Goal: Task Accomplishment & Management: Use online tool/utility

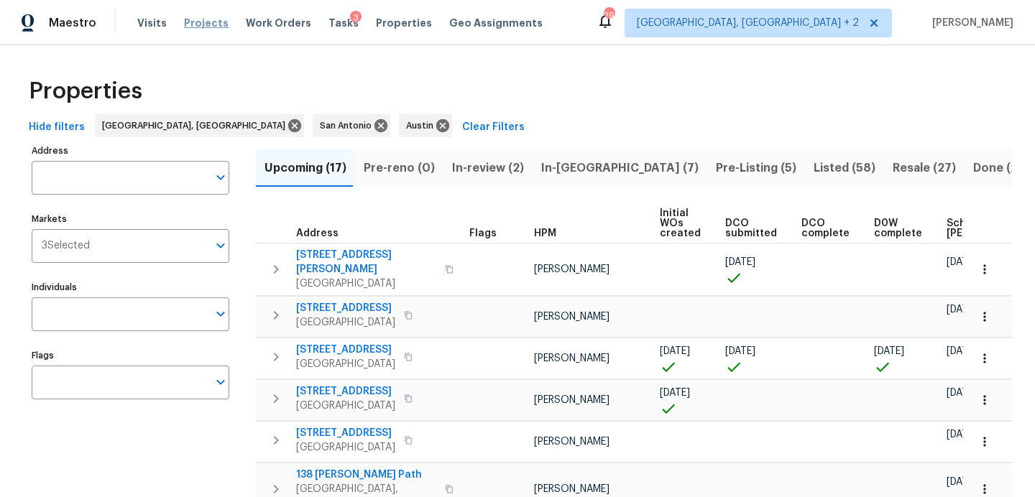
click at [215, 22] on span "Projects" at bounding box center [206, 23] width 45 height 14
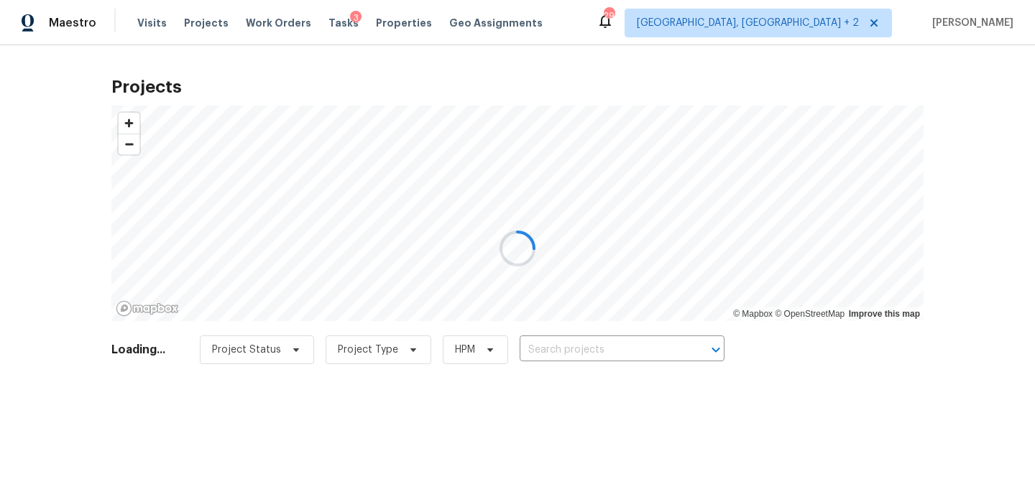
click at [585, 350] on div at bounding box center [517, 248] width 1035 height 497
click at [595, 348] on div at bounding box center [517, 248] width 1035 height 497
click at [592, 349] on div at bounding box center [517, 248] width 1035 height 497
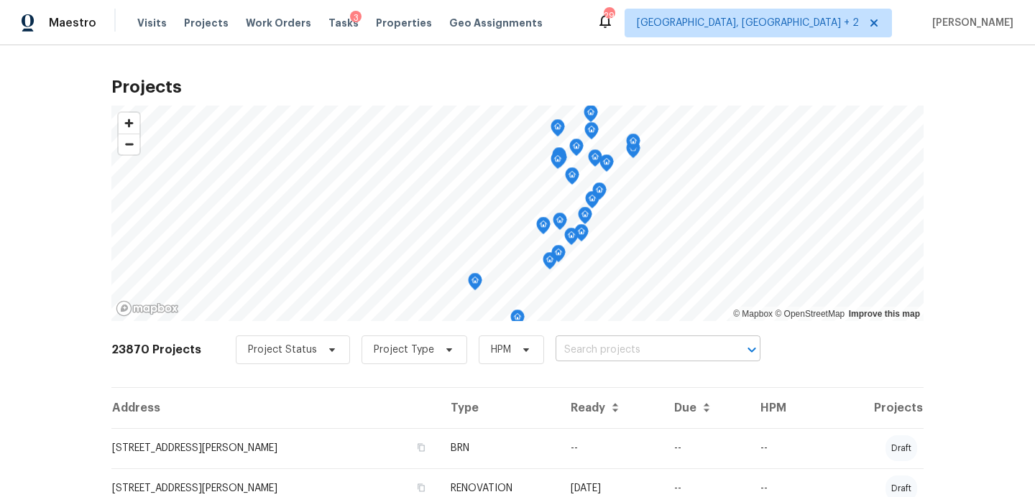
click at [590, 349] on input "text" at bounding box center [638, 350] width 165 height 22
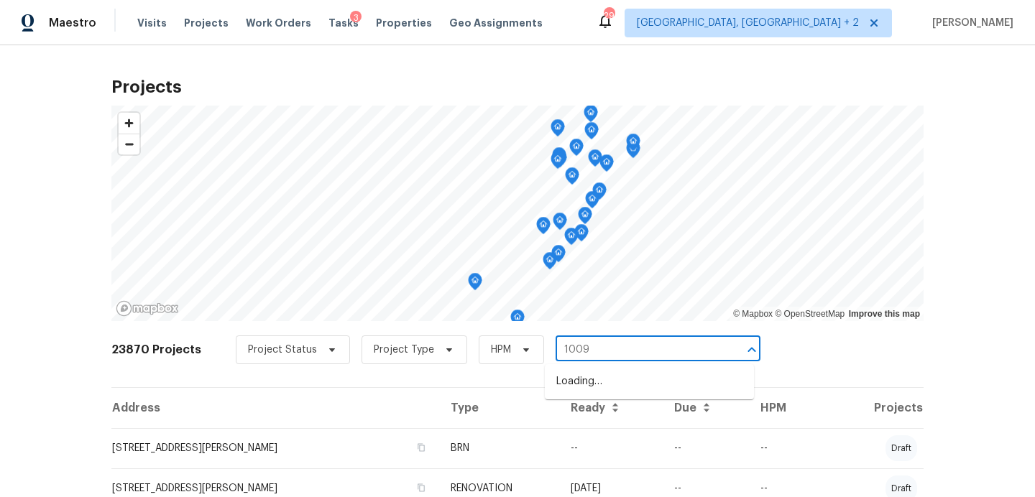
type input "1009 n"
click at [577, 383] on li "1009 N 4th St, Copperas Cove, TX 76522" at bounding box center [649, 382] width 209 height 24
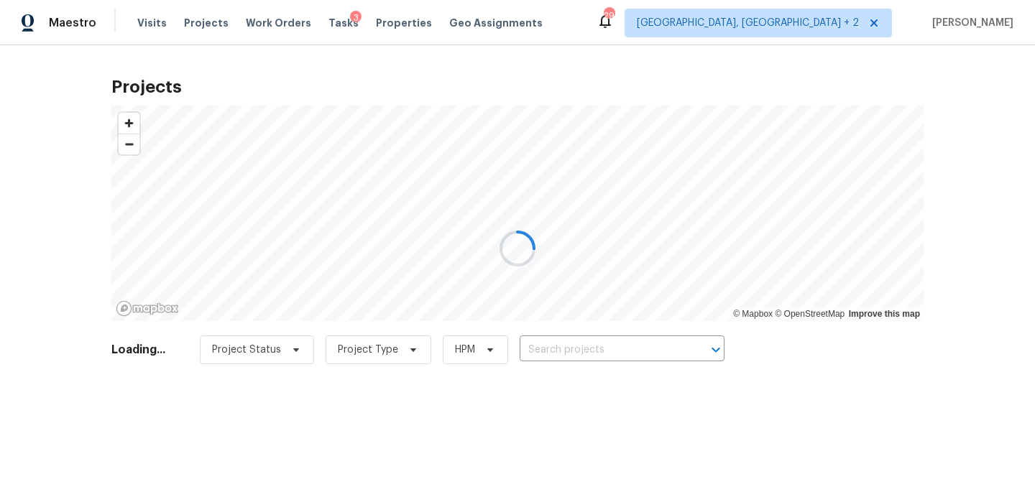
type input "1009 N 4th St, Copperas Cove, TX 76522"
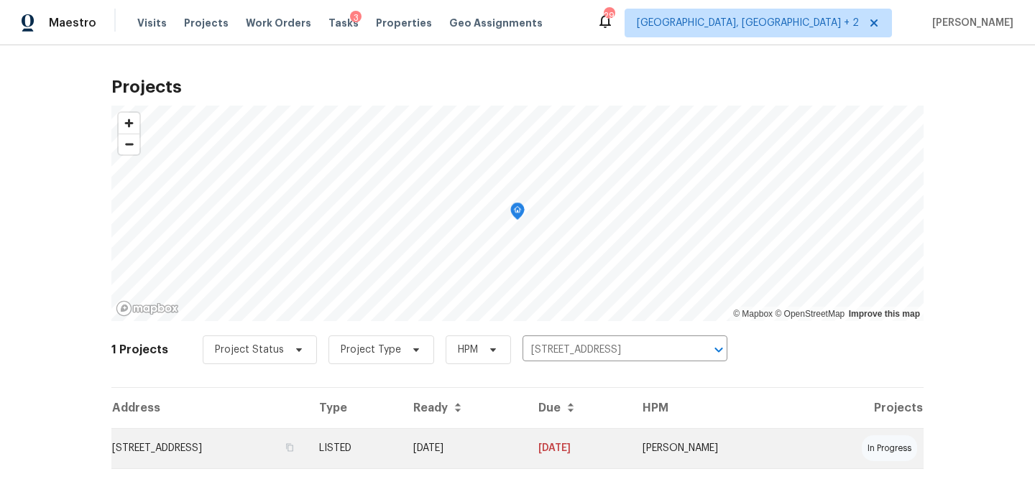
click at [212, 437] on td "1009 N 4th St, Copperas Cove, TX 76522" at bounding box center [209, 448] width 196 height 40
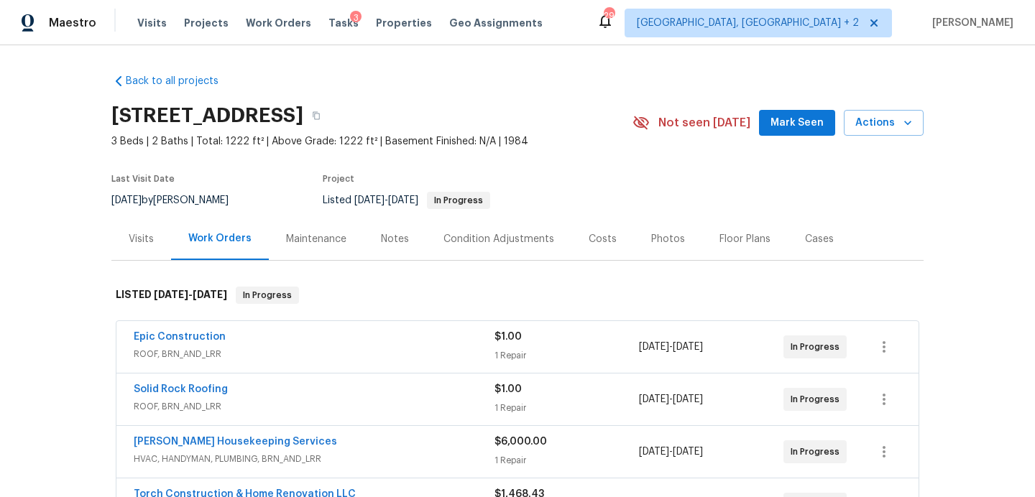
click at [799, 132] on span "Mark Seen" at bounding box center [797, 123] width 53 height 18
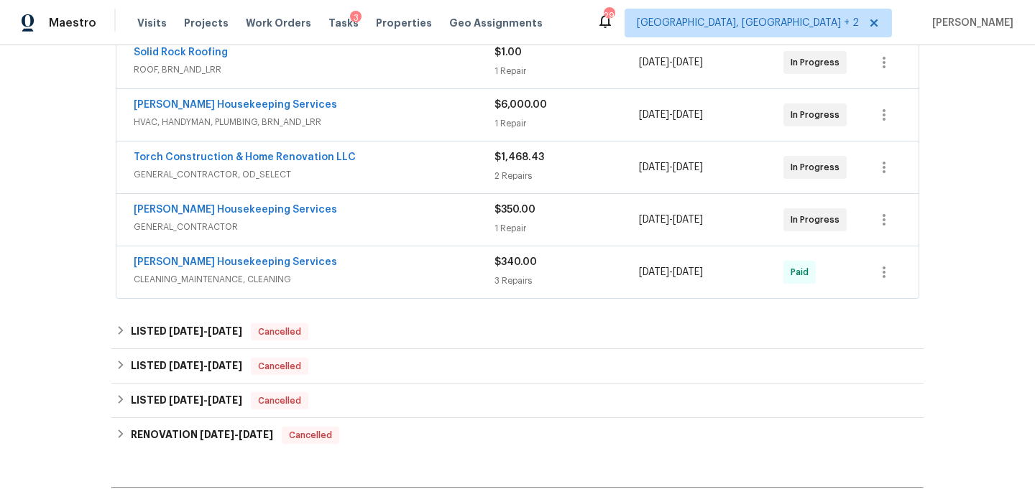
scroll to position [338, 0]
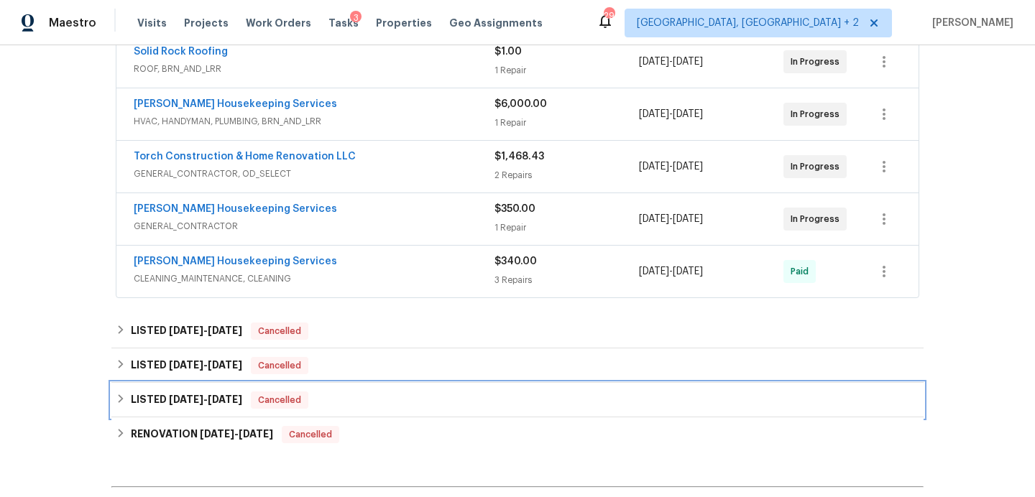
click at [400, 406] on div "LISTED 1/21/25 - 1/22/25 Cancelled" at bounding box center [518, 400] width 804 height 17
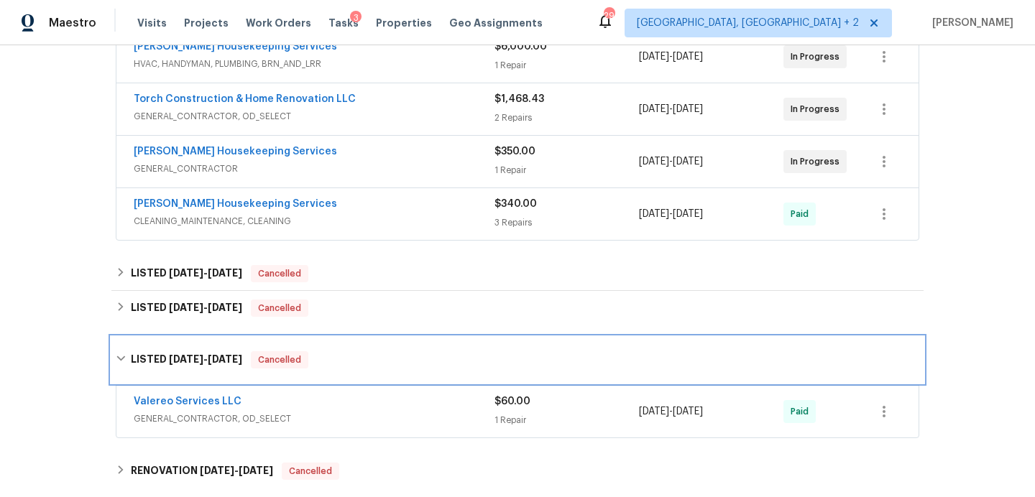
scroll to position [392, 0]
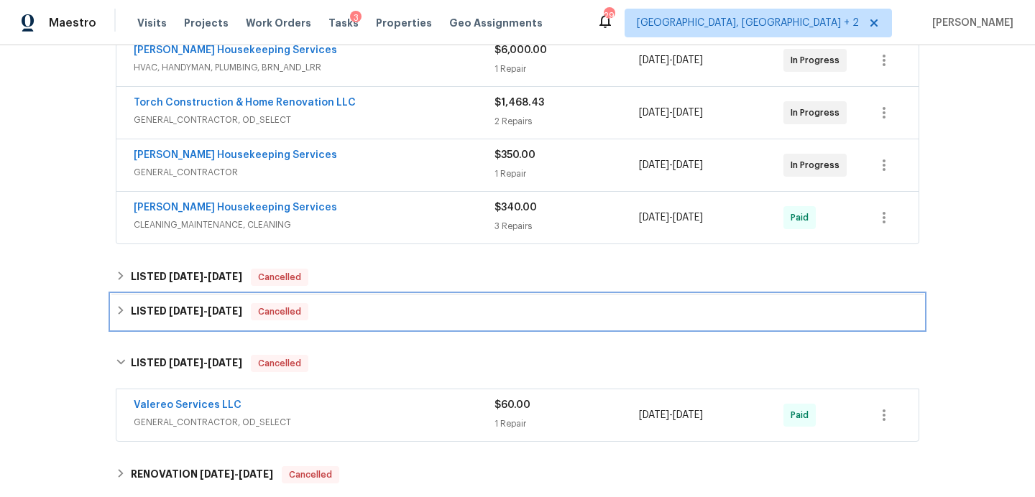
click at [400, 308] on div "LISTED 3/10/25 - 5/31/25 Cancelled" at bounding box center [518, 311] width 804 height 17
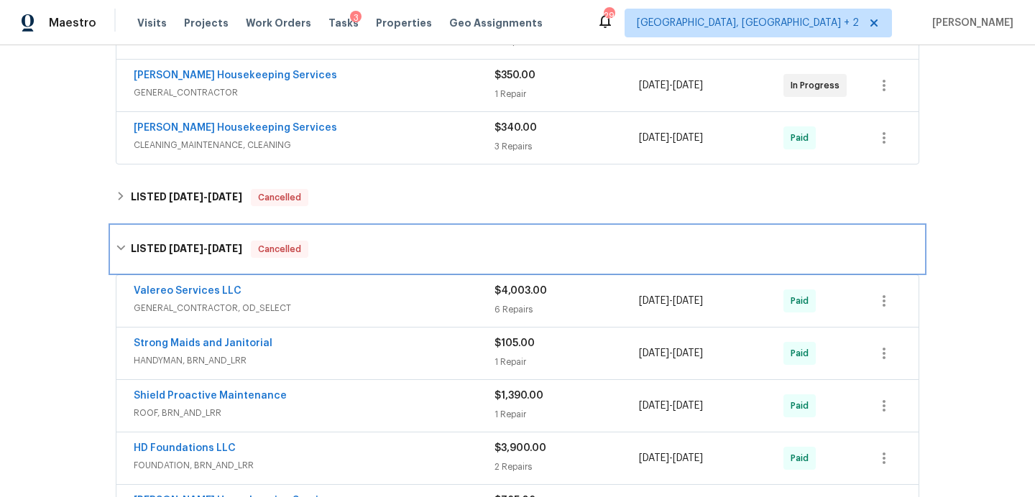
scroll to position [492, 0]
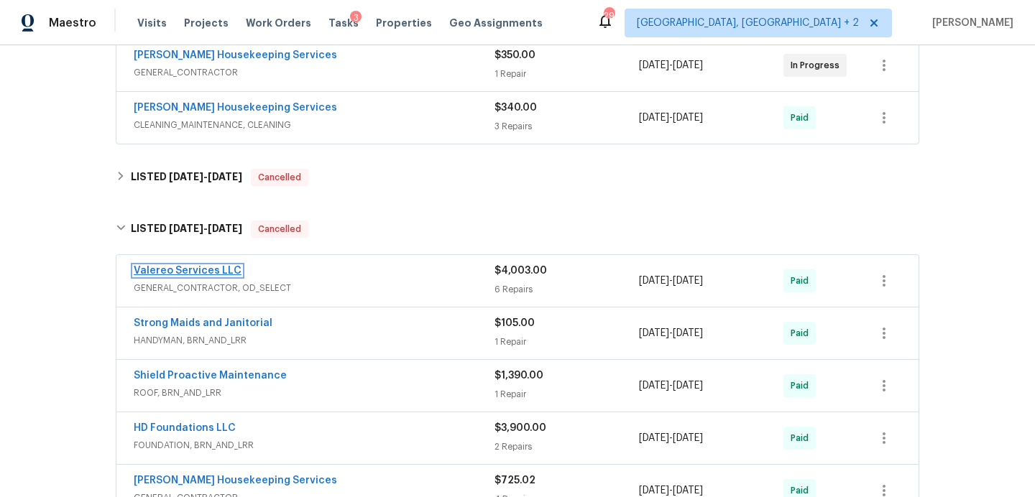
click at [220, 270] on link "Valereo Services LLC" at bounding box center [188, 271] width 108 height 10
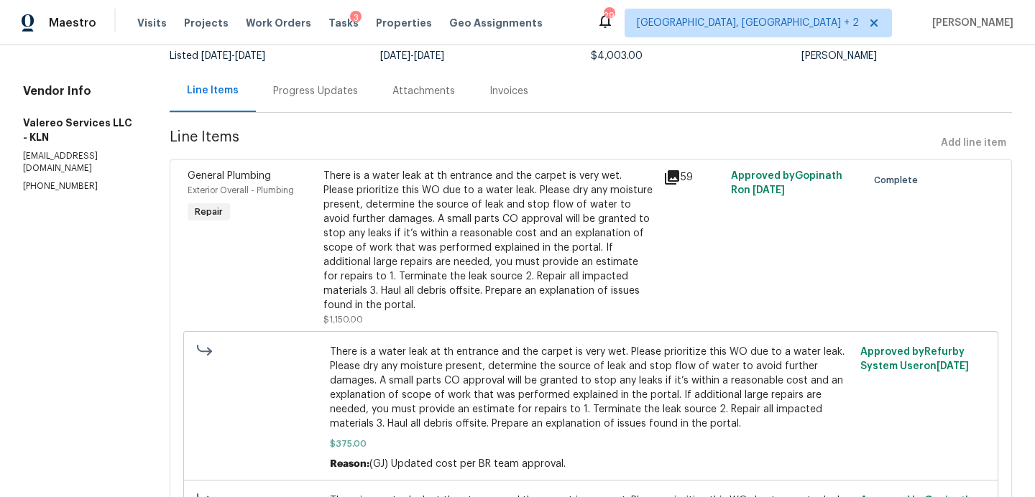
scroll to position [114, 0]
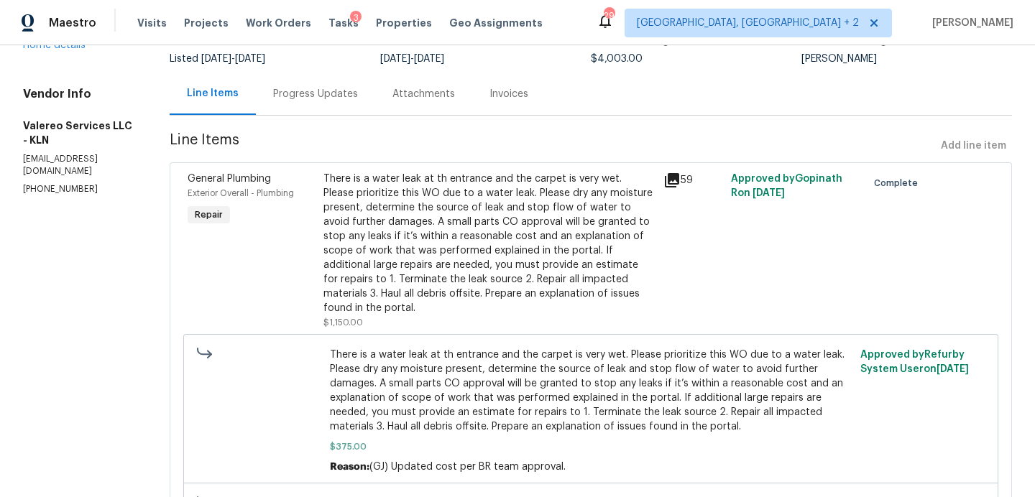
click at [669, 177] on icon at bounding box center [672, 180] width 14 height 14
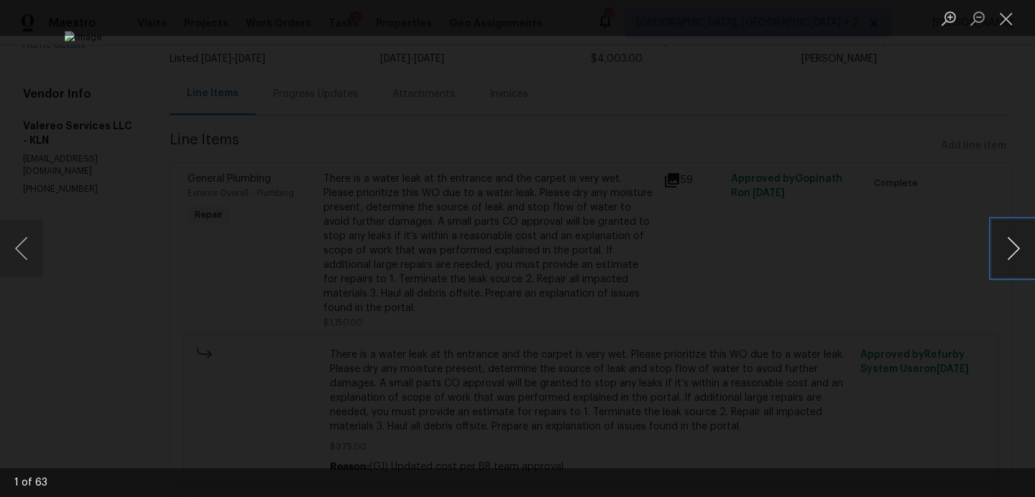
click at [1011, 247] on button "Next image" at bounding box center [1013, 249] width 43 height 58
click at [1011, 249] on button "Next image" at bounding box center [1013, 249] width 43 height 58
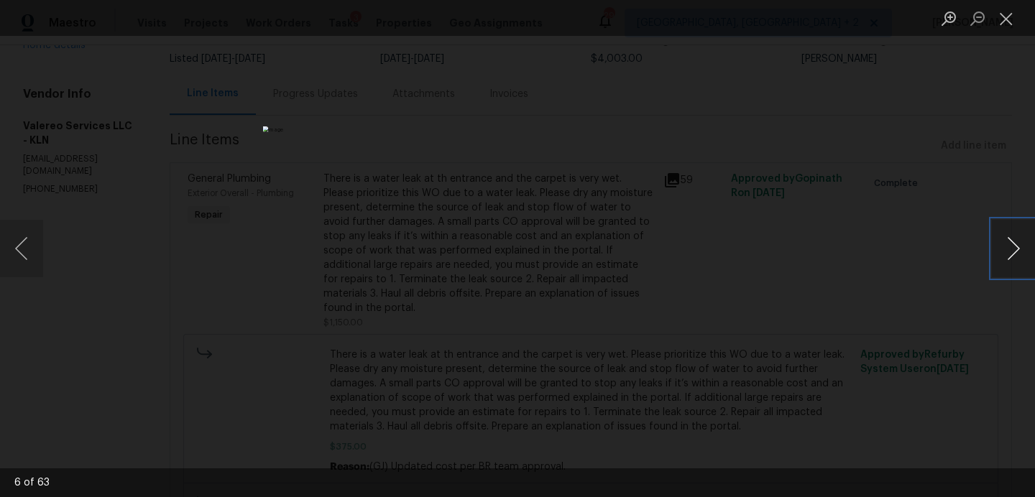
click at [1011, 249] on button "Next image" at bounding box center [1013, 249] width 43 height 58
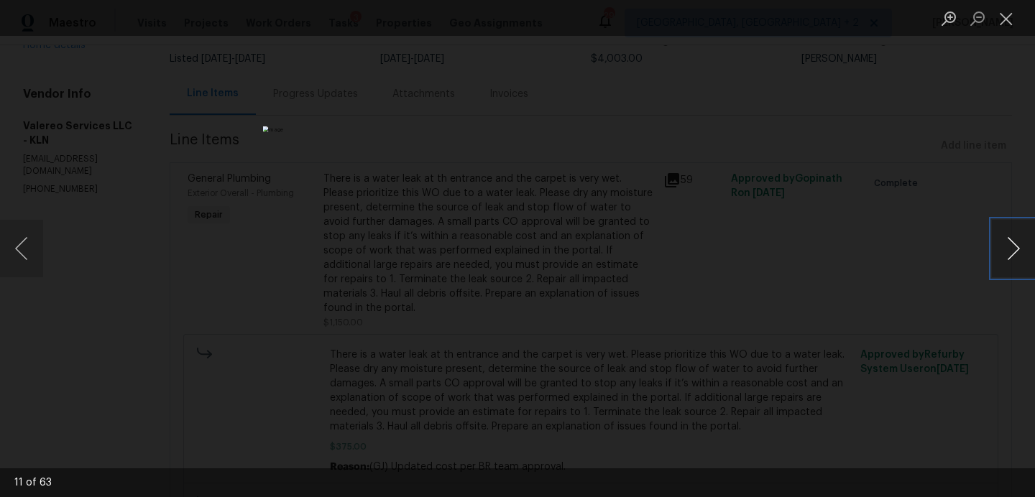
click at [1011, 249] on button "Next image" at bounding box center [1013, 249] width 43 height 58
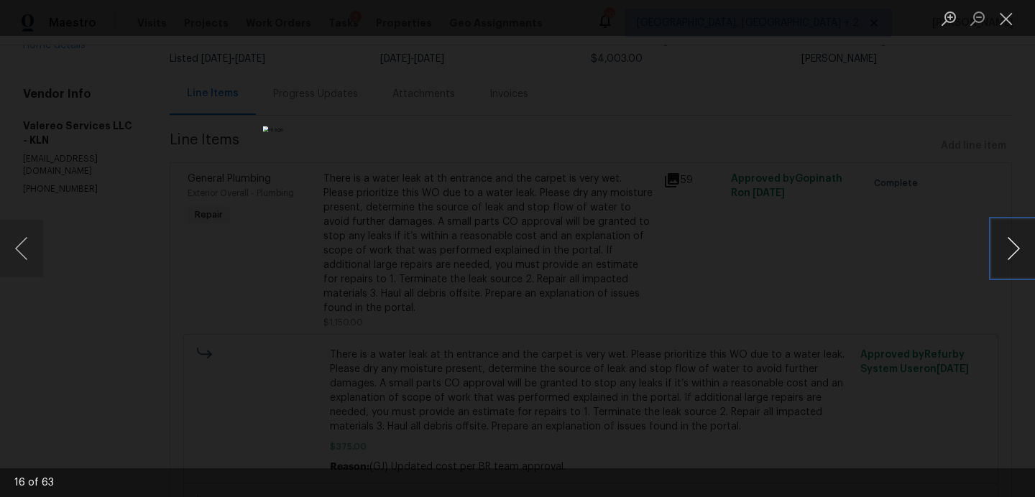
click at [1011, 249] on button "Next image" at bounding box center [1013, 249] width 43 height 58
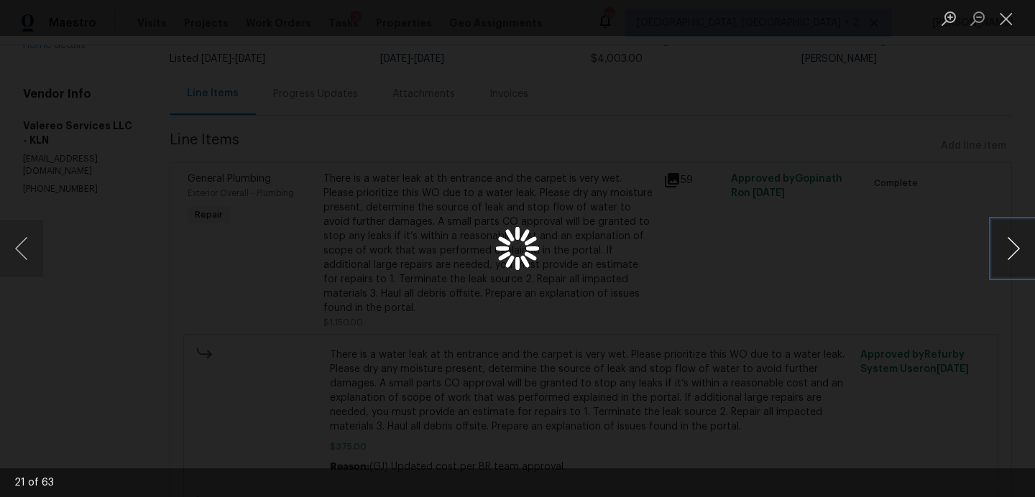
click at [1011, 249] on button "Next image" at bounding box center [1013, 249] width 43 height 58
click at [1005, 14] on button "Close lightbox" at bounding box center [1006, 18] width 29 height 25
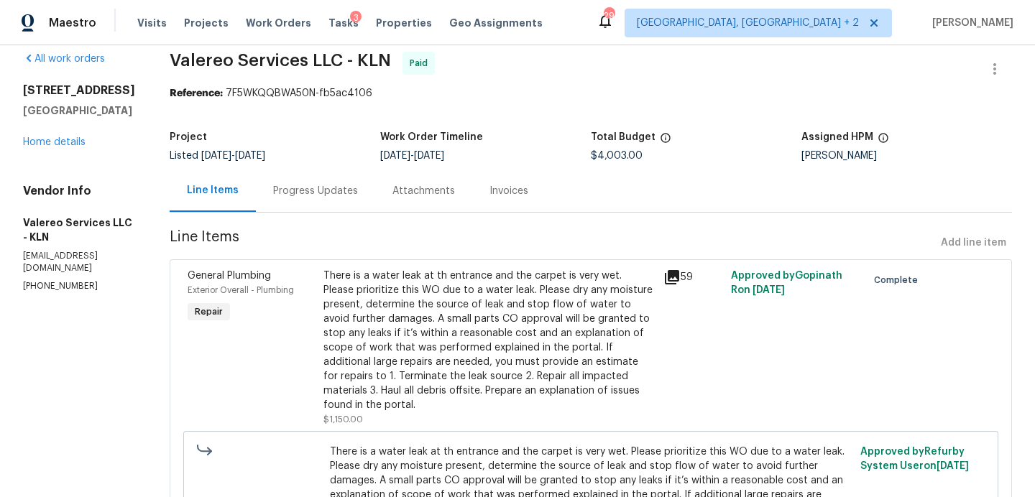
scroll to position [0, 0]
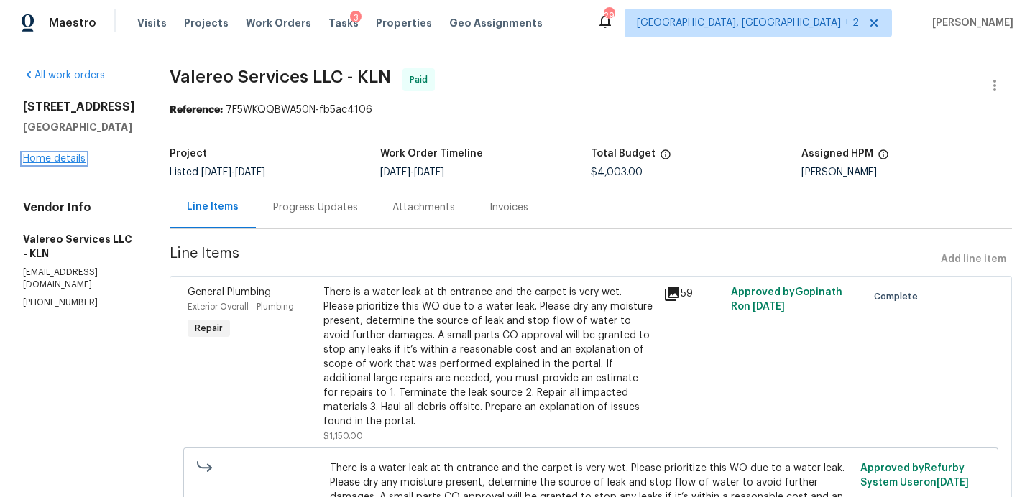
click at [78, 164] on link "Home details" at bounding box center [54, 159] width 63 height 10
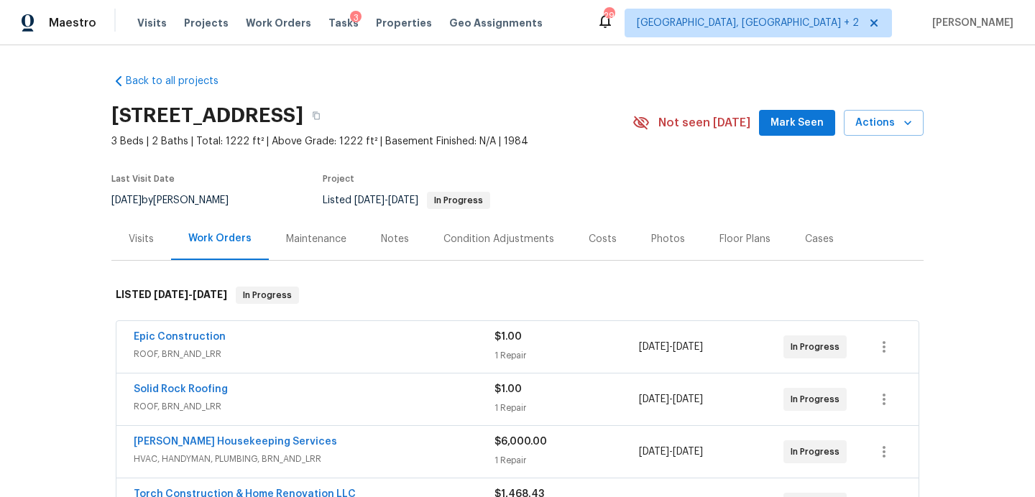
scroll to position [278, 0]
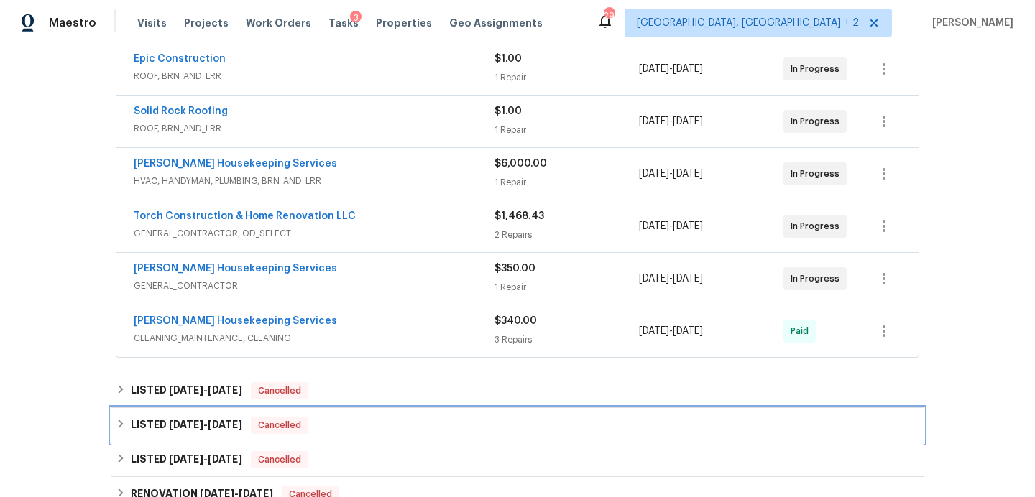
click at [334, 419] on div "LISTED 3/10/25 - 5/31/25 Cancelled" at bounding box center [518, 425] width 804 height 17
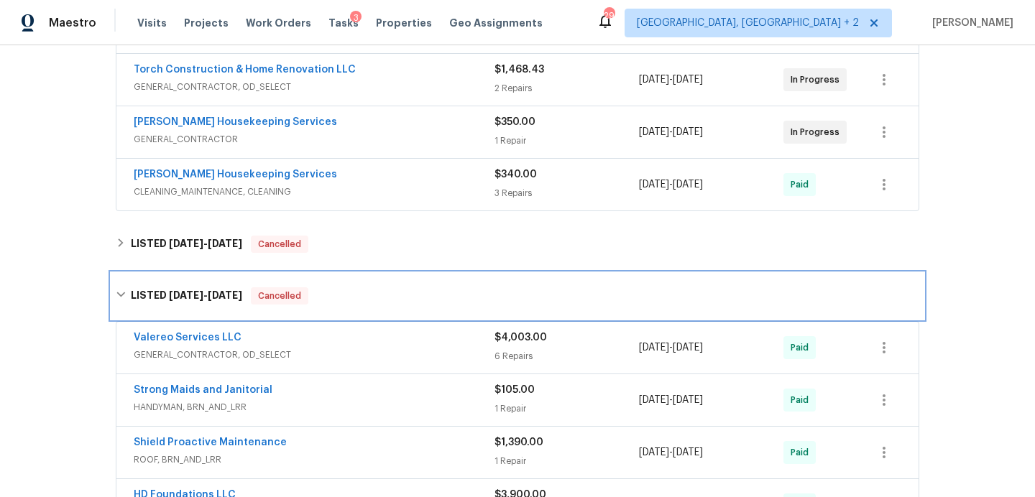
scroll to position [423, 0]
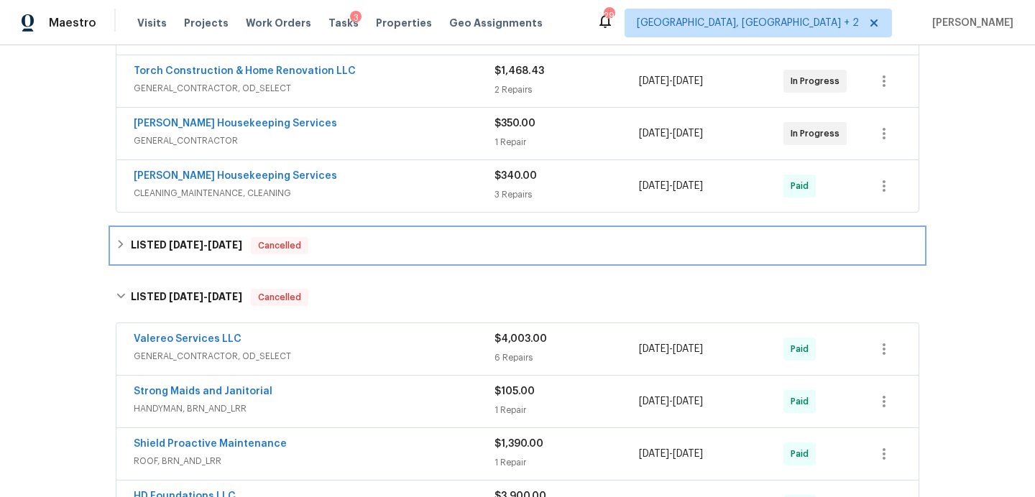
click at [362, 252] on div "LISTED 7/29/25 - 7/31/25 Cancelled" at bounding box center [518, 245] width 804 height 17
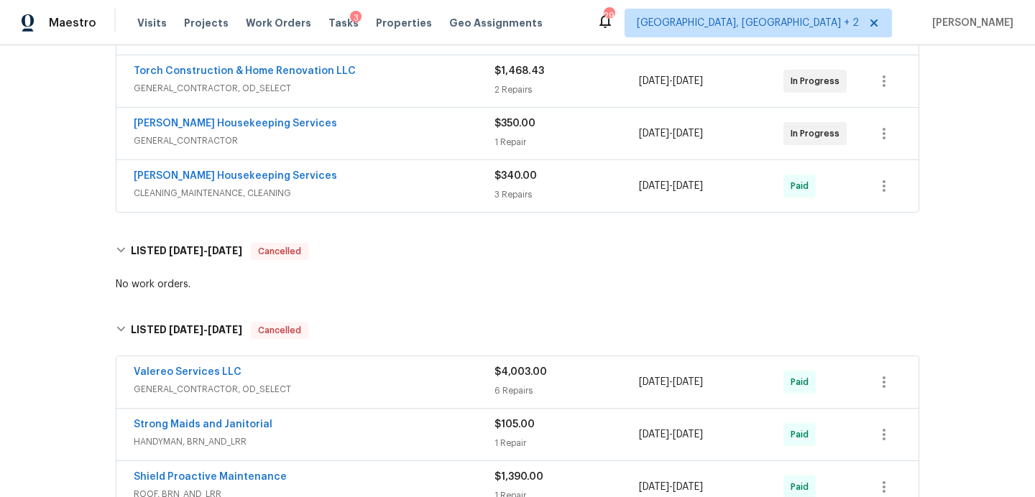
click at [366, 377] on div "Valereo Services LLC" at bounding box center [314, 373] width 361 height 17
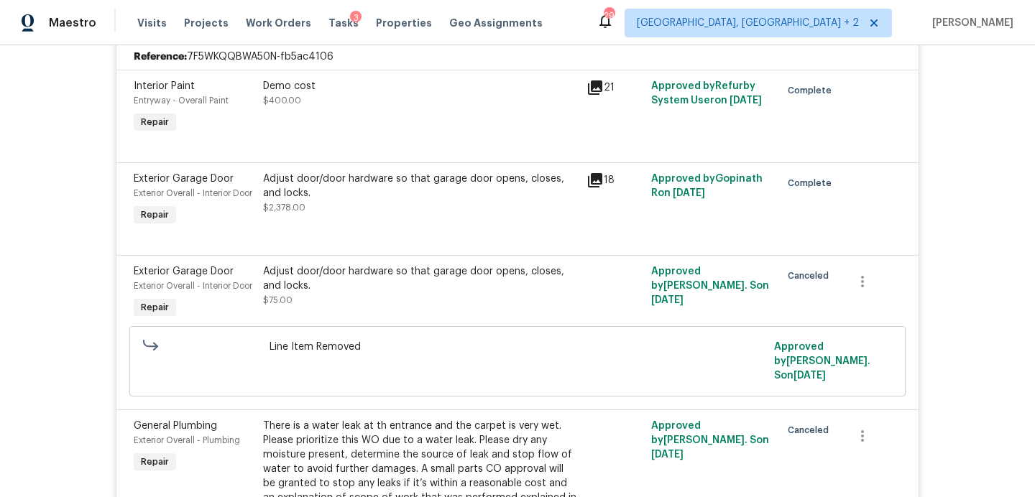
scroll to position [748, 0]
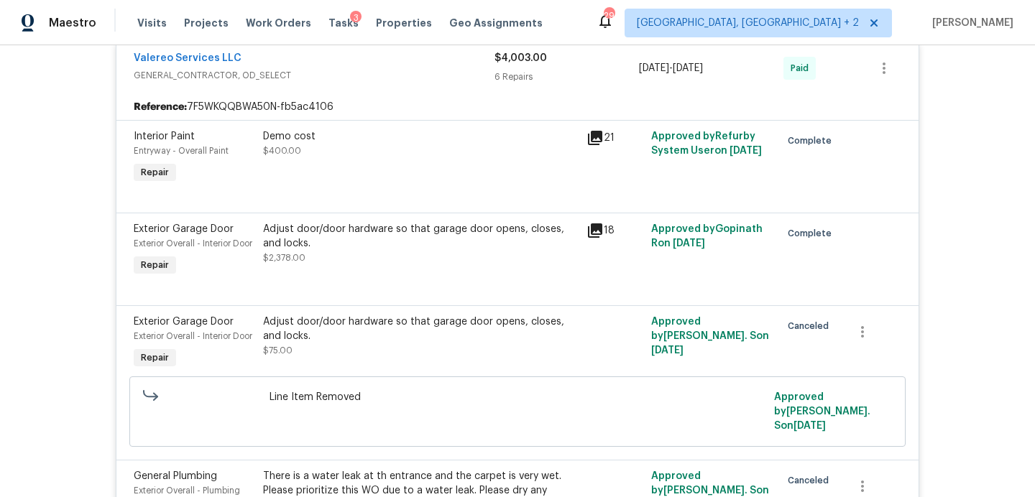
click at [594, 229] on icon at bounding box center [595, 231] width 14 height 14
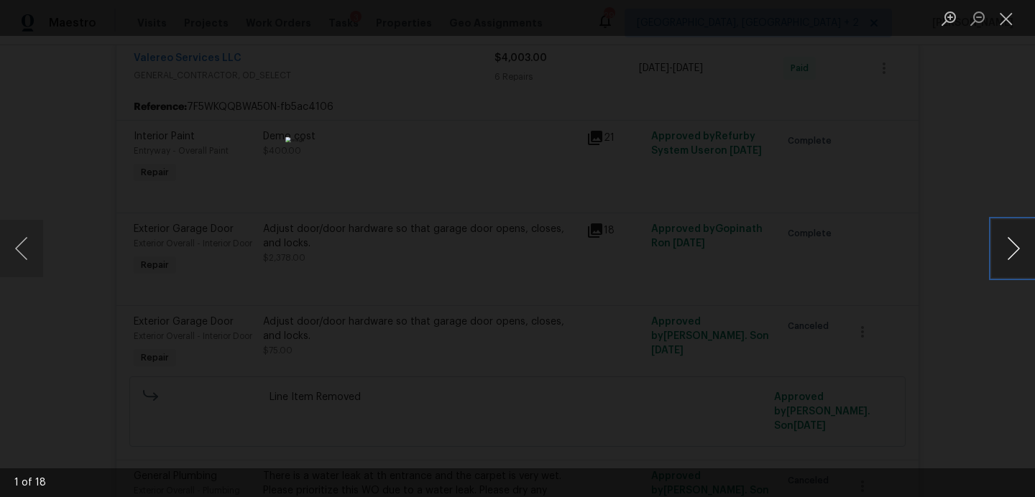
click at [1016, 243] on button "Next image" at bounding box center [1013, 249] width 43 height 58
click at [1017, 244] on button "Next image" at bounding box center [1013, 249] width 43 height 58
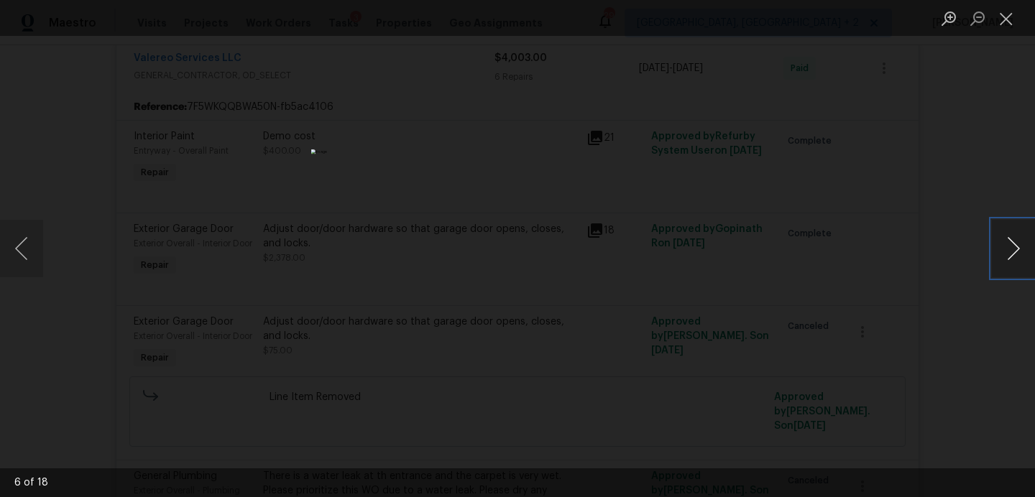
click at [1017, 244] on button "Next image" at bounding box center [1013, 249] width 43 height 58
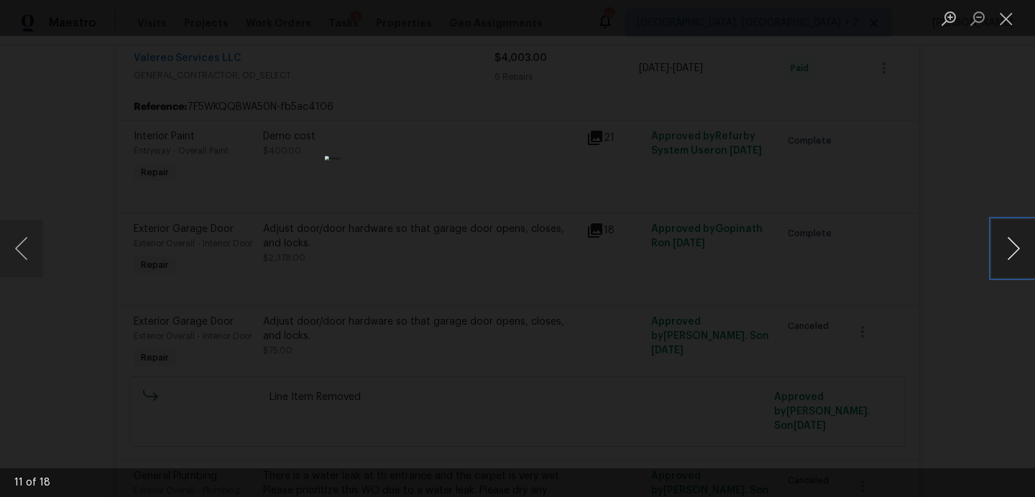
click at [1017, 244] on button "Next image" at bounding box center [1013, 249] width 43 height 58
click at [1006, 28] on button "Close lightbox" at bounding box center [1006, 18] width 29 height 25
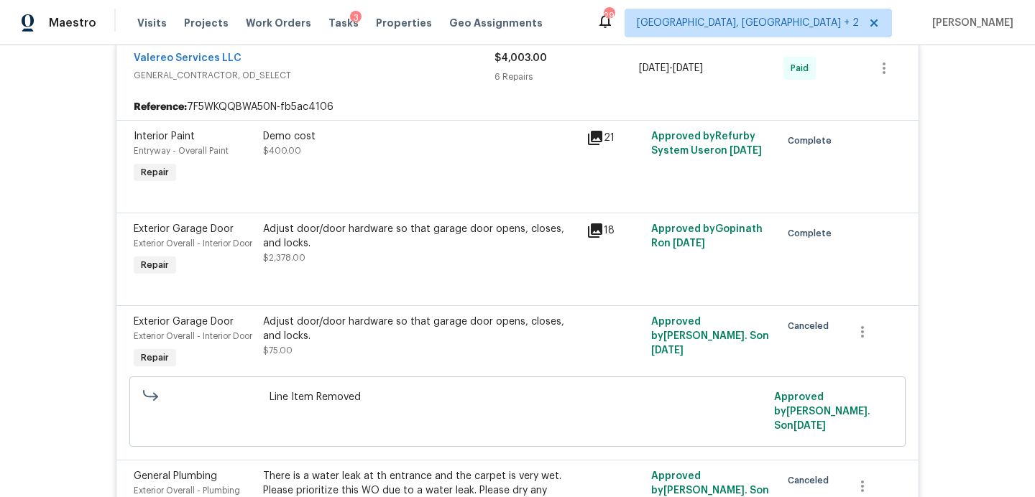
scroll to position [0, 0]
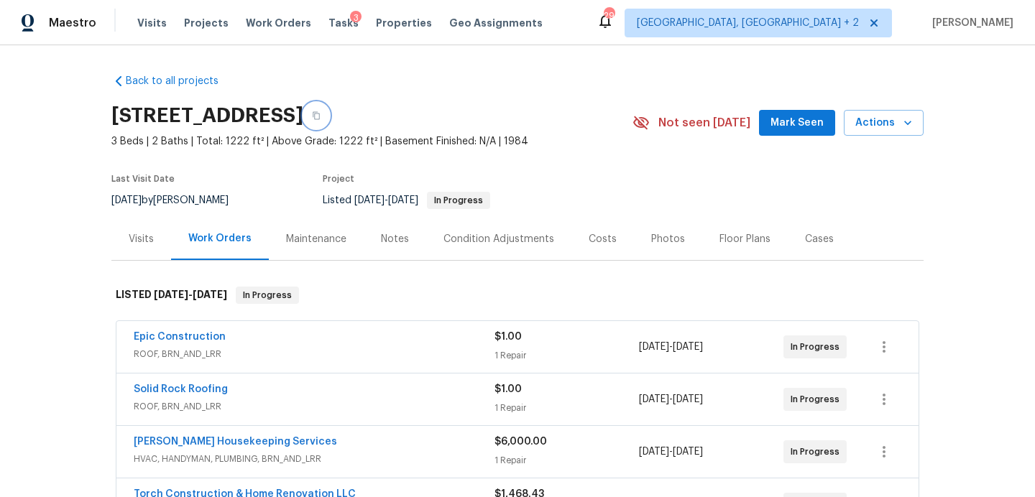
click at [321, 113] on icon "button" at bounding box center [316, 115] width 9 height 9
click at [795, 129] on span "Mark Seen" at bounding box center [797, 123] width 53 height 18
click at [127, 233] on div "Visits" at bounding box center [141, 239] width 60 height 42
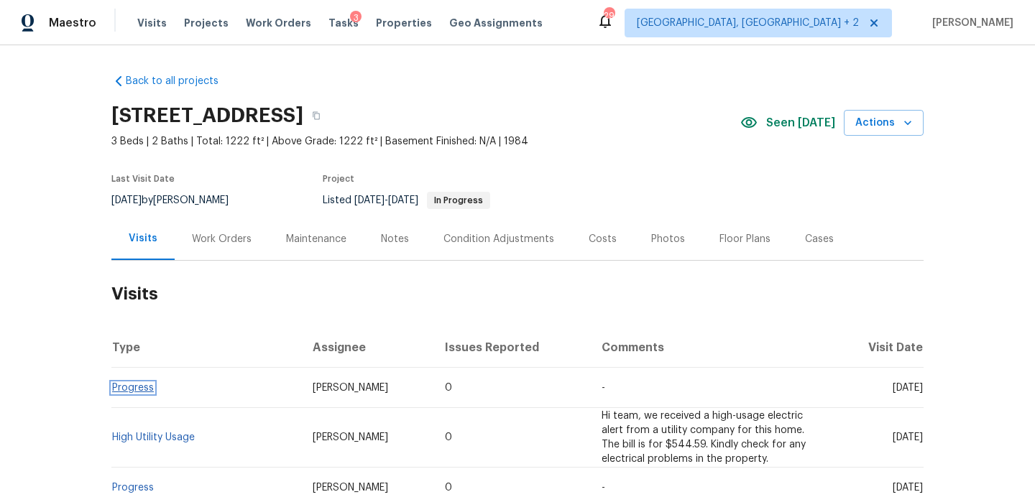
click at [144, 386] on link "Progress" at bounding box center [133, 388] width 42 height 10
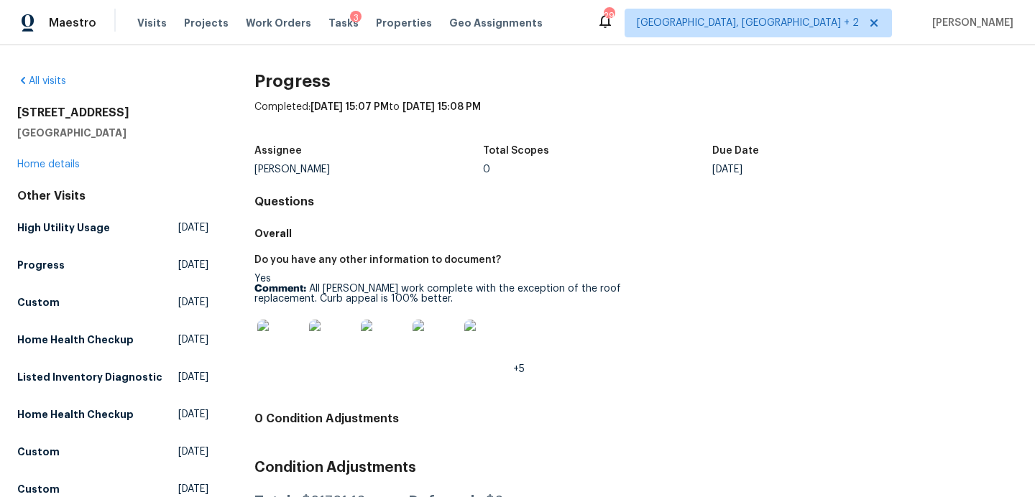
click at [280, 343] on img at bounding box center [280, 343] width 46 height 46
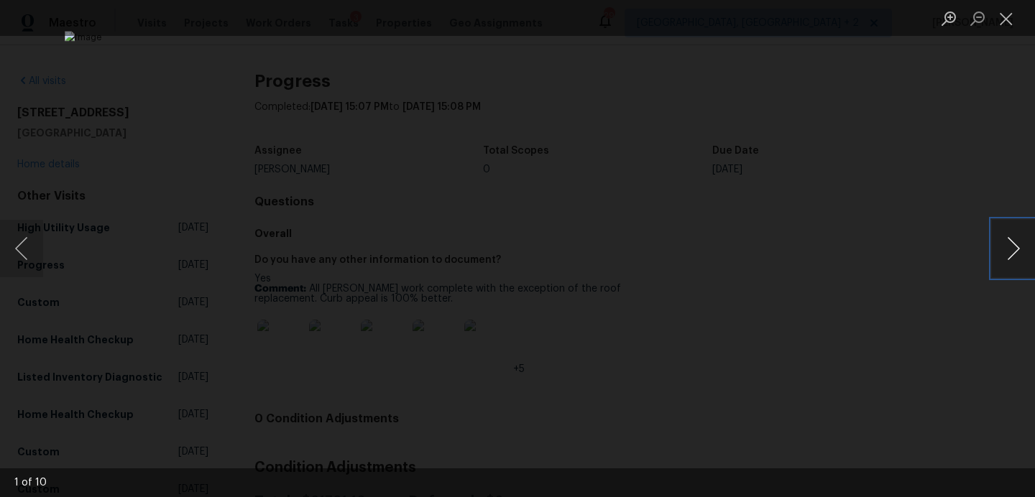
click at [1019, 254] on button "Next image" at bounding box center [1013, 249] width 43 height 58
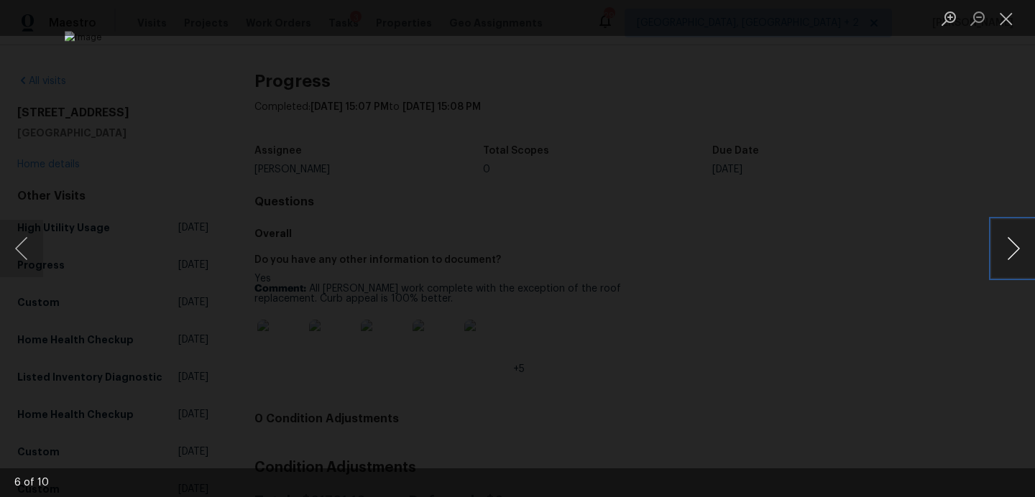
click at [1019, 254] on button "Next image" at bounding box center [1013, 249] width 43 height 58
click at [38, 252] on button "Previous image" at bounding box center [21, 249] width 43 height 58
click at [1001, 24] on button "Close lightbox" at bounding box center [1006, 18] width 29 height 25
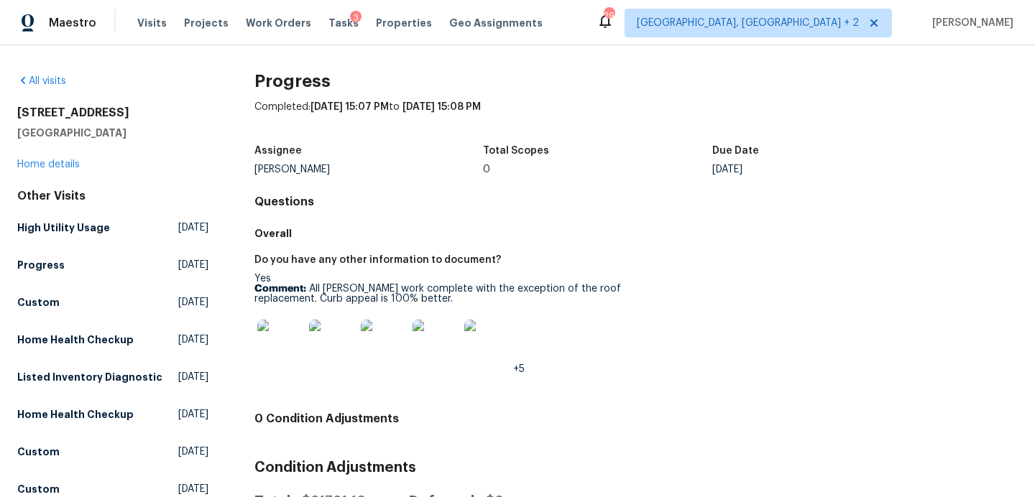
click at [489, 343] on img at bounding box center [487, 343] width 46 height 46
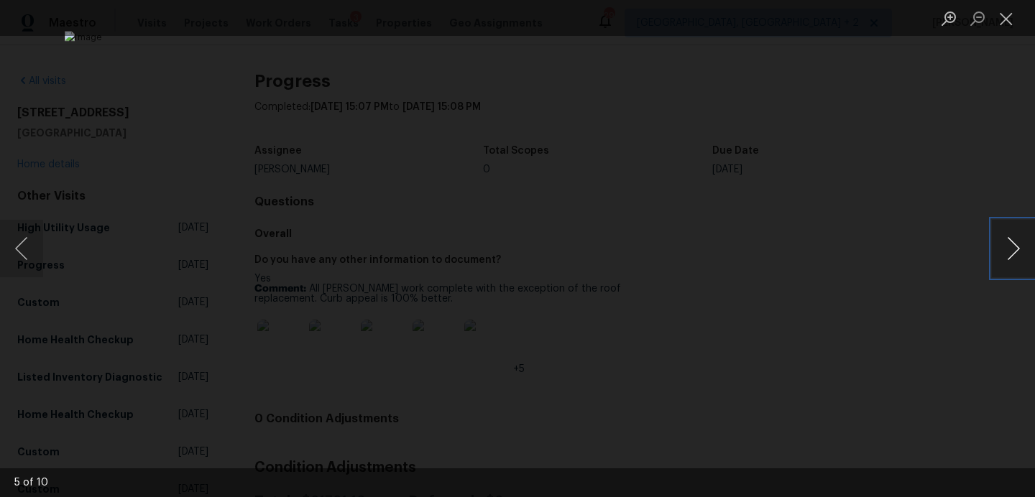
click at [1010, 250] on button "Next image" at bounding box center [1013, 249] width 43 height 58
click at [999, 19] on button "Close lightbox" at bounding box center [1006, 18] width 29 height 25
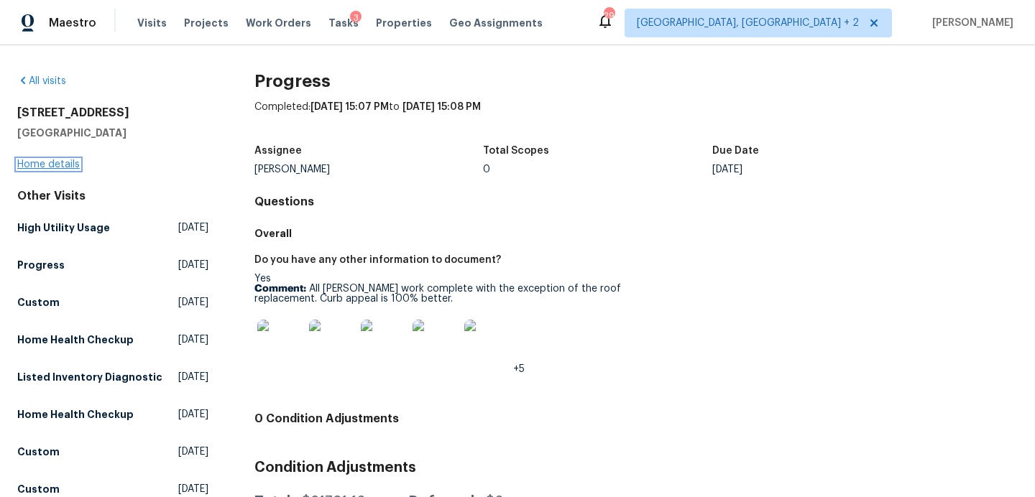
click at [28, 168] on link "Home details" at bounding box center [48, 165] width 63 height 10
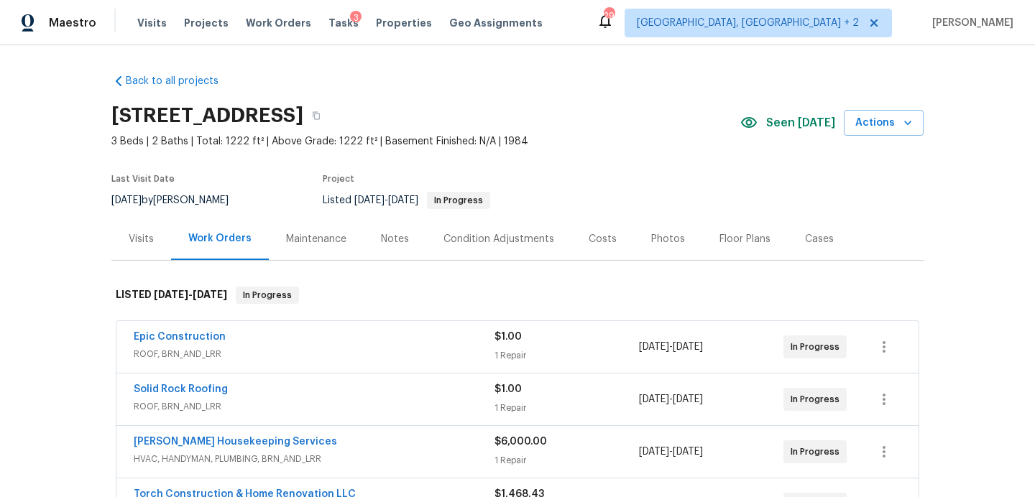
click at [385, 247] on div "Notes" at bounding box center [395, 239] width 63 height 42
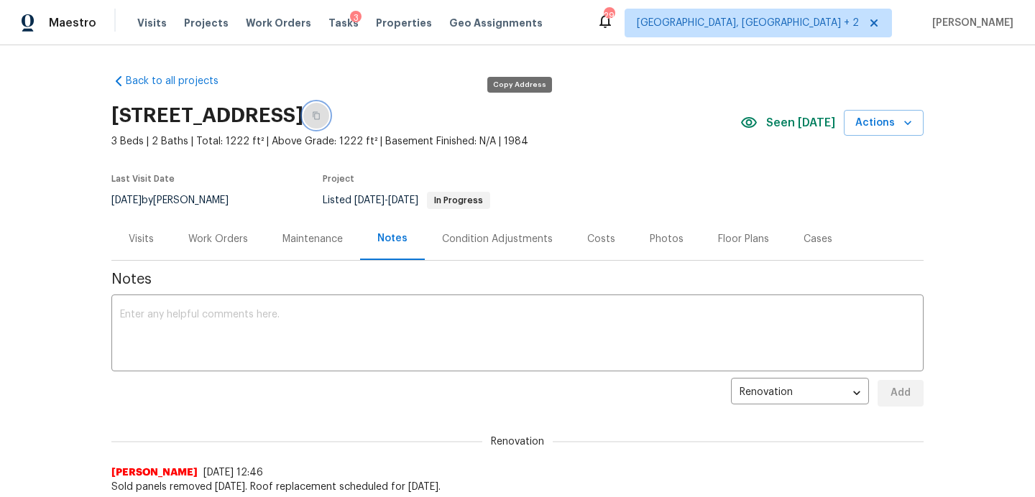
click at [321, 116] on icon "button" at bounding box center [316, 115] width 9 height 9
click at [243, 239] on div "Work Orders" at bounding box center [218, 239] width 60 height 14
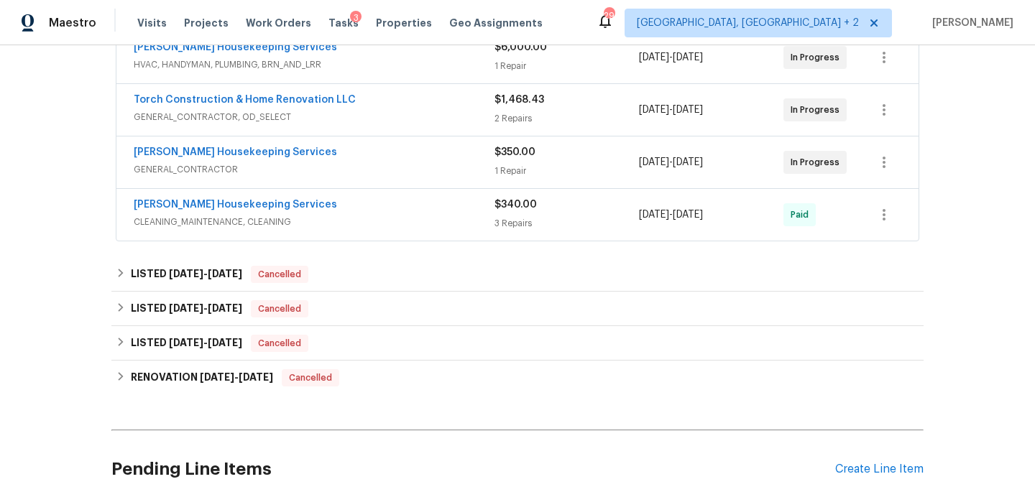
scroll to position [394, 0]
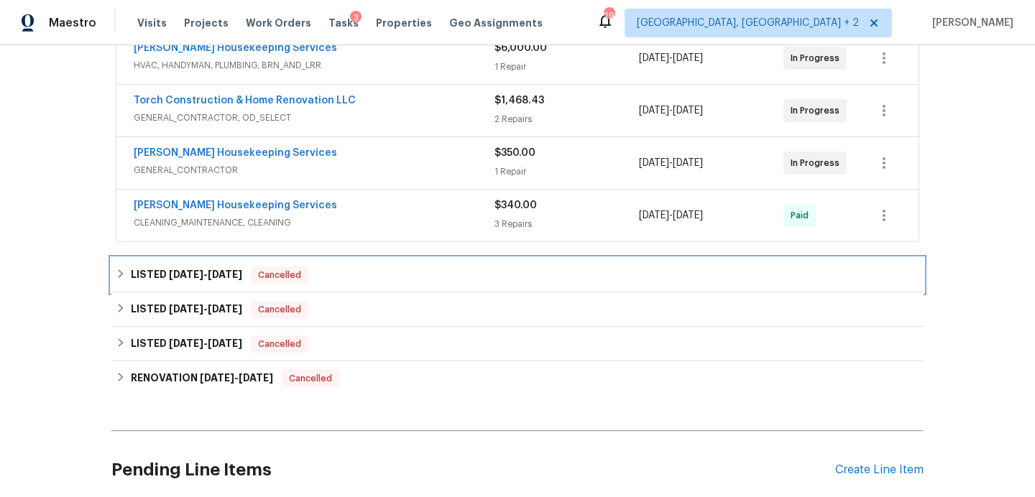
click at [338, 277] on div "LISTED 7/29/25 - 7/31/25 Cancelled" at bounding box center [518, 275] width 804 height 17
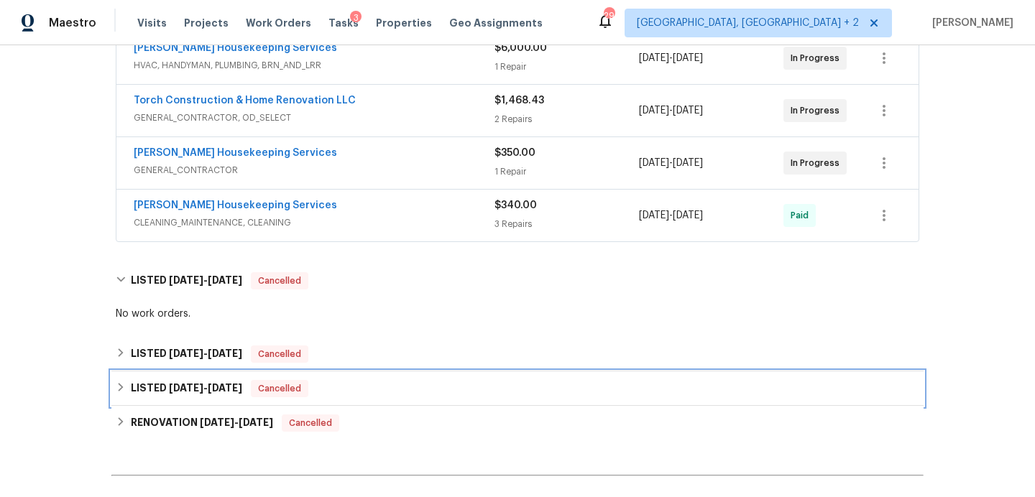
click at [350, 375] on div "LISTED 1/21/25 - 1/22/25 Cancelled" at bounding box center [517, 389] width 812 height 35
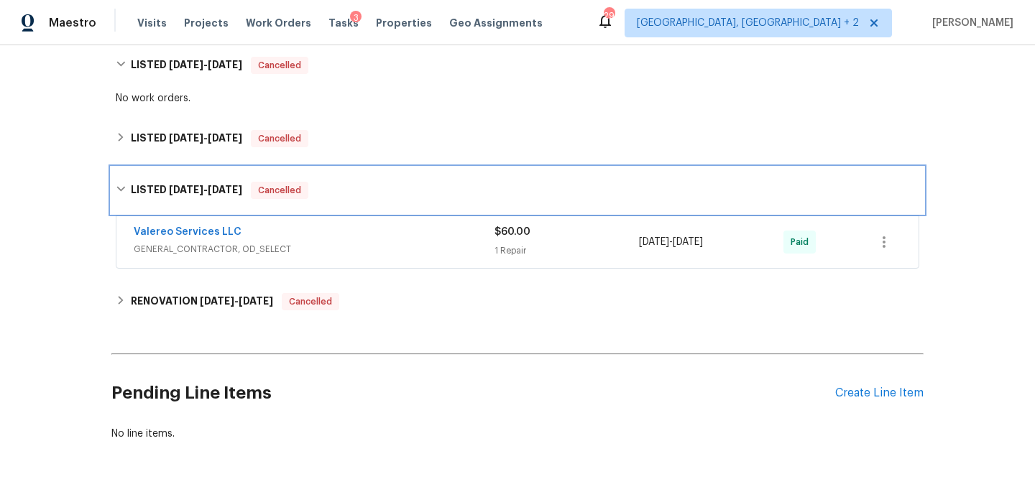
scroll to position [612, 0]
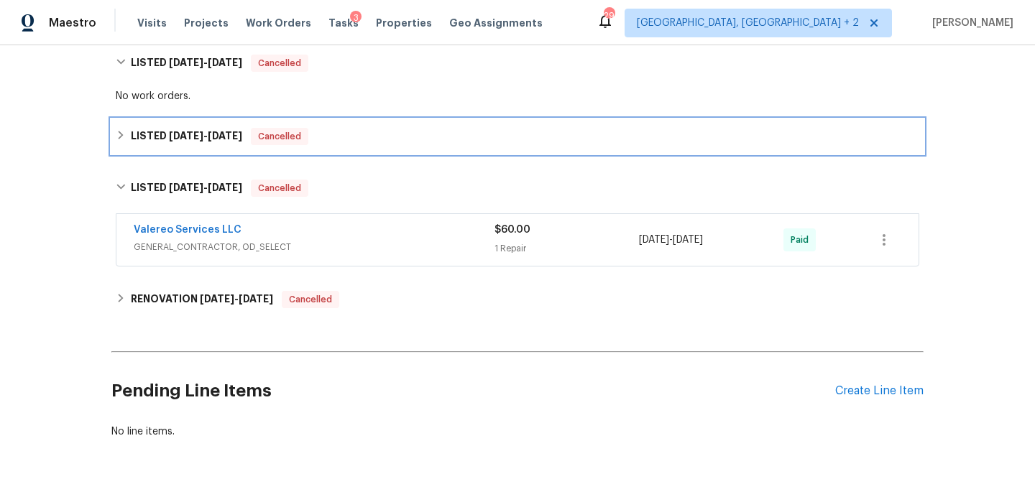
click at [387, 145] on div "LISTED 3/10/25 - 5/31/25 Cancelled" at bounding box center [517, 136] width 812 height 35
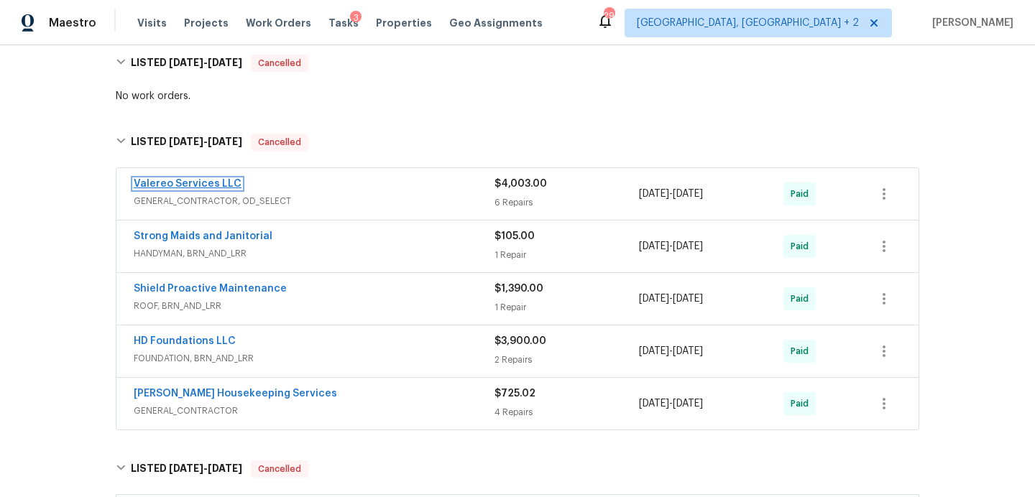
click at [209, 186] on link "Valereo Services LLC" at bounding box center [188, 184] width 108 height 10
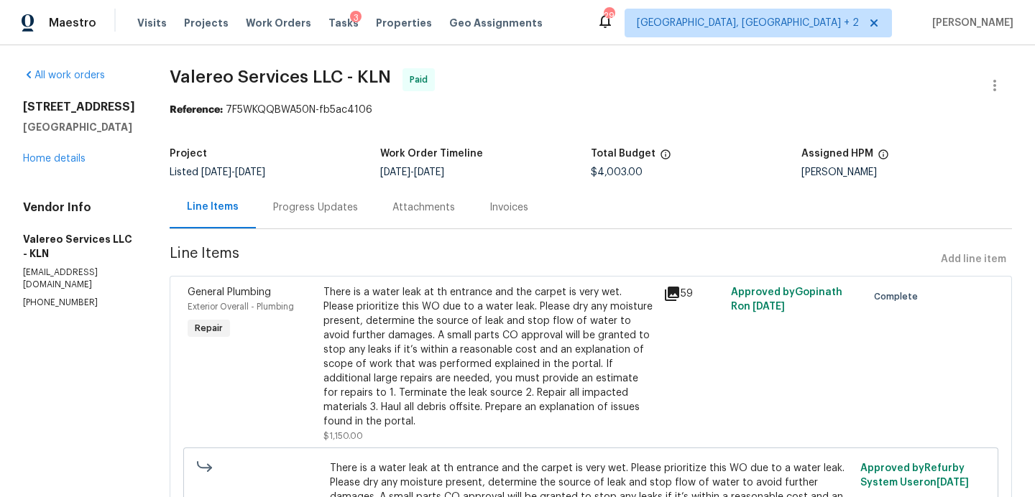
click at [318, 208] on div "Progress Updates" at bounding box center [315, 208] width 85 height 14
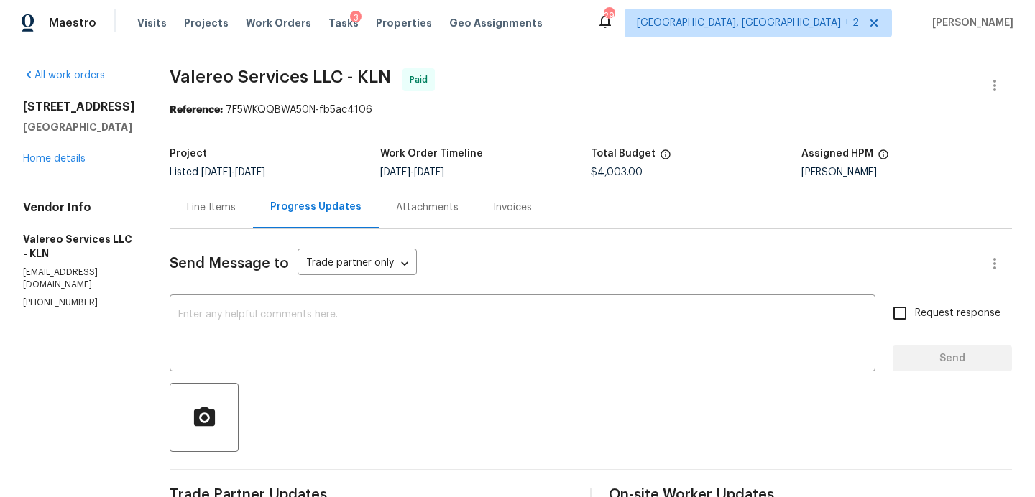
click at [214, 206] on div "Line Items" at bounding box center [211, 208] width 49 height 14
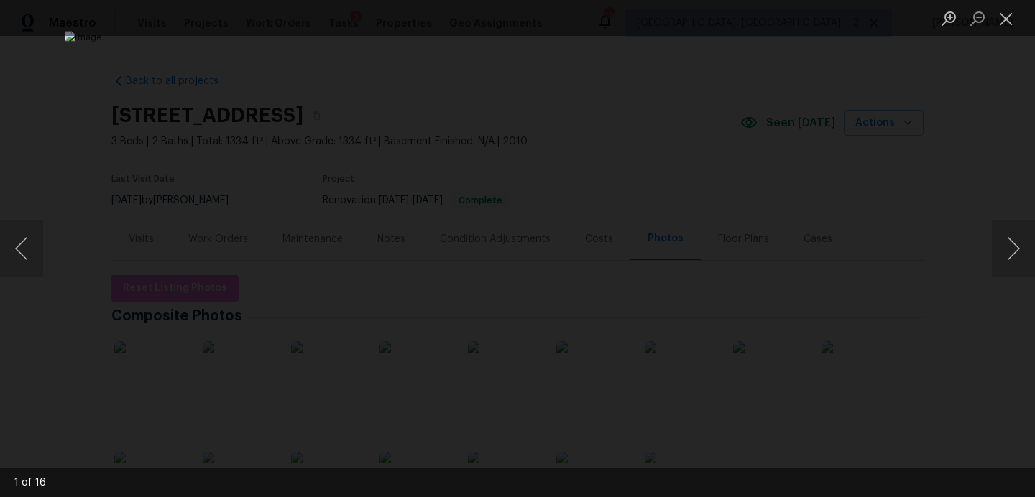
scroll to position [226, 0]
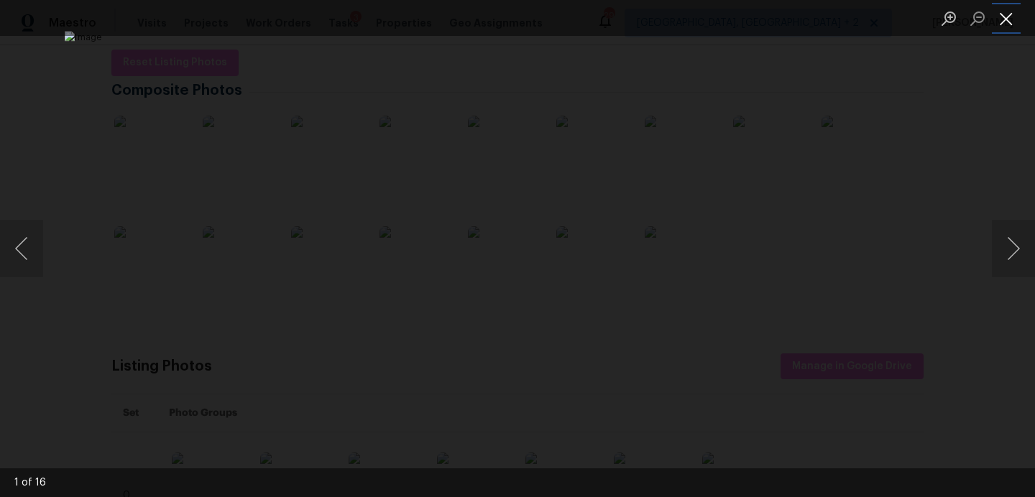
click at [1005, 25] on button "Close lightbox" at bounding box center [1006, 18] width 29 height 25
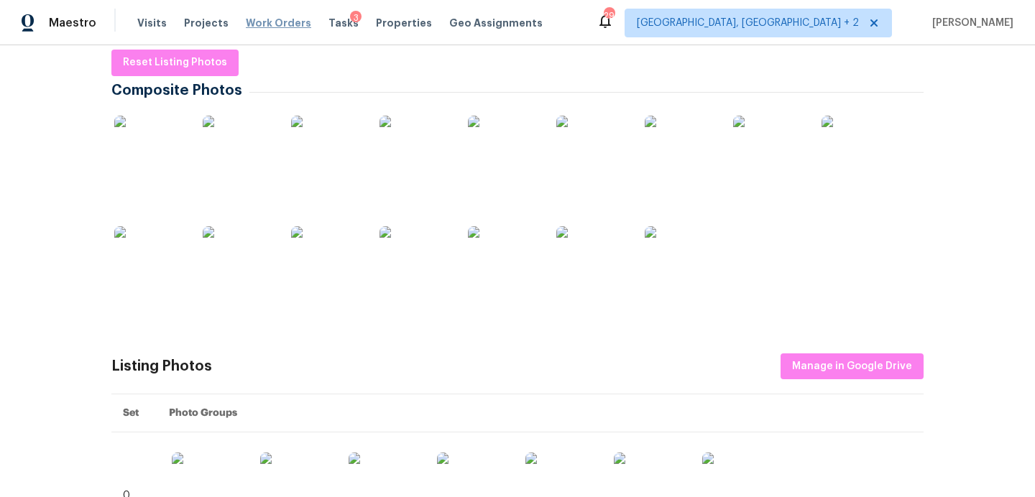
click at [261, 22] on span "Work Orders" at bounding box center [278, 23] width 65 height 14
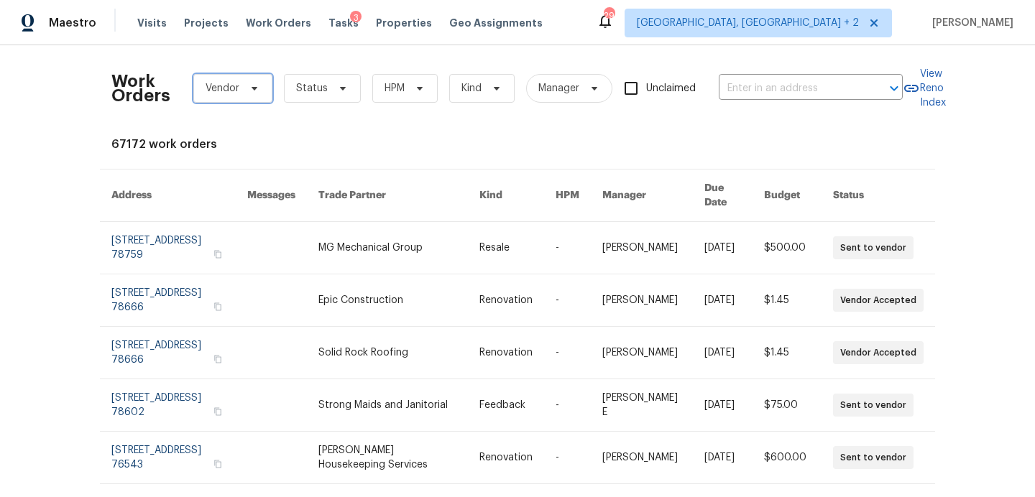
click at [254, 88] on icon at bounding box center [255, 89] width 6 height 4
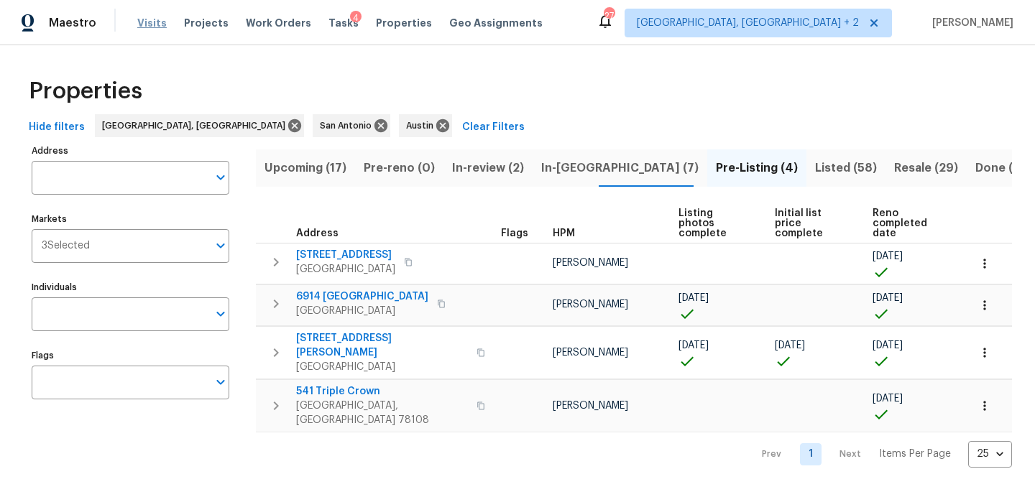
click at [155, 17] on span "Visits" at bounding box center [151, 23] width 29 height 14
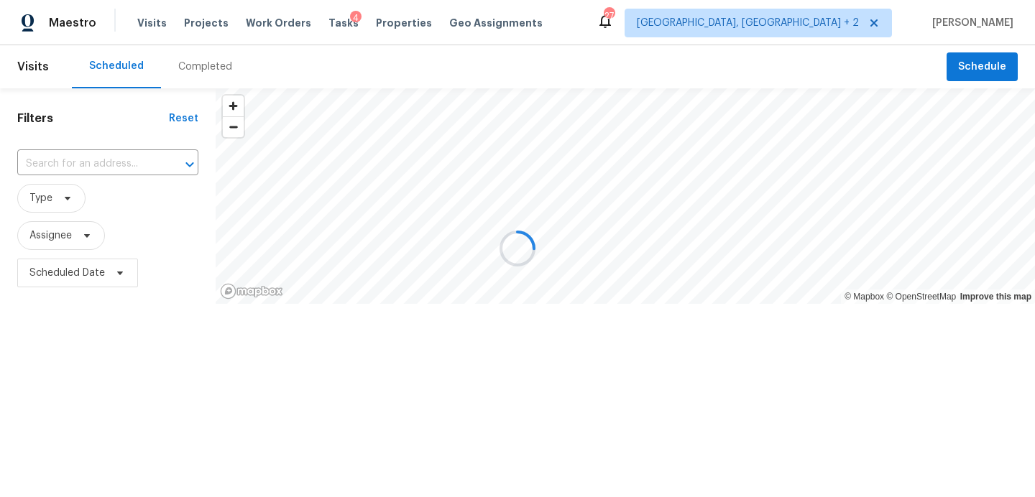
click at [210, 68] on div "Completed" at bounding box center [205, 67] width 54 height 14
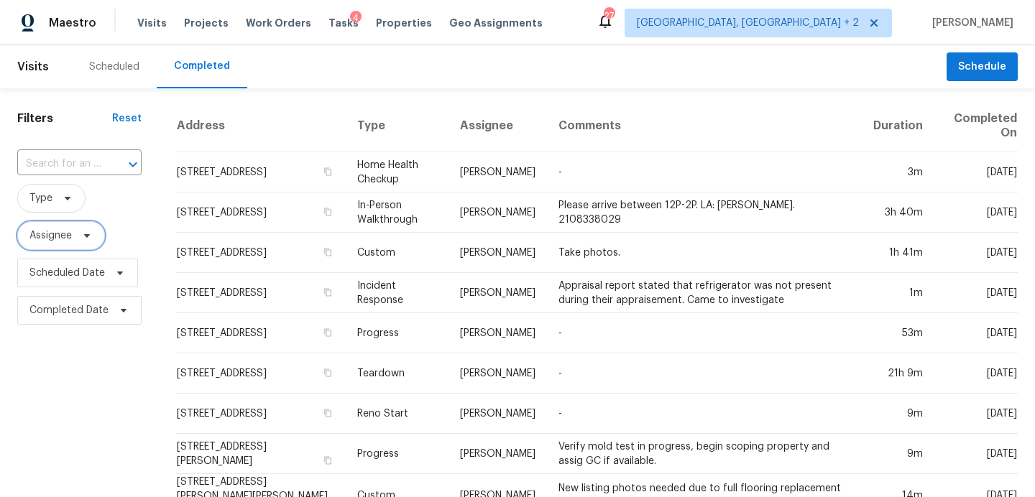
click at [87, 233] on icon at bounding box center [87, 236] width 12 height 12
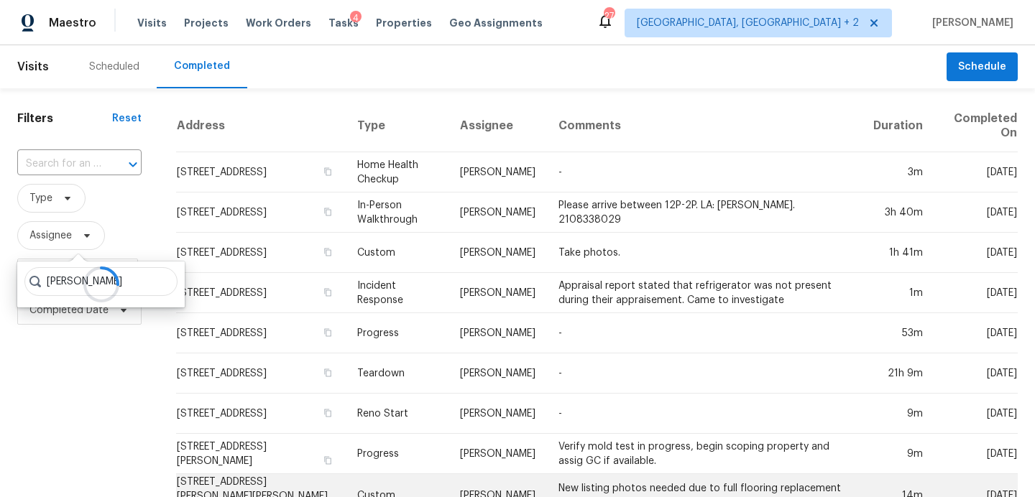
type input "nelson"
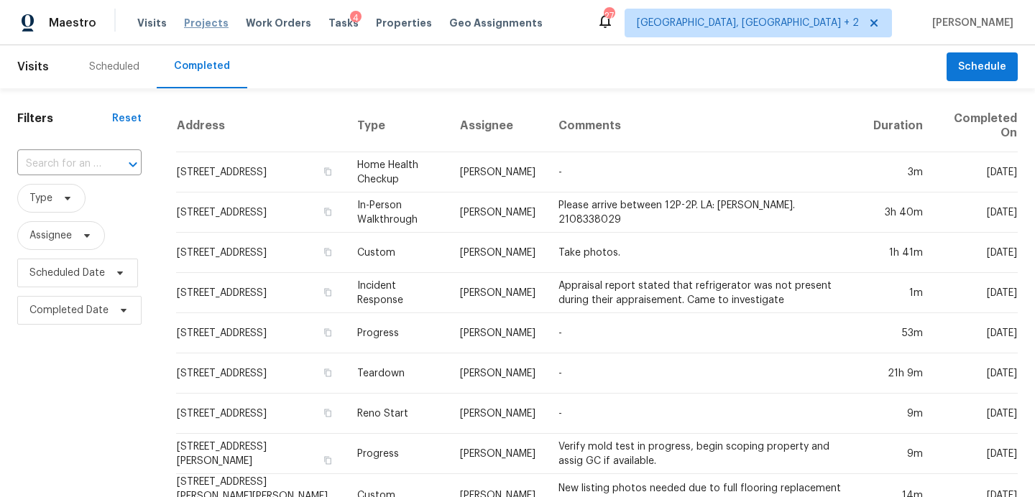
click at [214, 21] on span "Projects" at bounding box center [206, 23] width 45 height 14
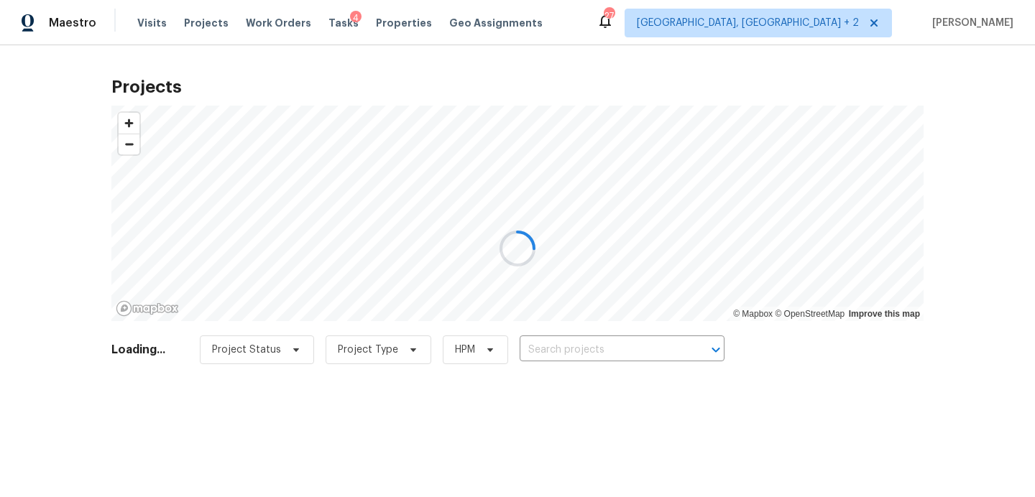
click at [579, 346] on div at bounding box center [517, 248] width 1035 height 497
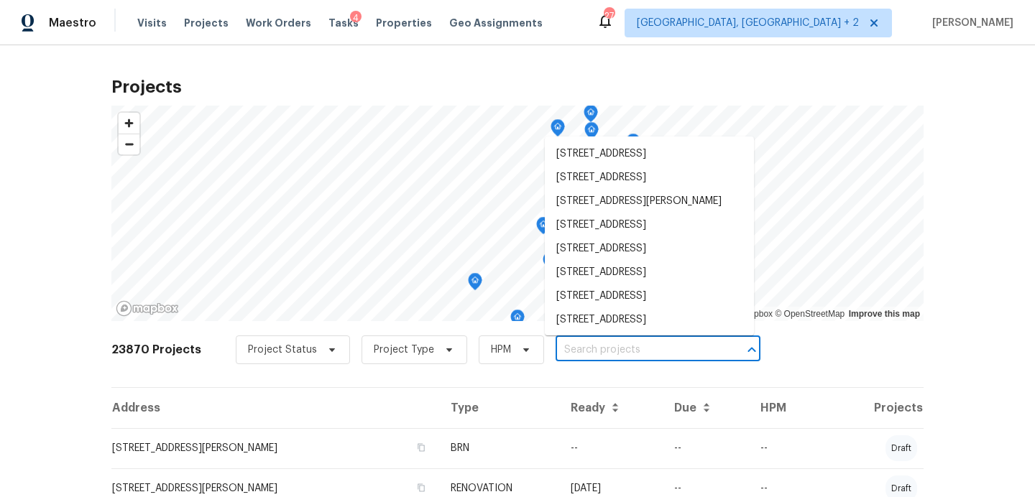
click at [572, 350] on input "text" at bounding box center [638, 350] width 165 height 22
paste input "1013 London Ln, Georgetown, TX 78626"
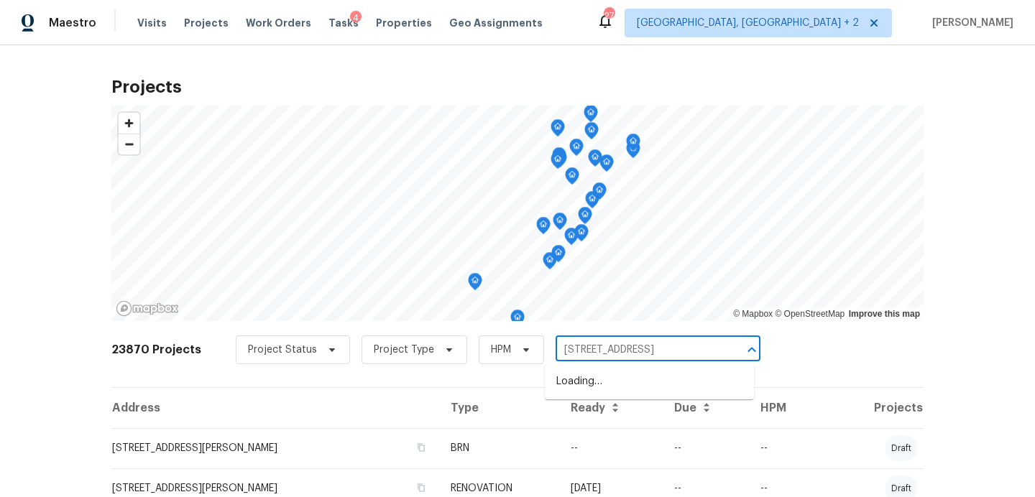
scroll to position [0, 27]
drag, startPoint x: 602, startPoint y: 349, endPoint x: 799, endPoint y: 362, distance: 197.5
click at [792, 362] on div "23870 Projects Project Status Project Type HPM 1013 London Ln, Georgetown, TX 7…" at bounding box center [517, 359] width 812 height 58
type input "1013 London"
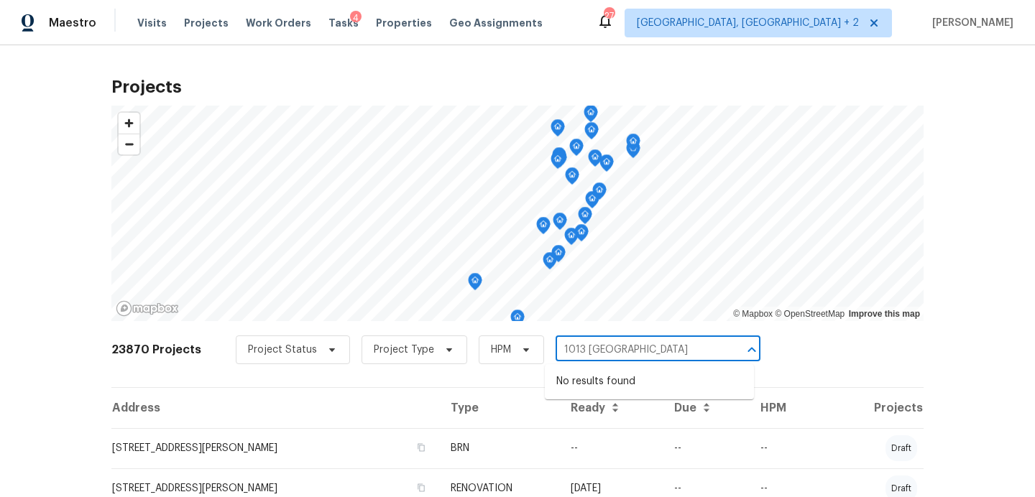
click at [592, 353] on input "1013 London" at bounding box center [638, 350] width 165 height 22
click at [587, 349] on input "text" at bounding box center [638, 350] width 165 height 22
paste input "1013 London Ln, Georgetown, TX 78626"
drag, startPoint x: 599, startPoint y: 351, endPoint x: 825, endPoint y: 352, distance: 226.5
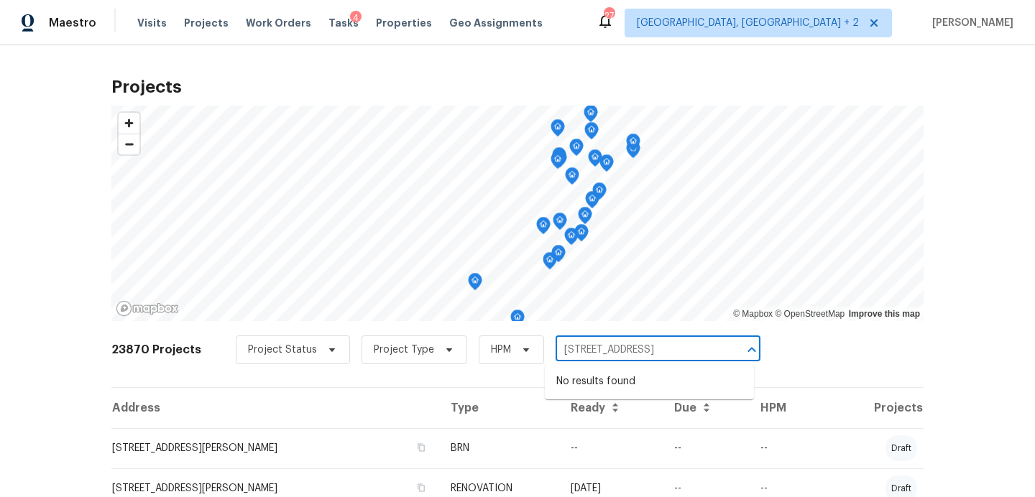
click at [799, 351] on div "23870 Projects Project Status Project Type HPM 1013 London Ln, Georgetown, TX 7…" at bounding box center [517, 359] width 812 height 58
type input "1013 London"
click at [679, 387] on li "1013 London Ln, Georgetown, TX 78626" at bounding box center [649, 382] width 209 height 24
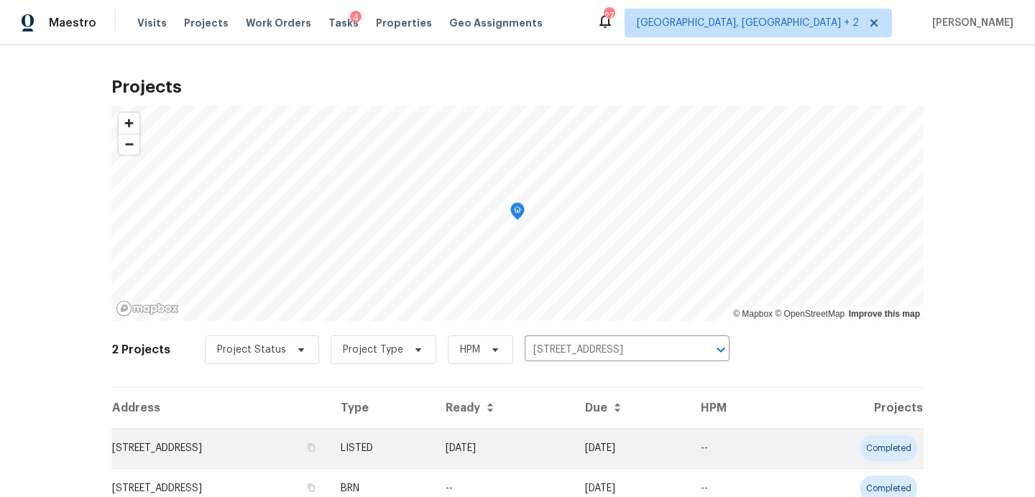
click at [157, 454] on td "1013 London Ln, Georgetown, TX 78626" at bounding box center [220, 448] width 218 height 40
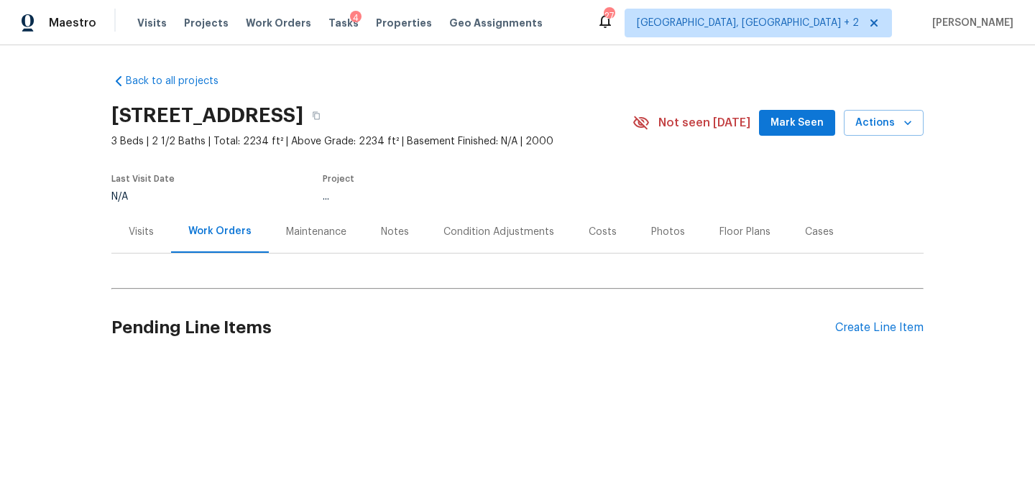
click at [794, 124] on span "Mark Seen" at bounding box center [797, 123] width 53 height 18
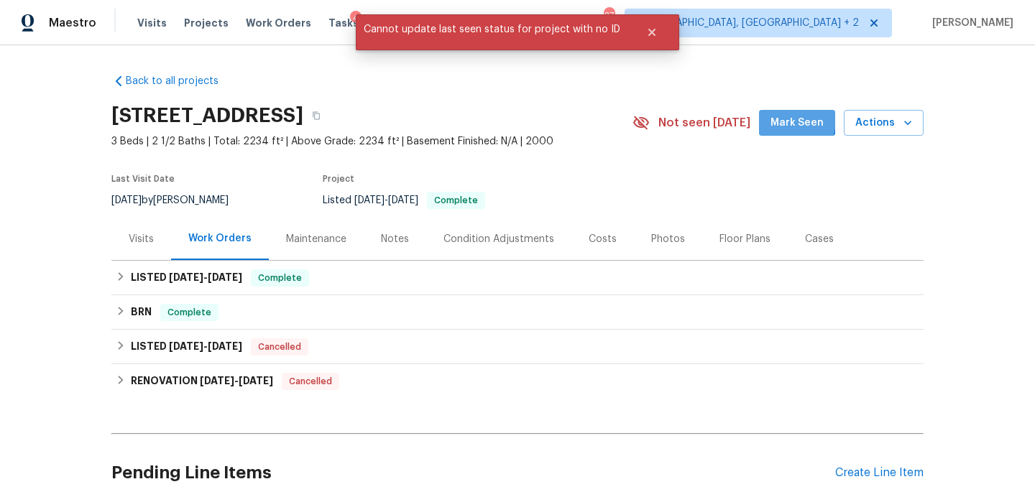
click at [792, 120] on span "Mark Seen" at bounding box center [797, 123] width 53 height 18
click at [646, 34] on icon "Close" at bounding box center [652, 33] width 12 height 12
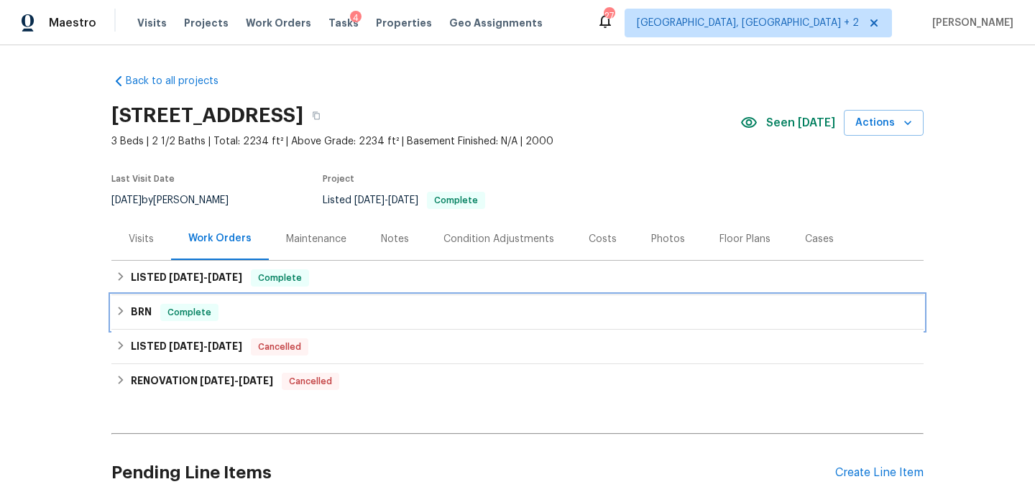
click at [357, 319] on div "BRN Complete" at bounding box center [518, 312] width 804 height 17
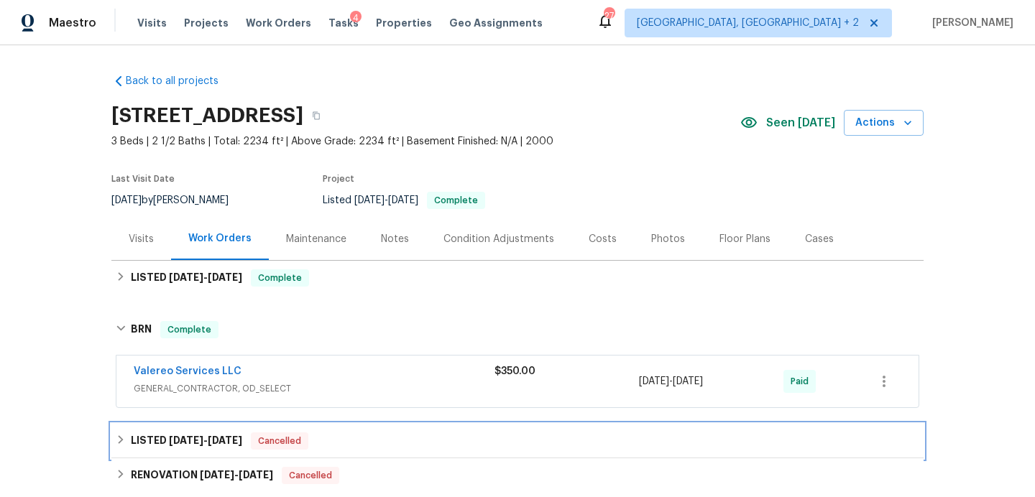
click at [365, 450] on div "LISTED 3/6/25 - 3/7/25 Cancelled" at bounding box center [517, 441] width 812 height 35
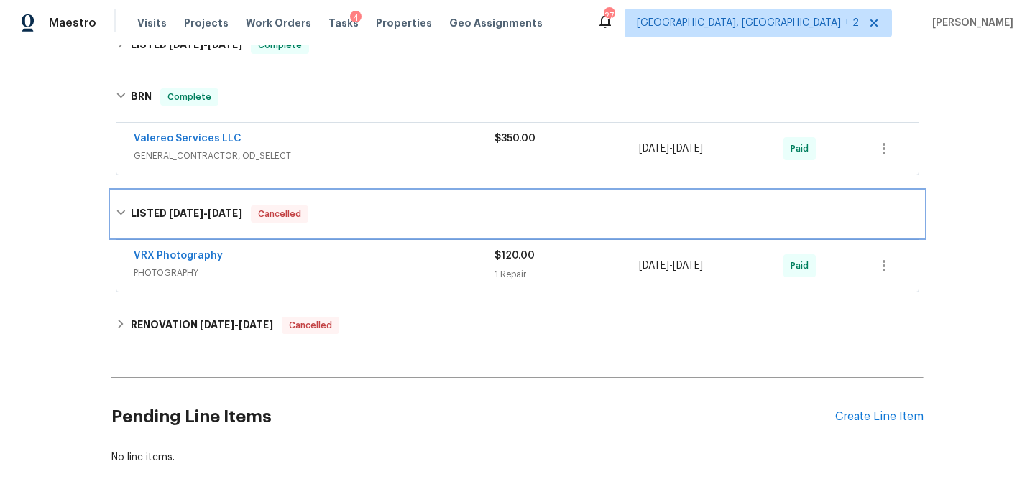
scroll to position [237, 0]
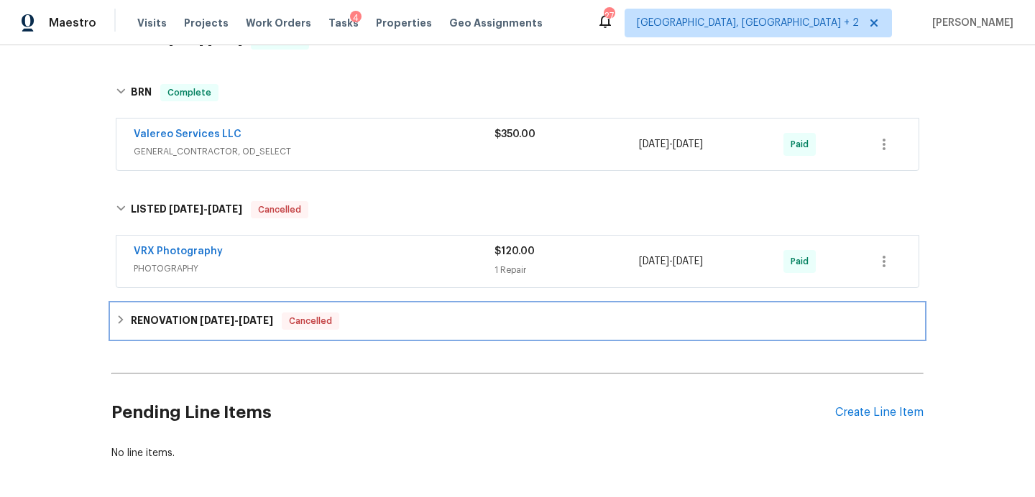
click at [396, 321] on div "RENOVATION 1/17/25 - 10/2/25 Cancelled" at bounding box center [518, 321] width 804 height 17
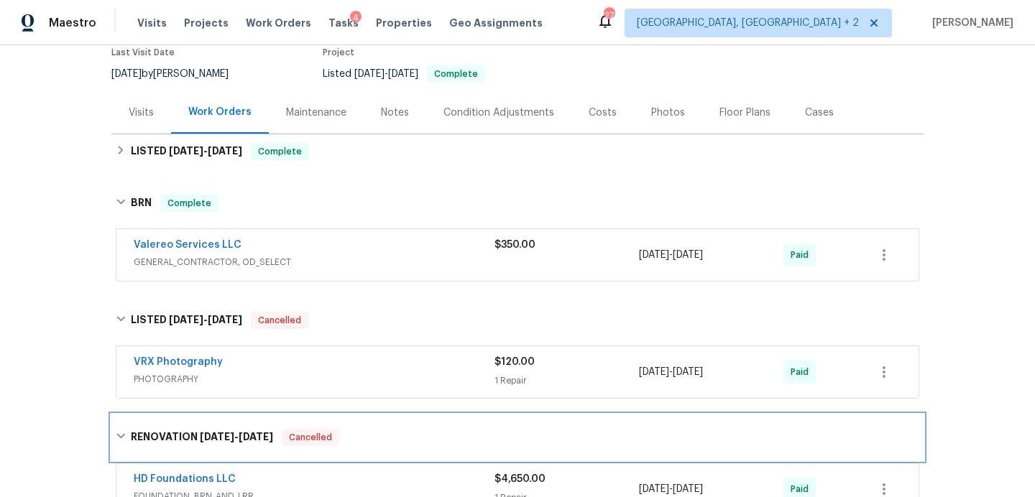
scroll to position [125, 0]
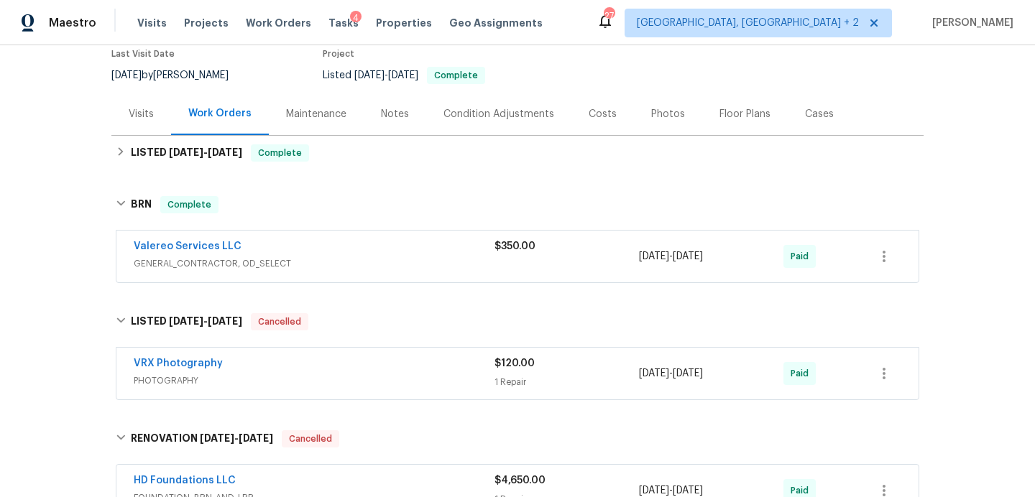
click at [362, 257] on span "GENERAL_CONTRACTOR, OD_SELECT" at bounding box center [314, 264] width 361 height 14
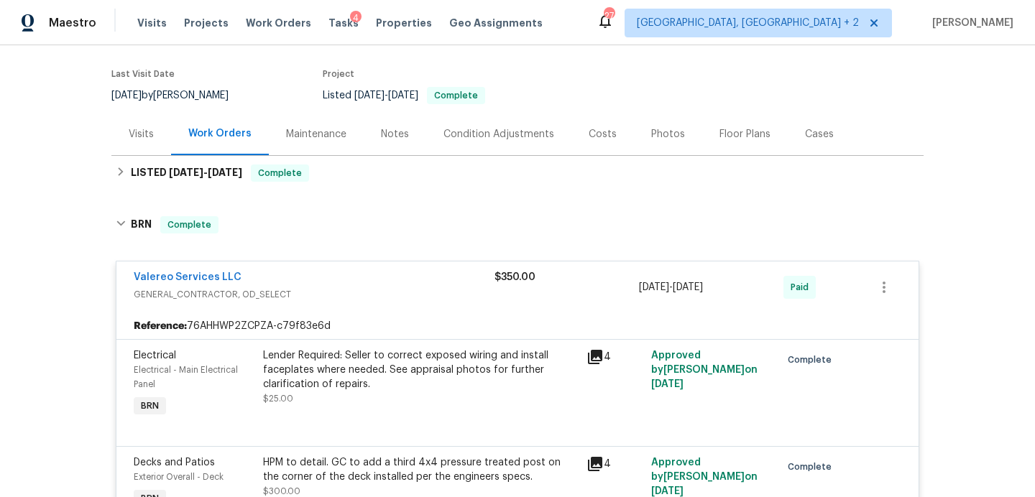
scroll to position [100, 0]
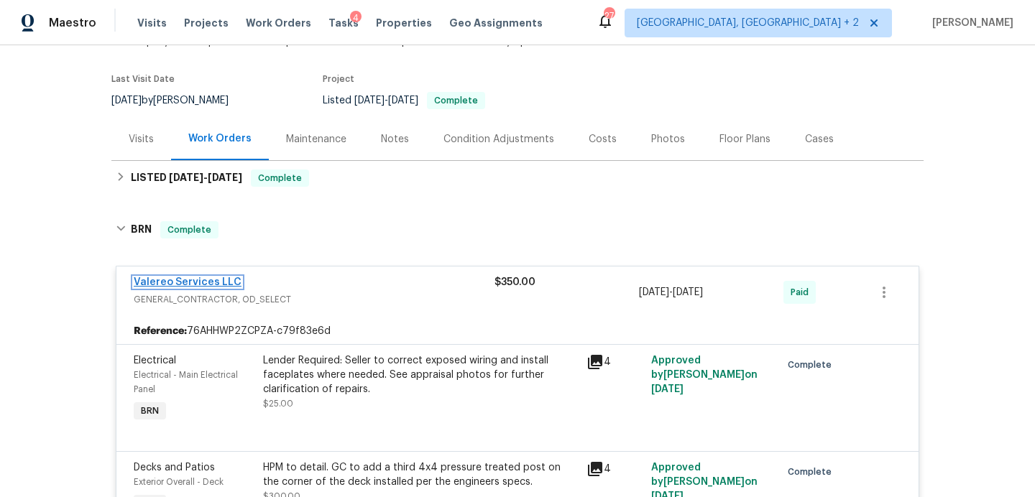
click at [192, 280] on link "Valereo Services LLC" at bounding box center [188, 282] width 108 height 10
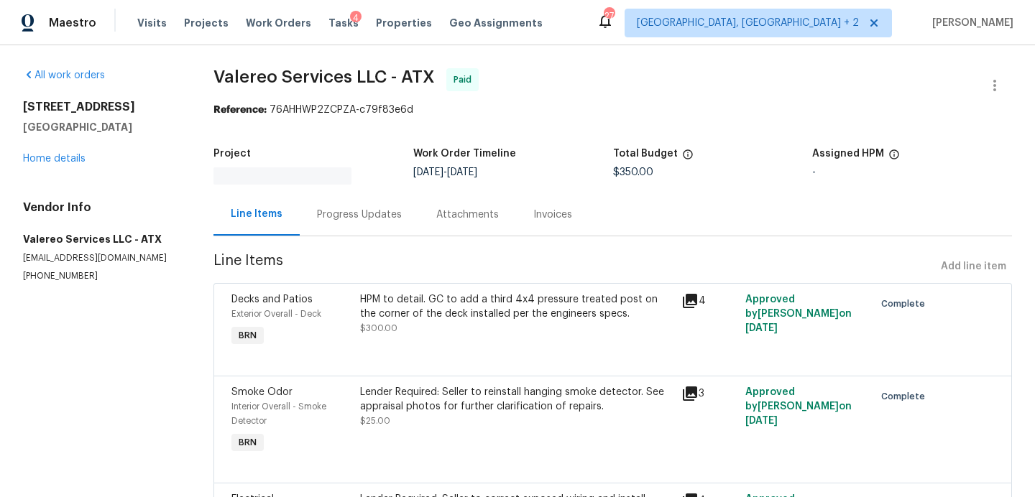
click at [345, 216] on div "Progress Updates" at bounding box center [359, 215] width 85 height 14
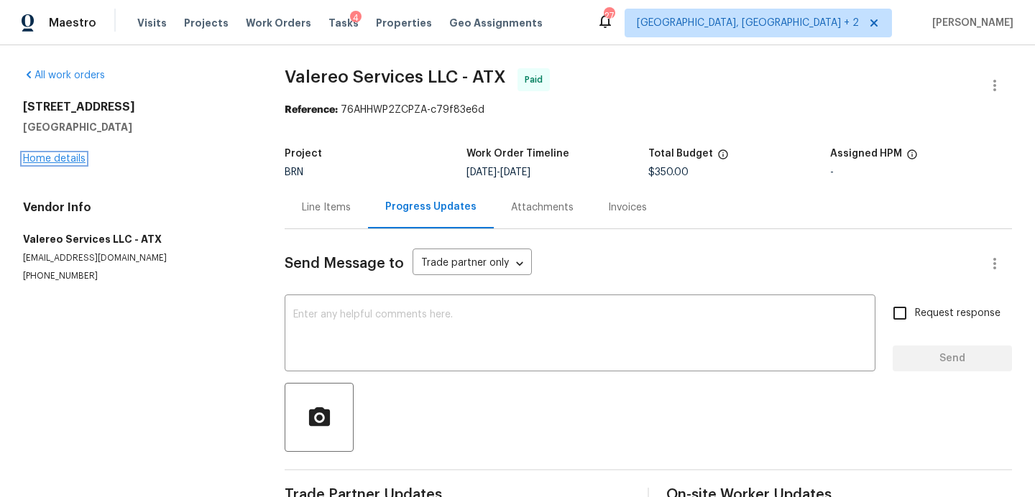
click at [73, 162] on link "Home details" at bounding box center [54, 159] width 63 height 10
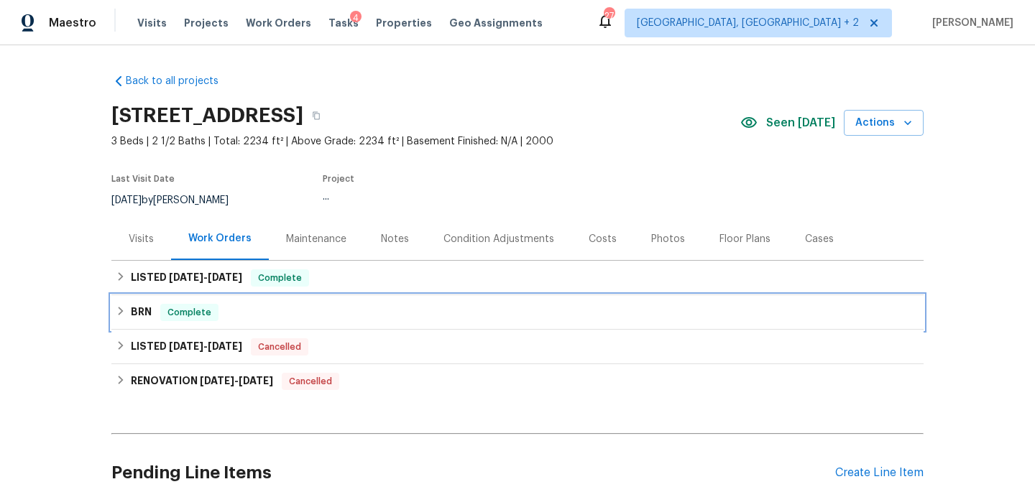
click at [308, 313] on div "BRN Complete" at bounding box center [518, 312] width 804 height 17
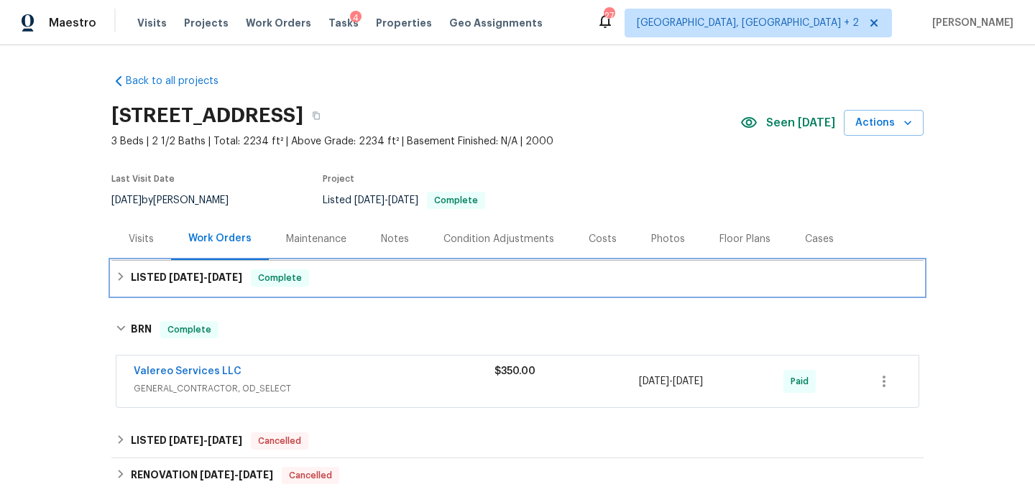
click at [339, 278] on div "LISTED 4/8/25 - 4/9/25 Complete" at bounding box center [518, 278] width 804 height 17
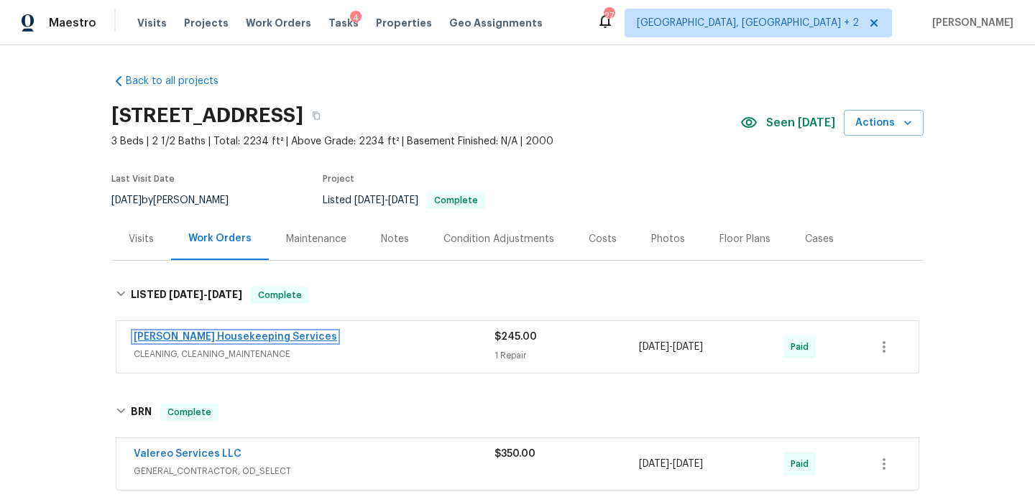
click at [235, 336] on link "Arelis Housekeeping Services" at bounding box center [235, 337] width 203 height 10
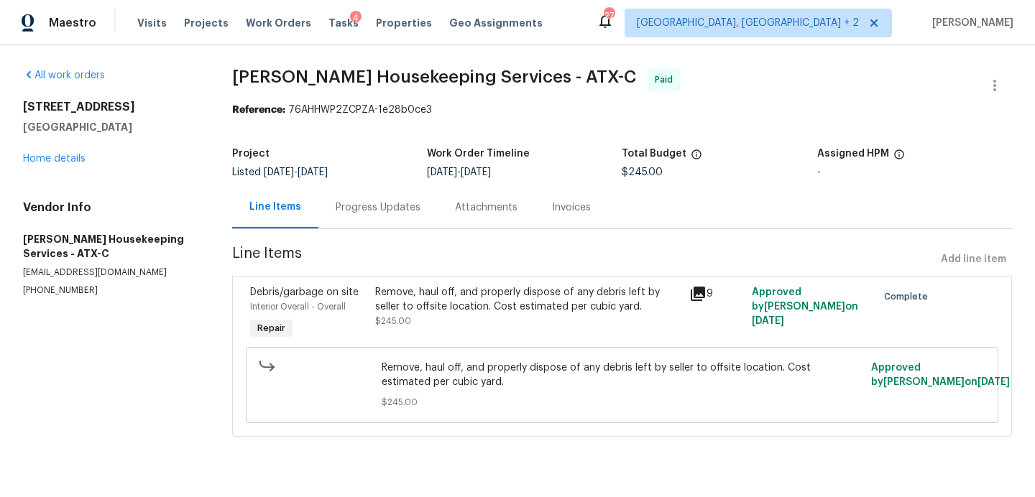
click at [380, 208] on div "Progress Updates" at bounding box center [378, 208] width 85 height 14
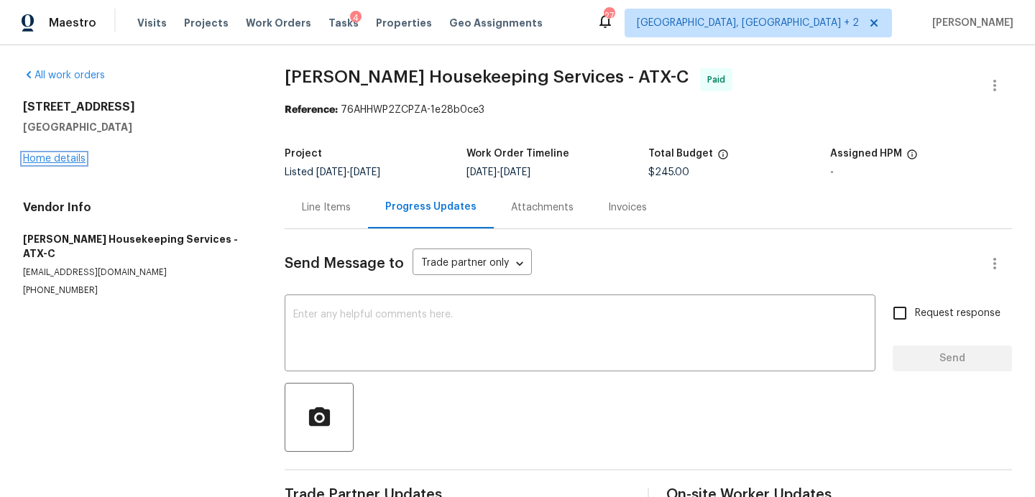
click at [67, 161] on link "Home details" at bounding box center [54, 159] width 63 height 10
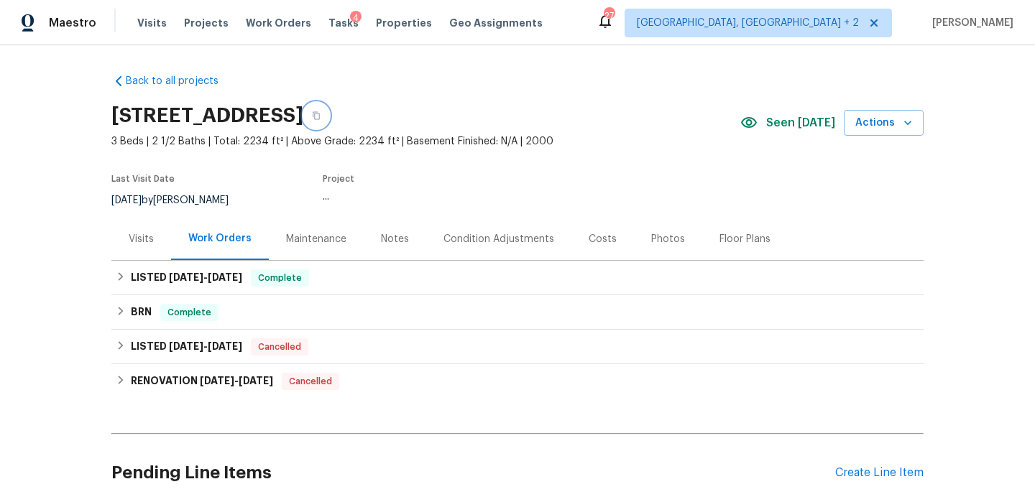
click at [329, 113] on button "button" at bounding box center [316, 116] width 26 height 26
click at [147, 21] on span "Visits" at bounding box center [151, 23] width 29 height 14
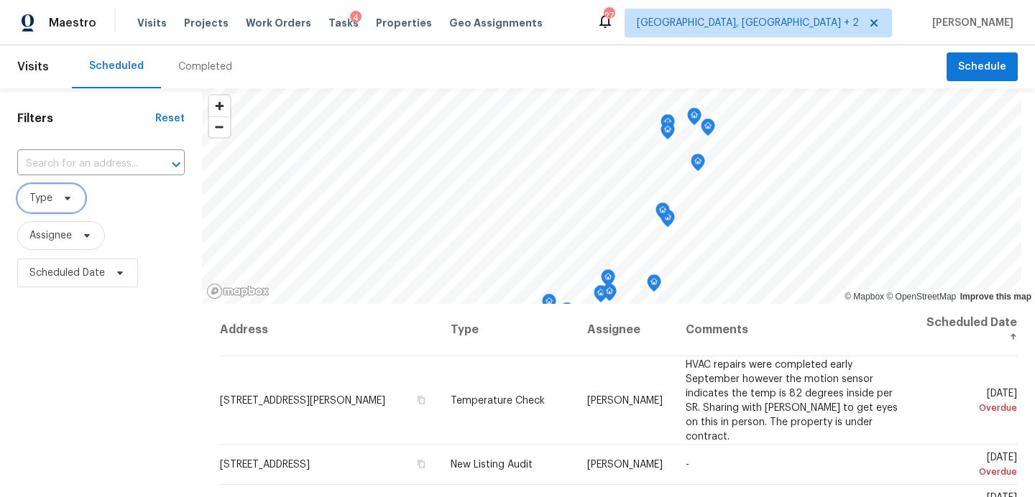
click at [67, 206] on span "Type" at bounding box center [51, 198] width 68 height 29
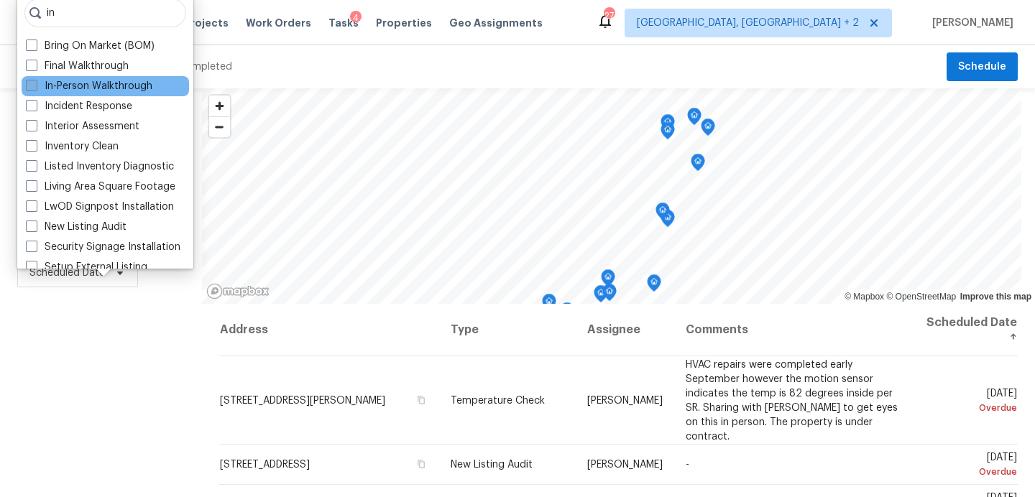
type input "in"
click at [98, 91] on label "In-Person Walkthrough" at bounding box center [89, 86] width 127 height 14
click at [35, 88] on input "In-Person Walkthrough" at bounding box center [30, 83] width 9 height 9
checkbox input "true"
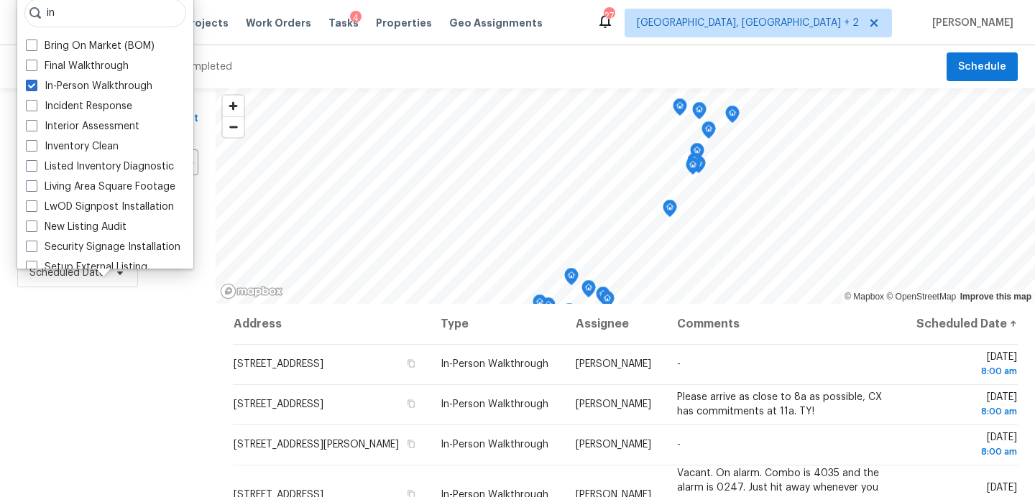
click at [80, 370] on div "Filters Reset ​ In-Person Walkthrough Assignee Scheduled Date" at bounding box center [108, 395] width 216 height 614
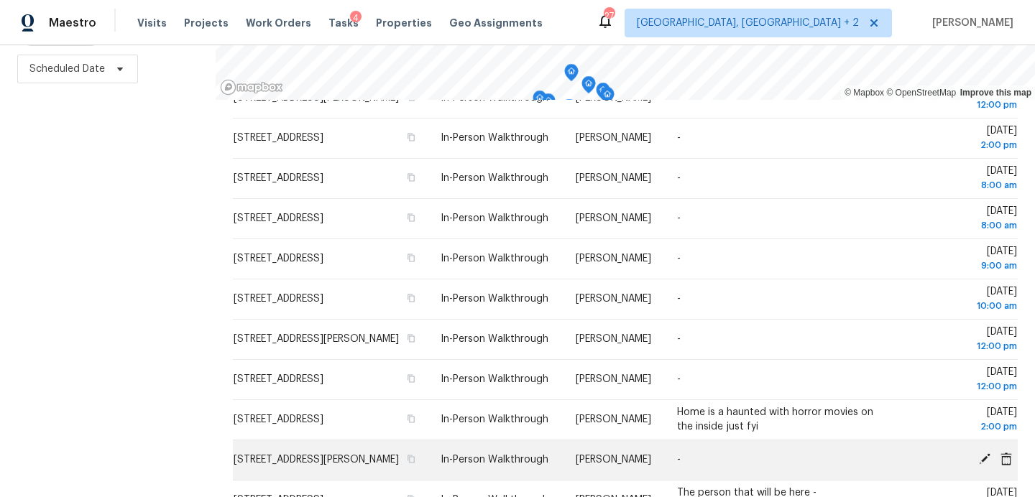
scroll to position [282, 0]
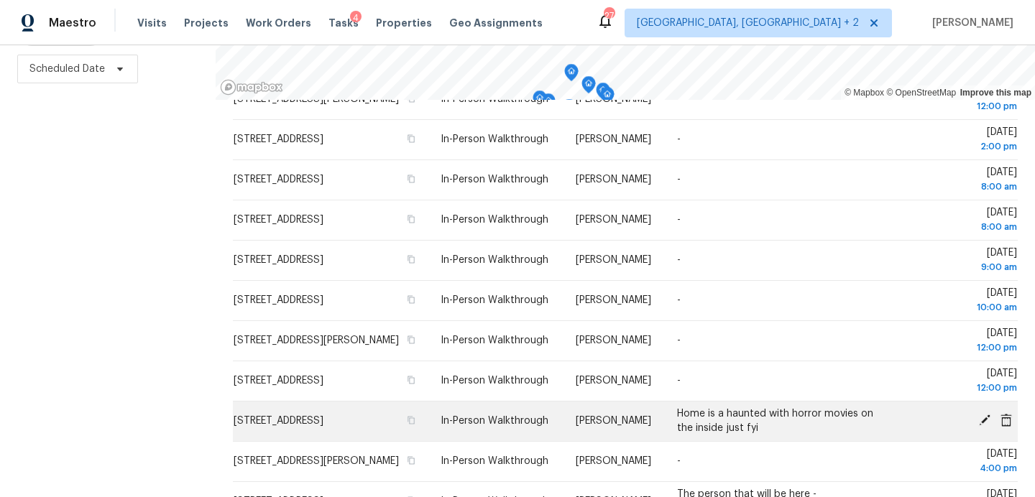
click at [983, 426] on icon at bounding box center [985, 421] width 12 height 12
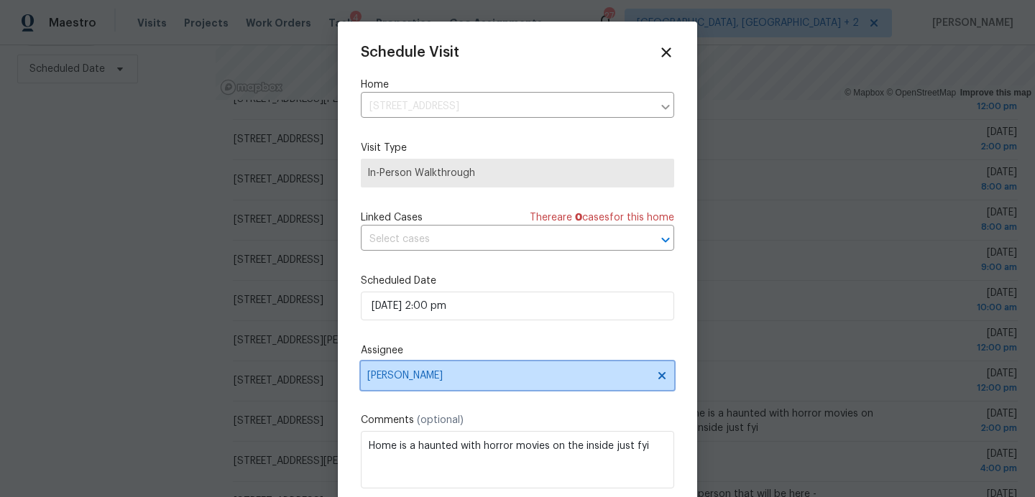
click at [452, 373] on span "[PERSON_NAME]" at bounding box center [508, 376] width 282 height 12
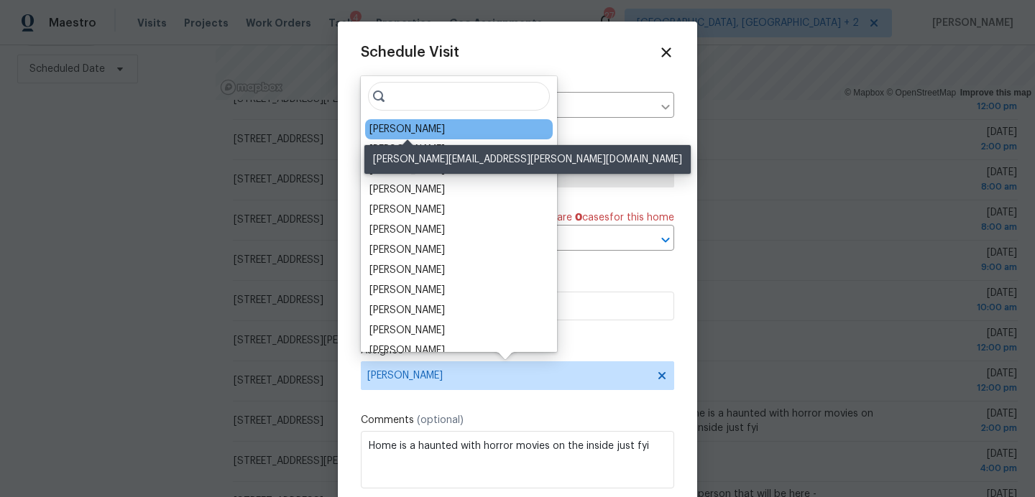
click at [426, 129] on div "[PERSON_NAME]" at bounding box center [407, 129] width 75 height 14
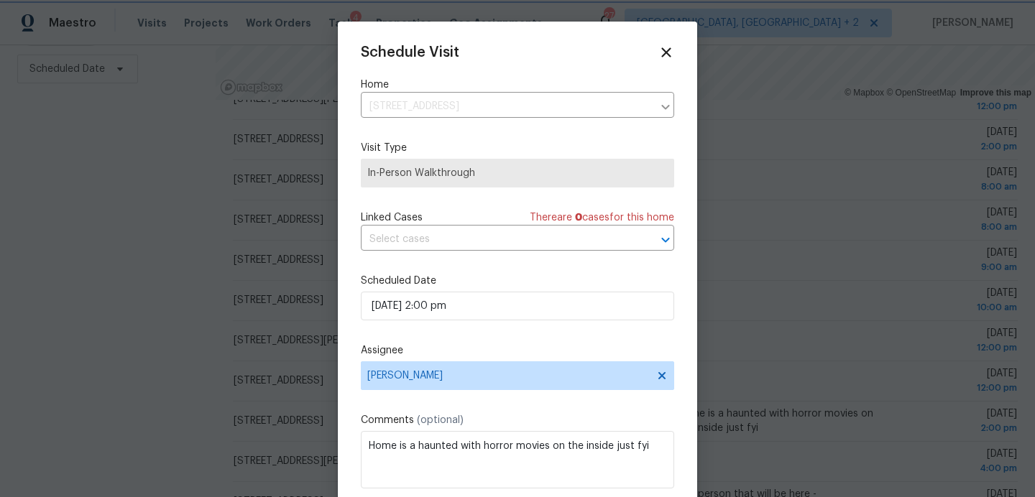
scroll to position [26, 0]
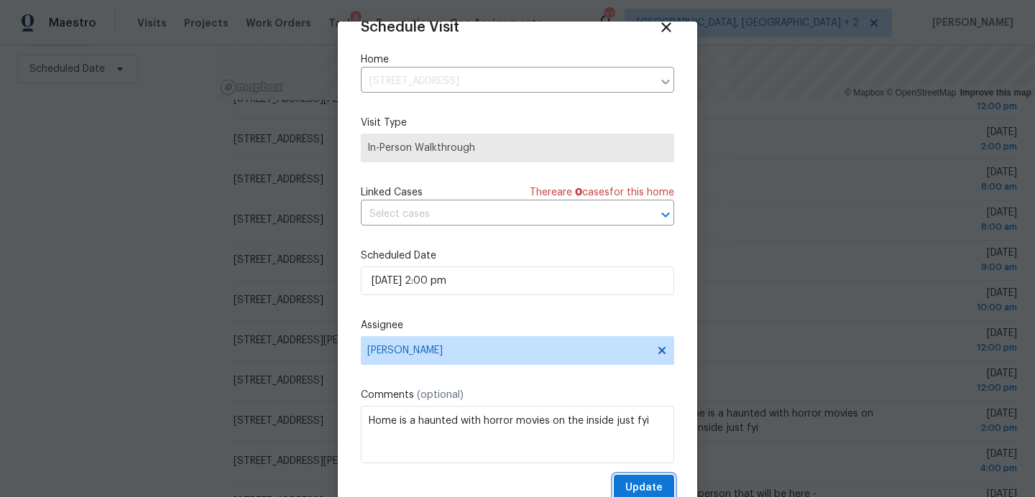
click at [633, 482] on span "Update" at bounding box center [643, 489] width 37 height 18
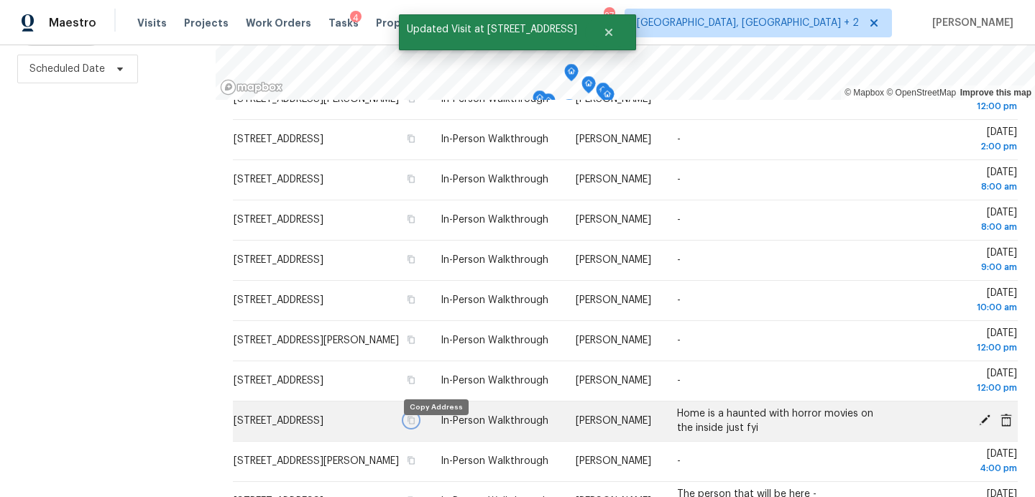
click at [416, 425] on icon "button" at bounding box center [411, 420] width 9 height 9
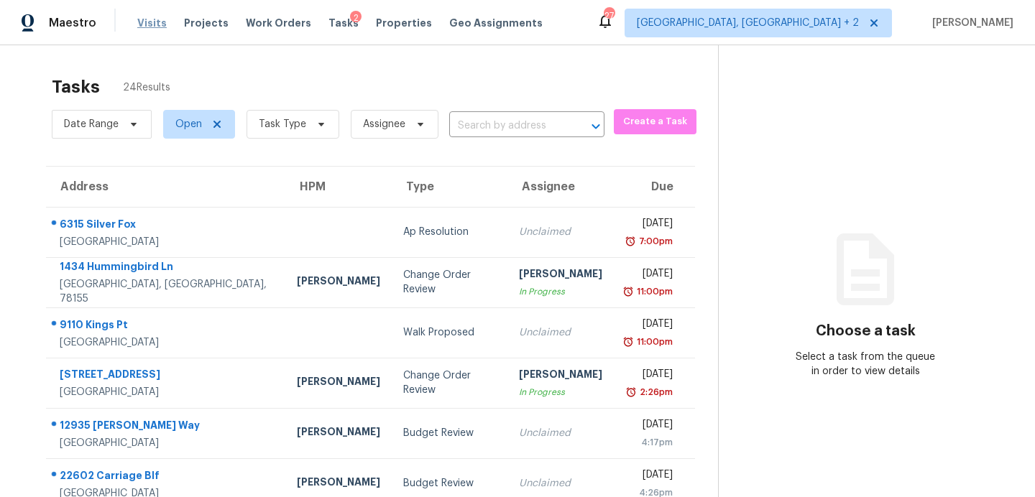
click at [150, 22] on span "Visits" at bounding box center [151, 23] width 29 height 14
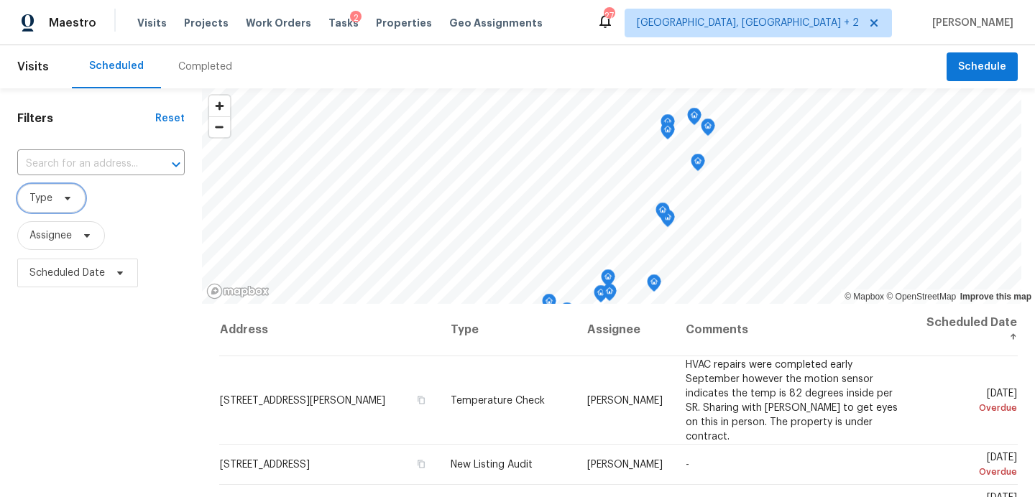
click at [68, 199] on icon at bounding box center [68, 199] width 6 height 4
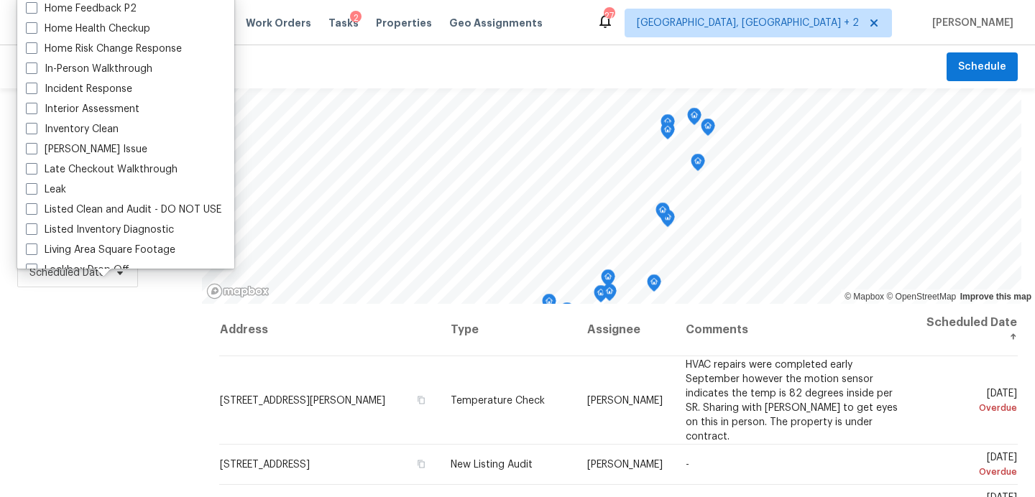
scroll to position [504, 0]
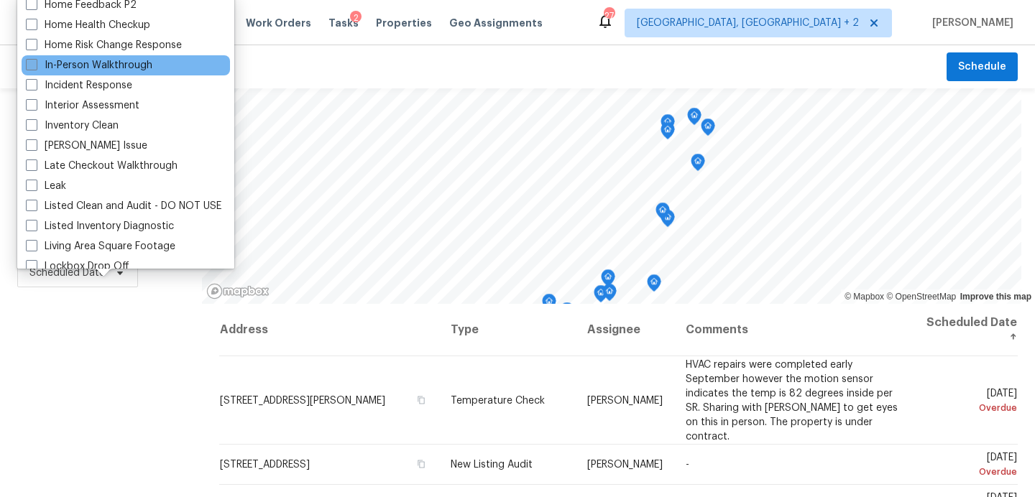
click at [98, 68] on label "In-Person Walkthrough" at bounding box center [89, 65] width 127 height 14
click at [35, 68] on input "In-Person Walkthrough" at bounding box center [30, 62] width 9 height 9
checkbox input "true"
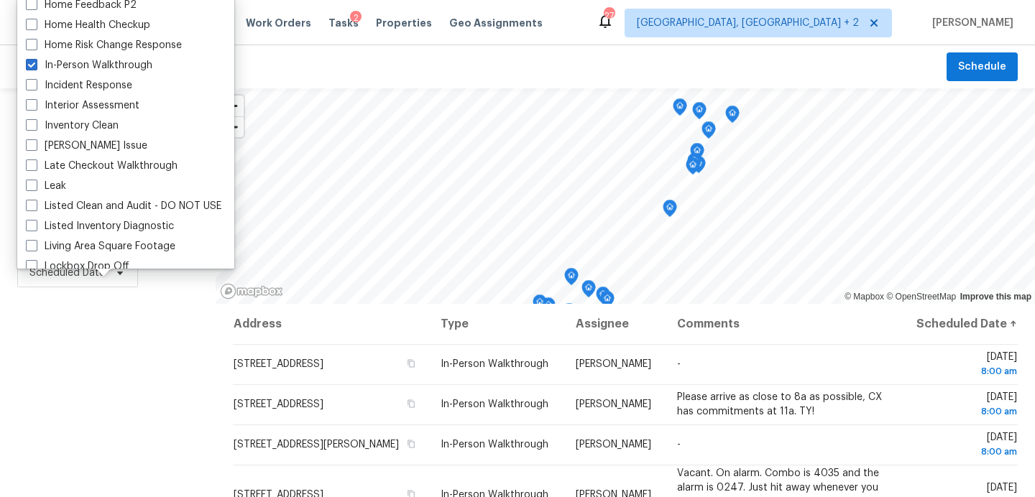
click at [153, 336] on div "Filters Reset ​ In-Person Walkthrough Assignee Scheduled Date" at bounding box center [108, 395] width 216 height 614
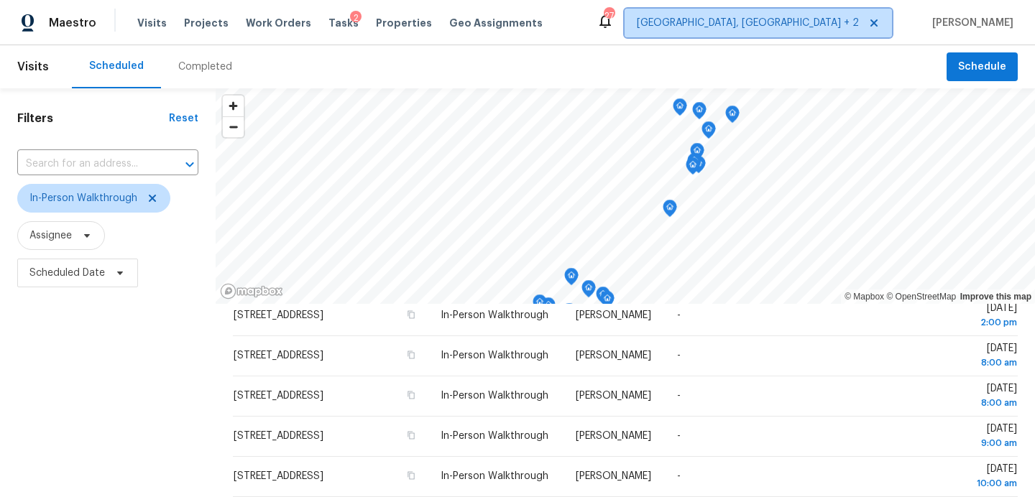
click at [832, 29] on span "Killeen, TX + 2" at bounding box center [748, 23] width 222 height 14
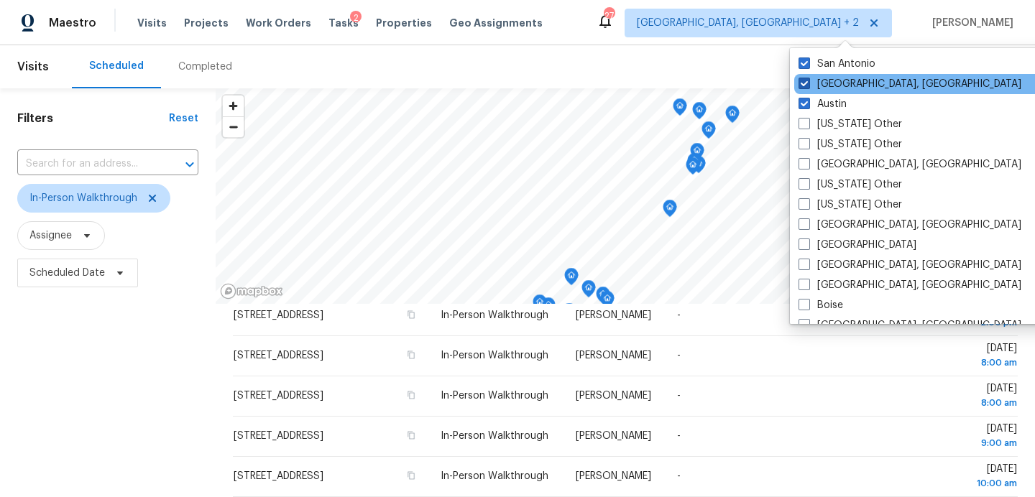
click at [826, 88] on label "[GEOGRAPHIC_DATA], [GEOGRAPHIC_DATA]" at bounding box center [910, 84] width 223 height 14
click at [808, 86] on input "[GEOGRAPHIC_DATA], [GEOGRAPHIC_DATA]" at bounding box center [803, 81] width 9 height 9
checkbox input "false"
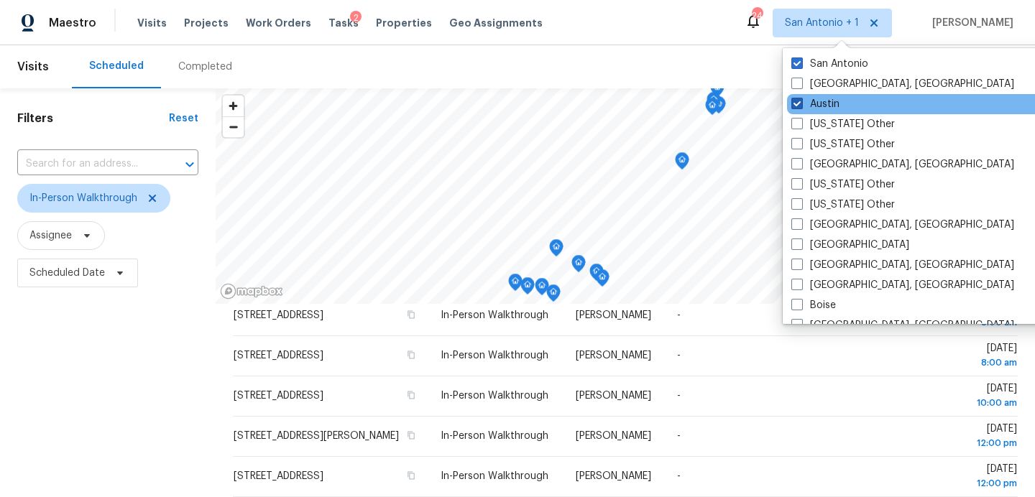
click at [820, 100] on label "Austin" at bounding box center [816, 104] width 48 height 14
click at [801, 100] on input "Austin" at bounding box center [796, 101] width 9 height 9
checkbox input "false"
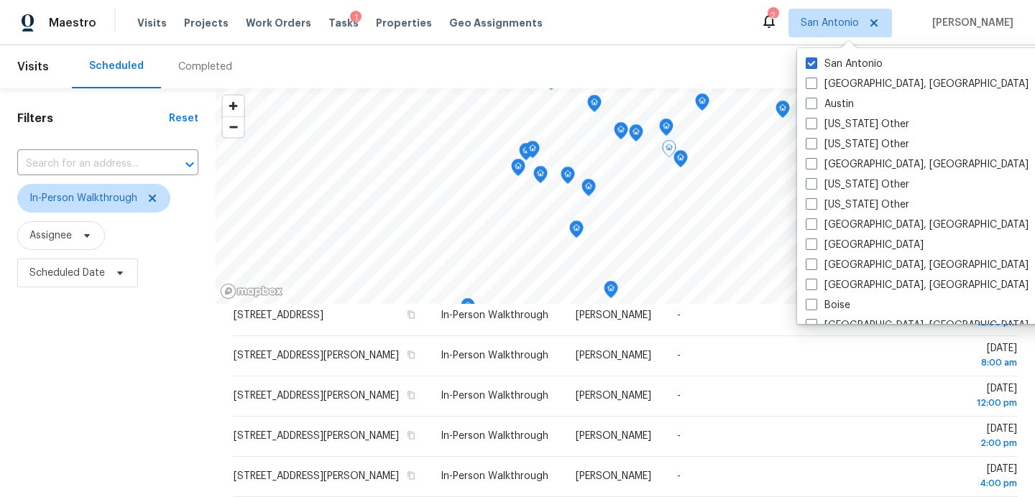
click at [158, 352] on div "Filters Reset ​ In-Person Walkthrough Assignee Scheduled Date" at bounding box center [108, 395] width 216 height 614
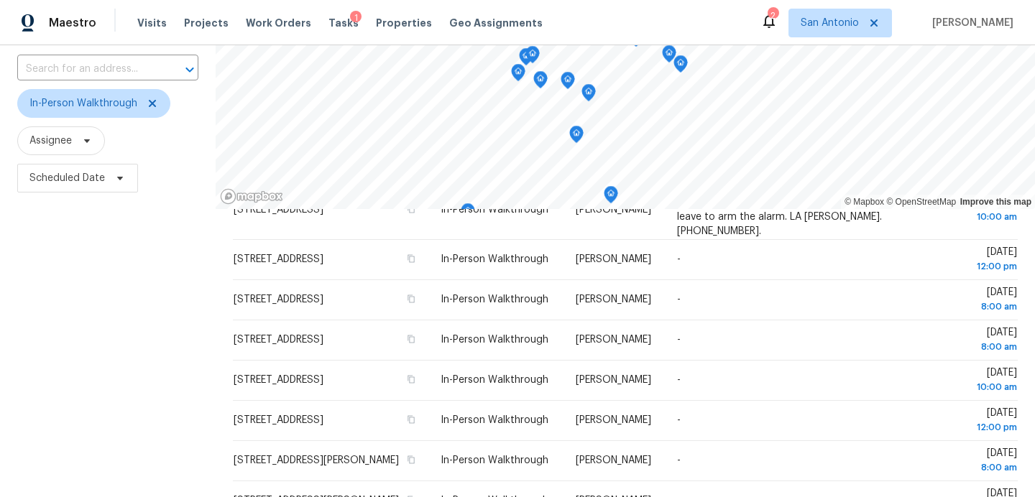
scroll to position [68, 0]
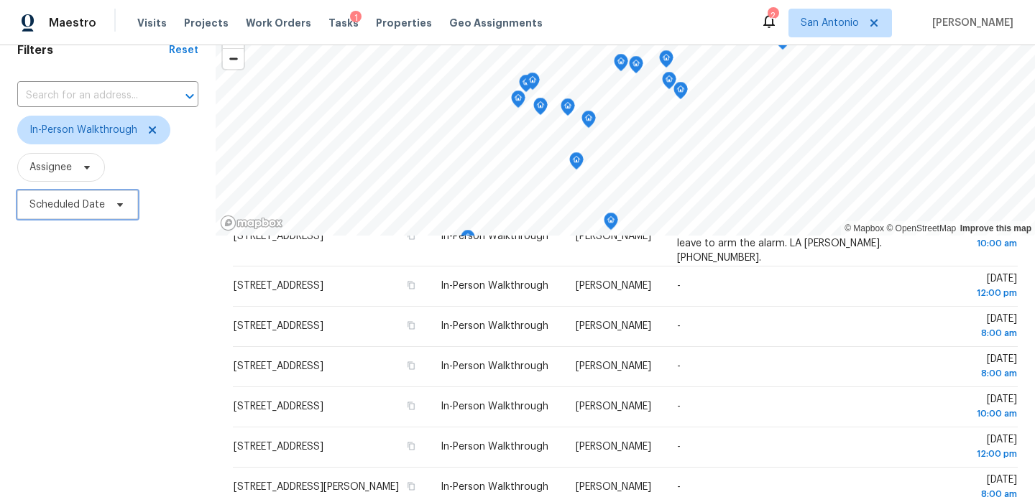
click at [107, 199] on span "Scheduled Date" at bounding box center [77, 205] width 121 height 29
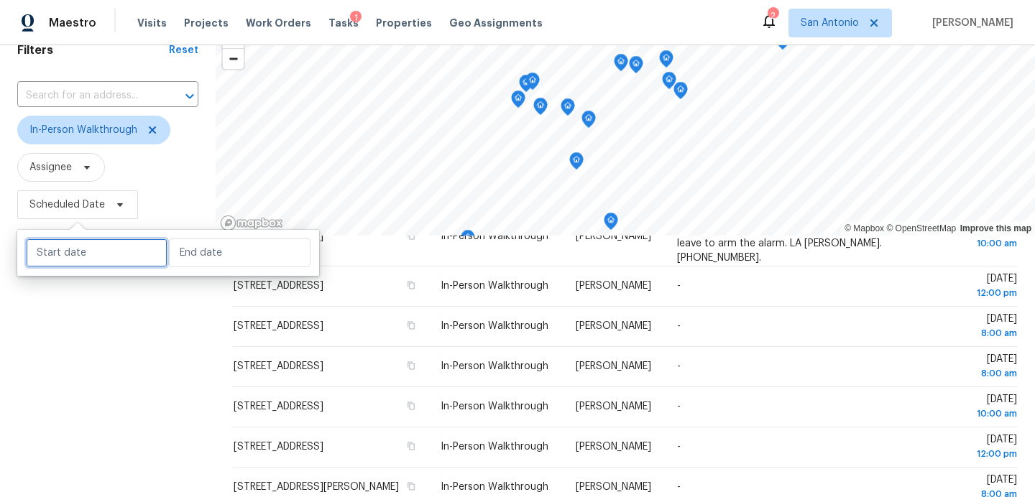
click at [124, 249] on input "text" at bounding box center [97, 253] width 142 height 29
select select "9"
select select "2025"
select select "10"
select select "2025"
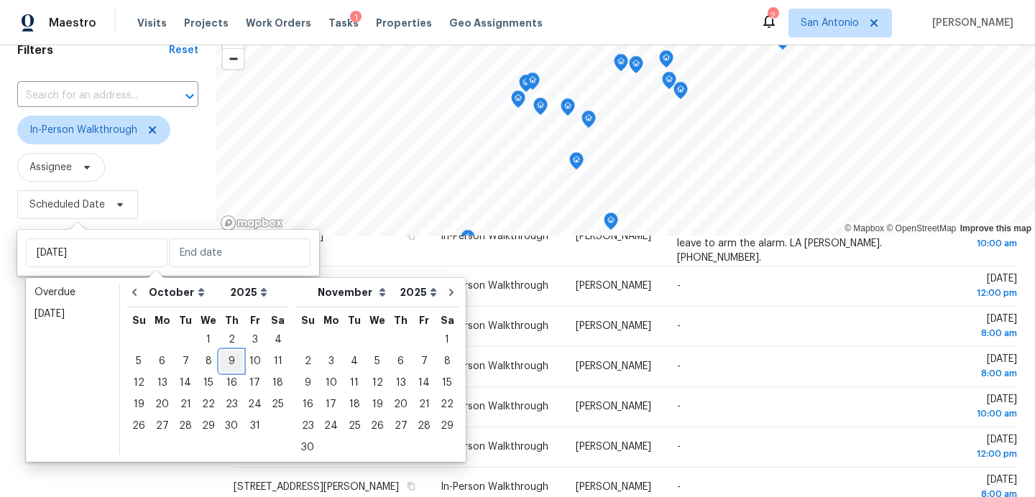
click at [229, 359] on div "9" at bounding box center [231, 362] width 23 height 20
type input "Thu, Oct 09"
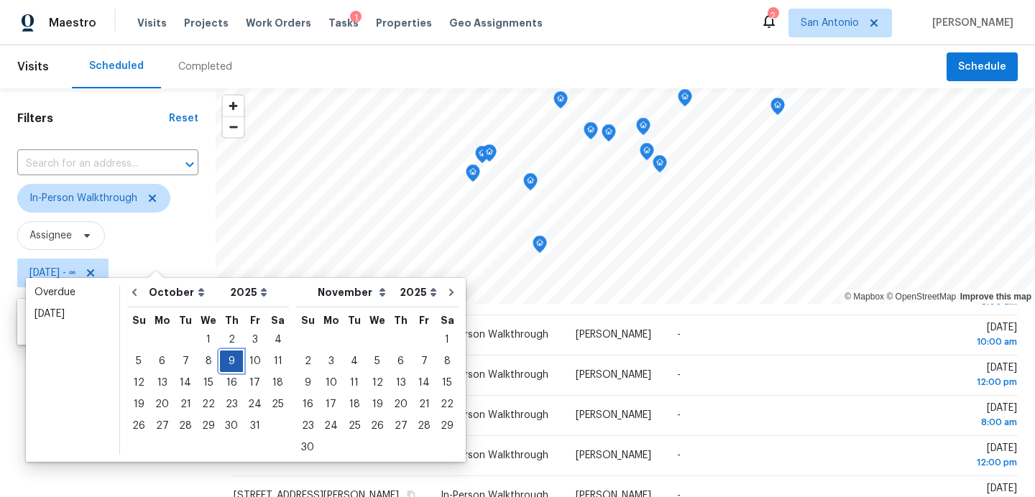
click at [229, 359] on div "9" at bounding box center [231, 362] width 23 height 20
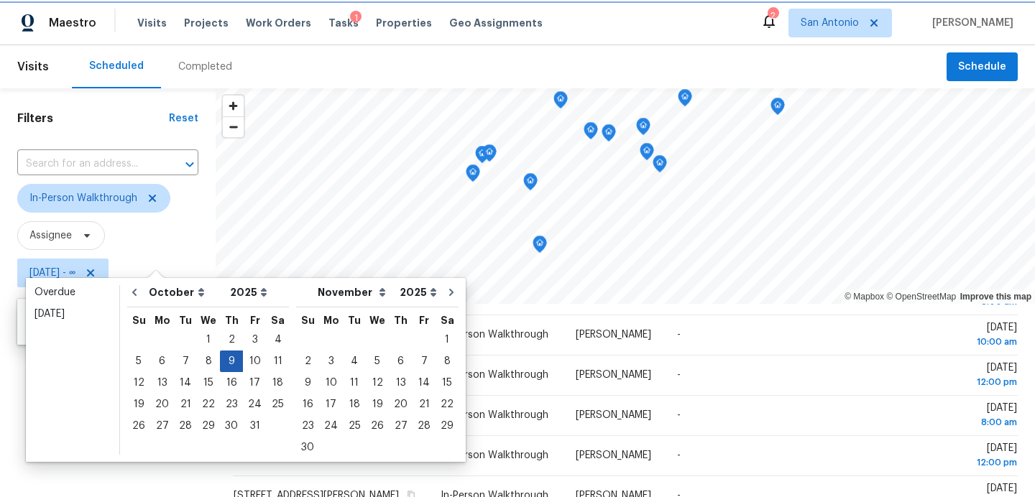
type input "Thu, Oct 09"
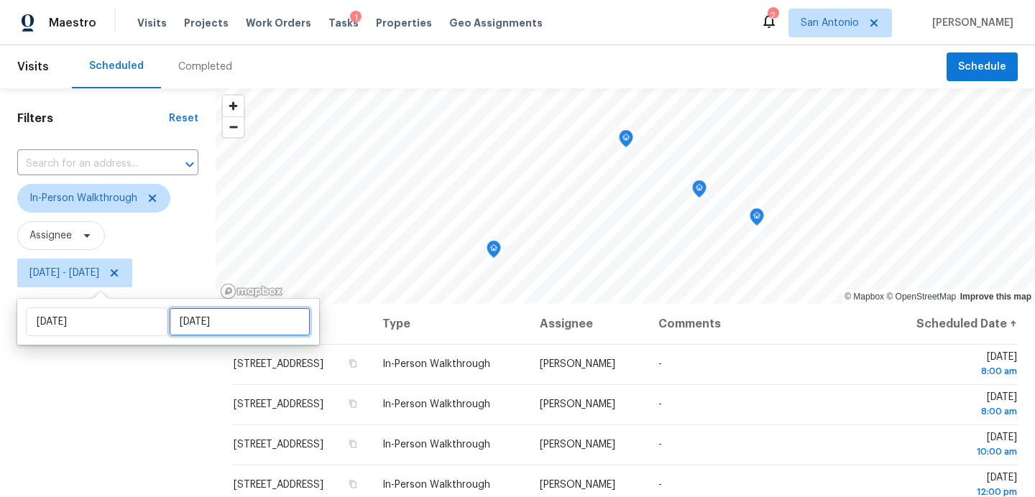
click at [185, 325] on input "Thu, Oct 09" at bounding box center [240, 322] width 142 height 29
select select "9"
select select "2025"
select select "10"
select select "2025"
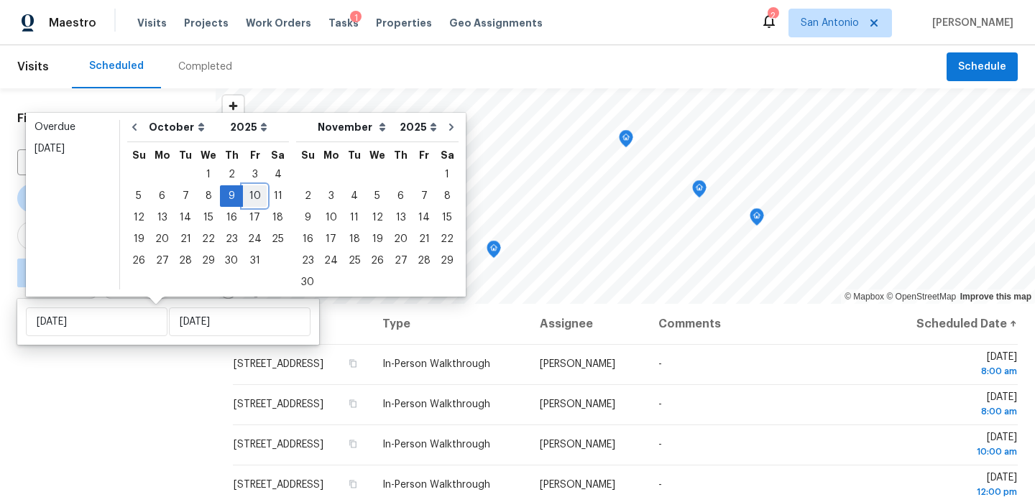
click at [251, 198] on div "10" at bounding box center [255, 196] width 24 height 20
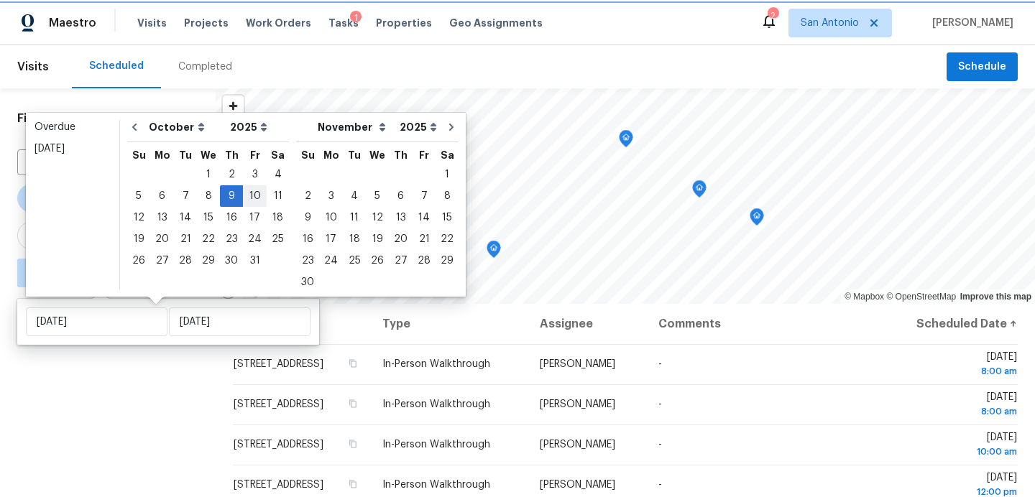
type input "Fri, Oct 10"
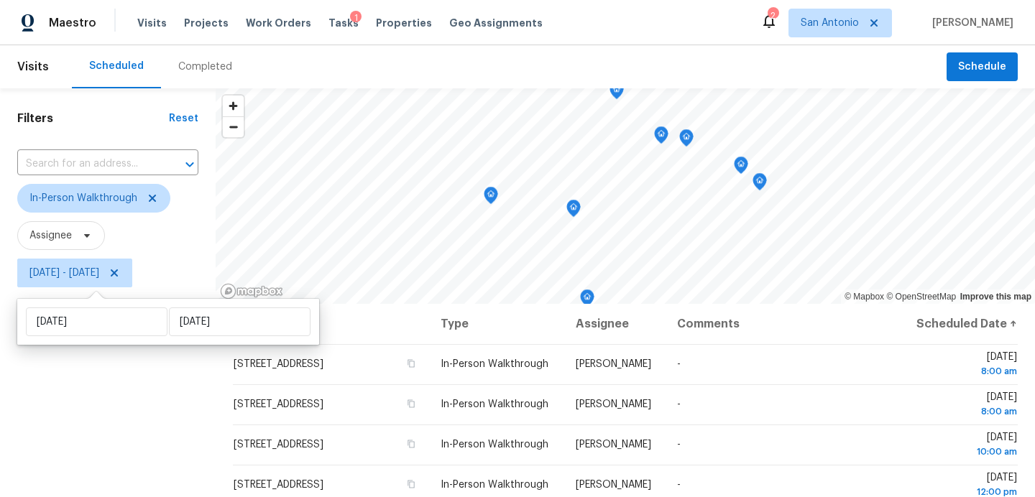
click at [170, 372] on div "Filters Reset ​ In-Person Walkthrough Assignee Thu, Oct 09 - Fri, Oct 10" at bounding box center [108, 395] width 216 height 614
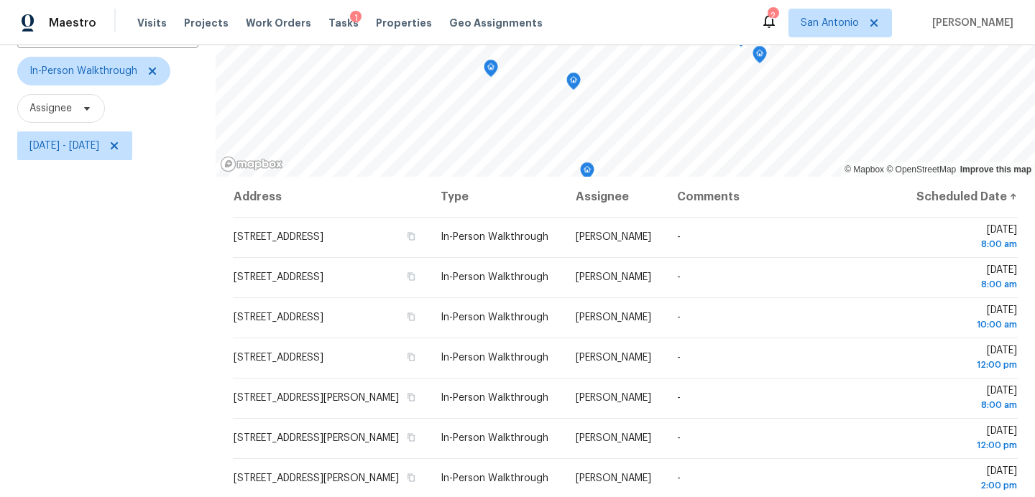
scroll to position [127, 0]
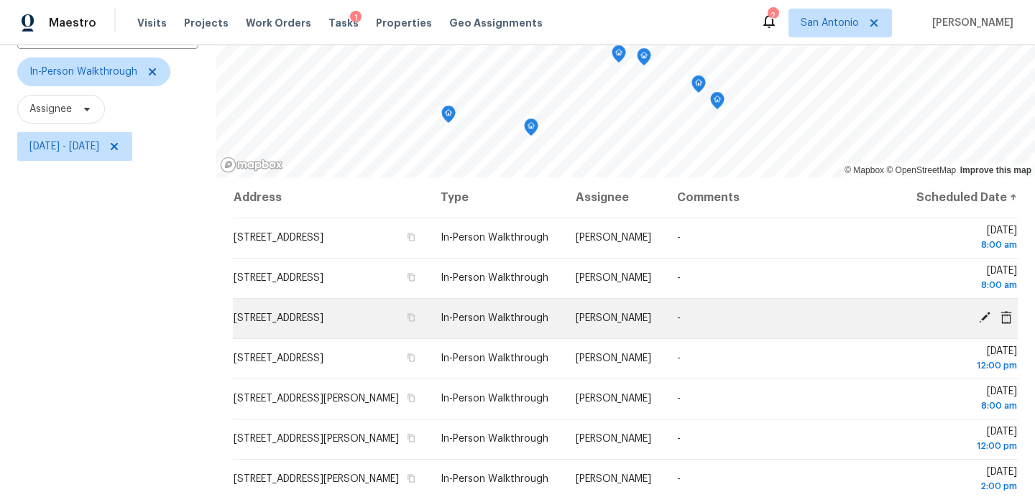
click at [324, 324] on span "1018 Peg Oak, San Antonio, TX 78258" at bounding box center [279, 318] width 90 height 10
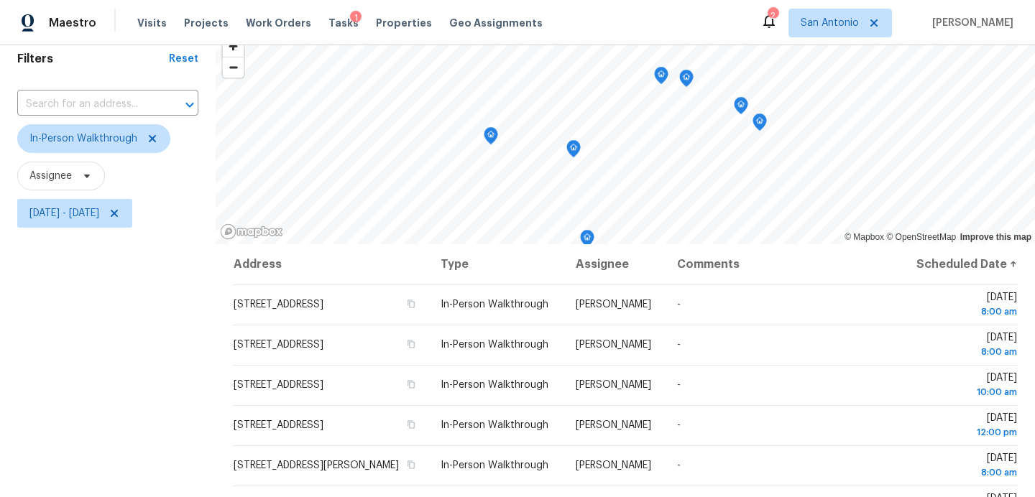
scroll to position [47, 0]
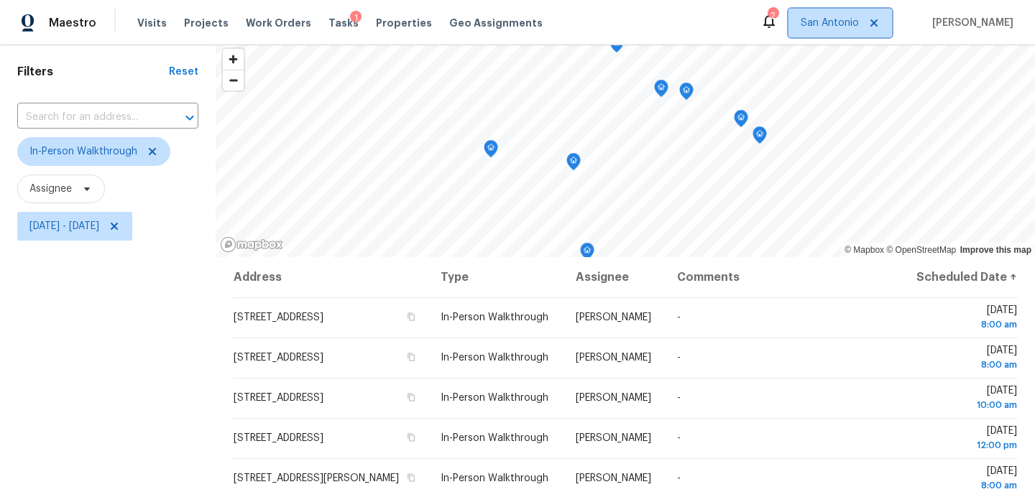
click at [808, 24] on span "San Antonio" at bounding box center [841, 23] width 104 height 29
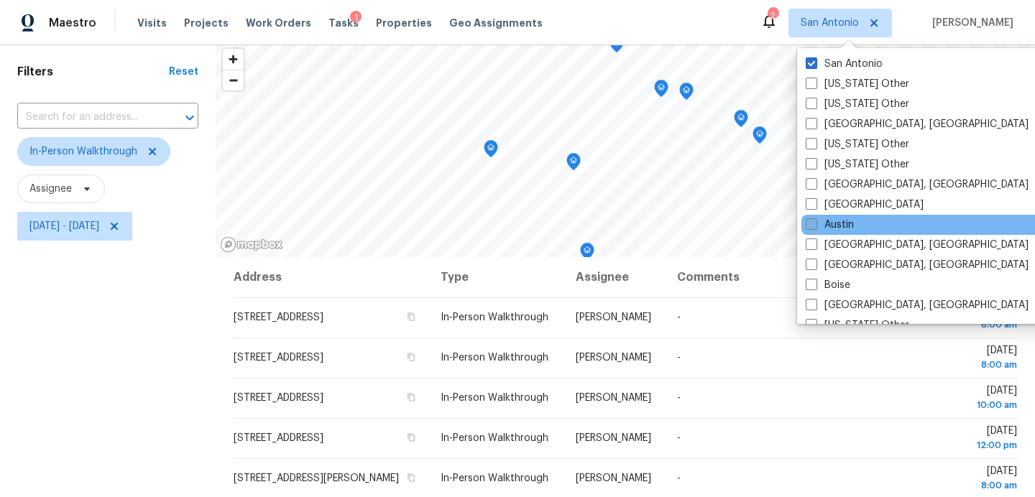
click at [828, 220] on label "Austin" at bounding box center [830, 225] width 48 height 14
click at [815, 220] on input "Austin" at bounding box center [810, 222] width 9 height 9
checkbox input "true"
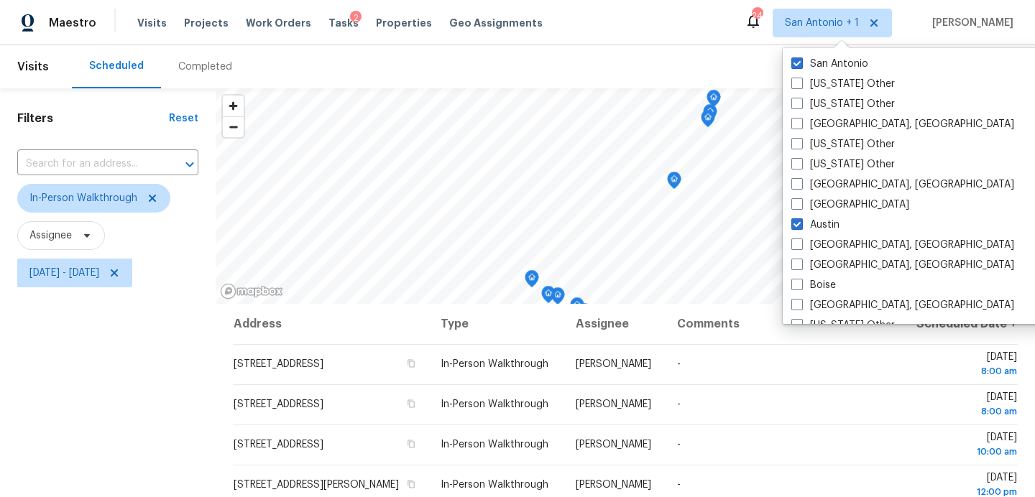
click at [93, 384] on div "Filters Reset ​ In-Person Walkthrough Assignee Thu, Oct 09 - Fri, Oct 10" at bounding box center [108, 395] width 216 height 614
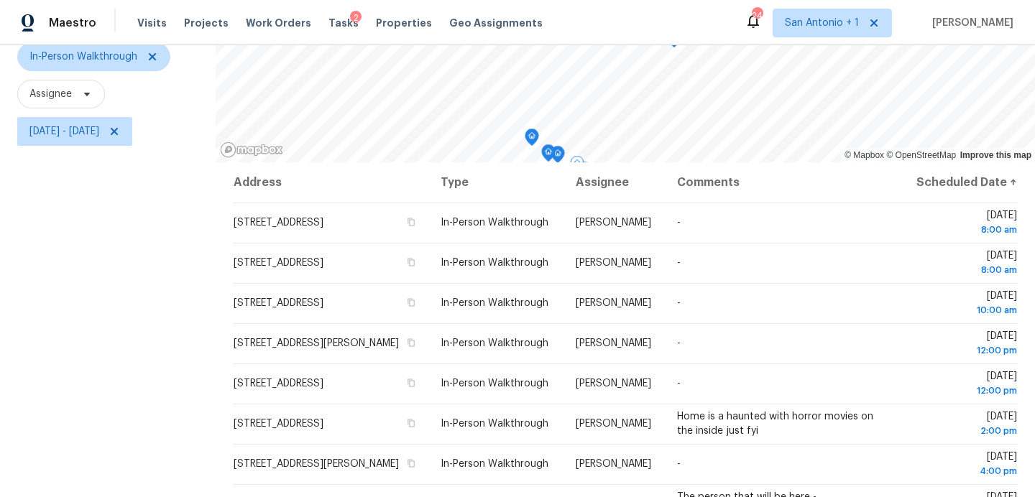
scroll to position [140, 0]
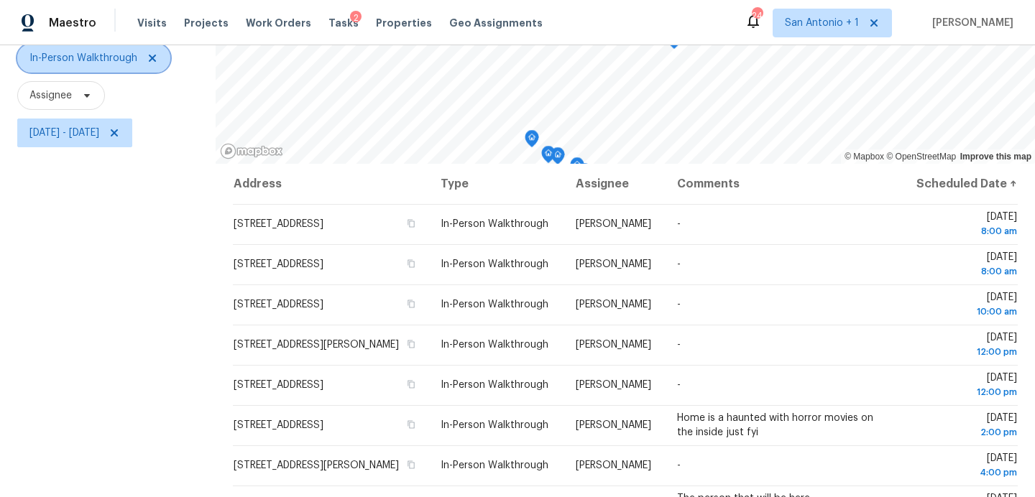
click at [149, 56] on icon at bounding box center [152, 58] width 7 height 7
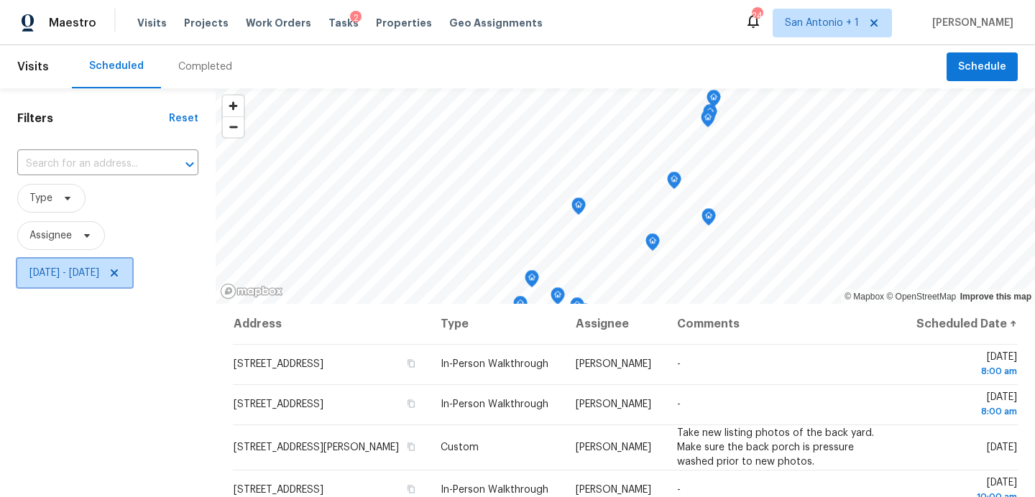
click at [118, 272] on icon at bounding box center [114, 273] width 7 height 7
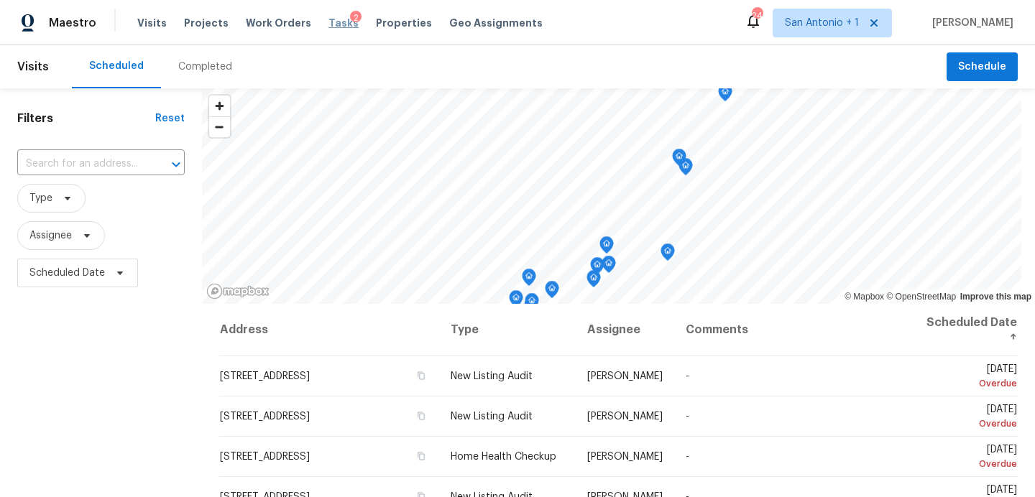
click at [329, 22] on span "Tasks" at bounding box center [344, 23] width 30 height 10
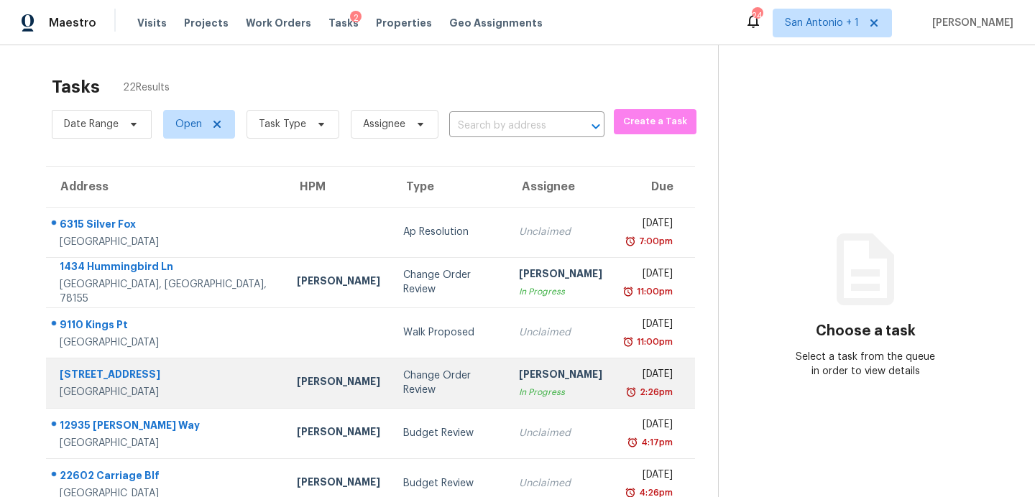
click at [403, 383] on div "Change Order Review" at bounding box center [449, 383] width 93 height 29
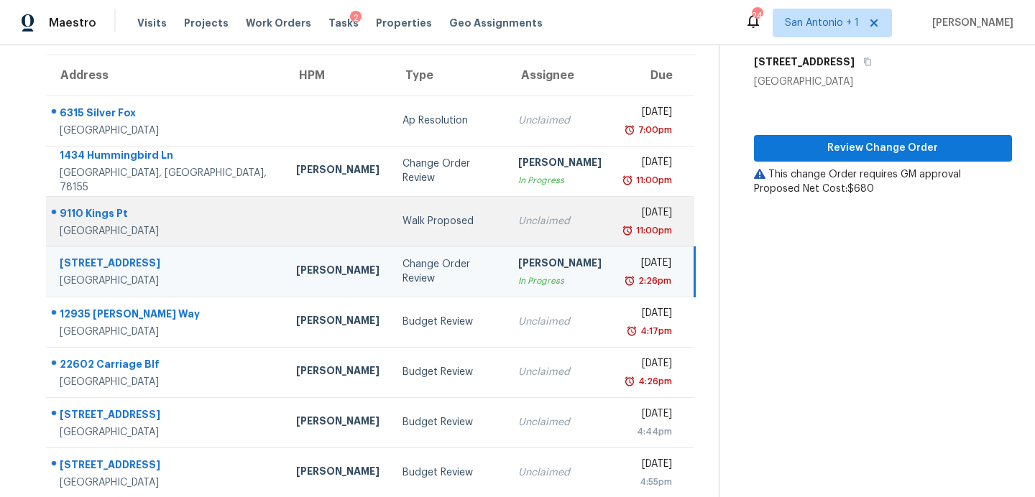
scroll to position [114, 0]
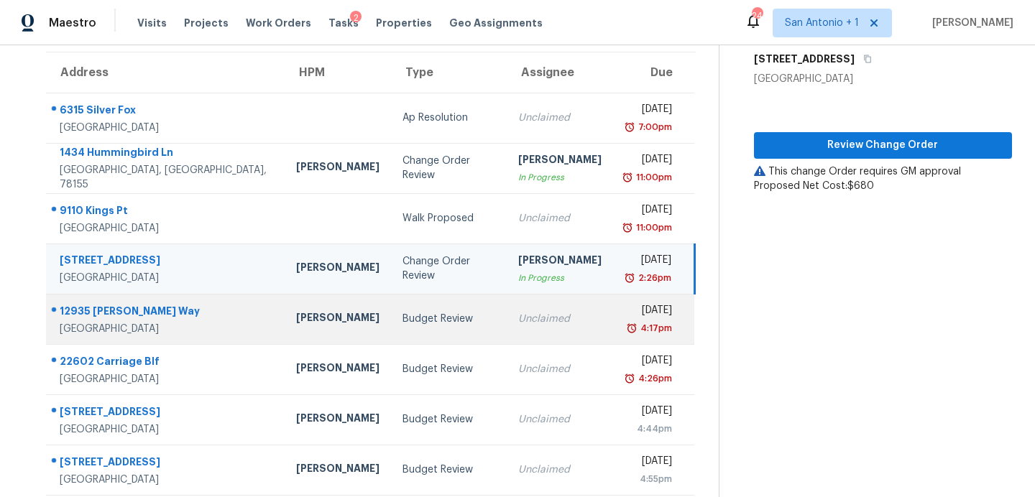
click at [404, 325] on div "Budget Review" at bounding box center [449, 319] width 92 height 14
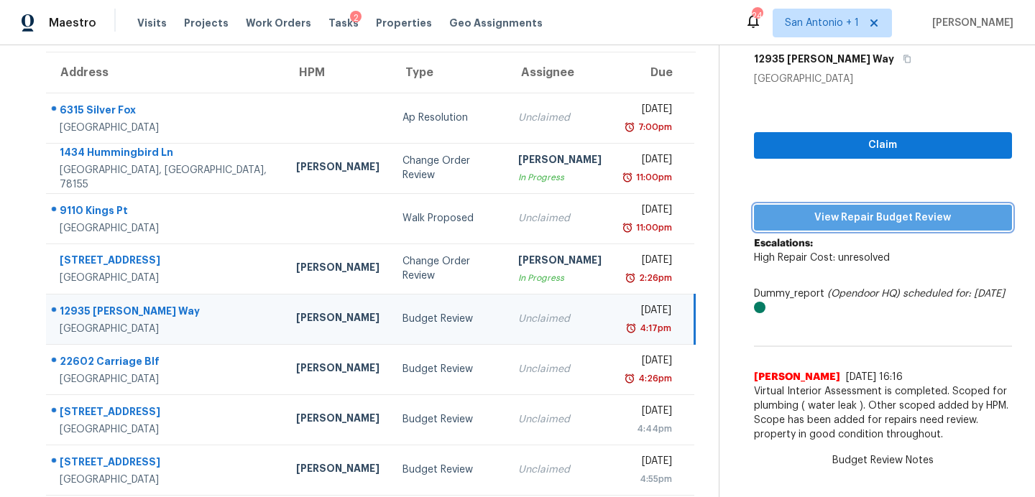
click at [809, 221] on span "View Repair Budget Review" at bounding box center [883, 218] width 235 height 18
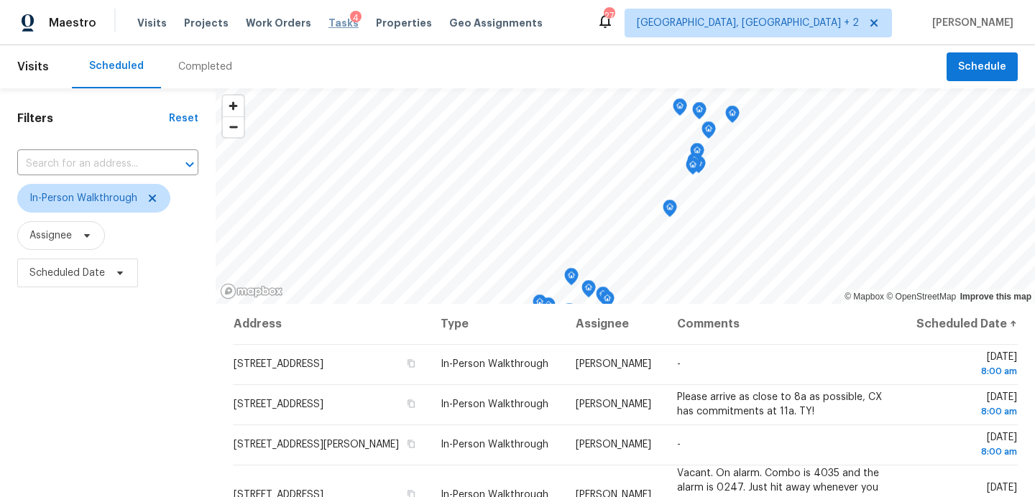
click at [329, 24] on span "Tasks" at bounding box center [344, 23] width 30 height 10
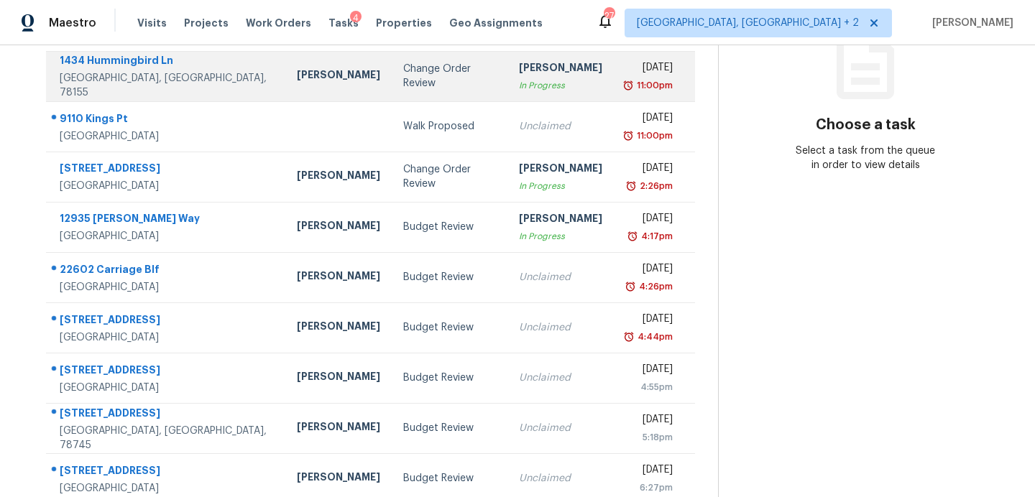
scroll to position [210, 0]
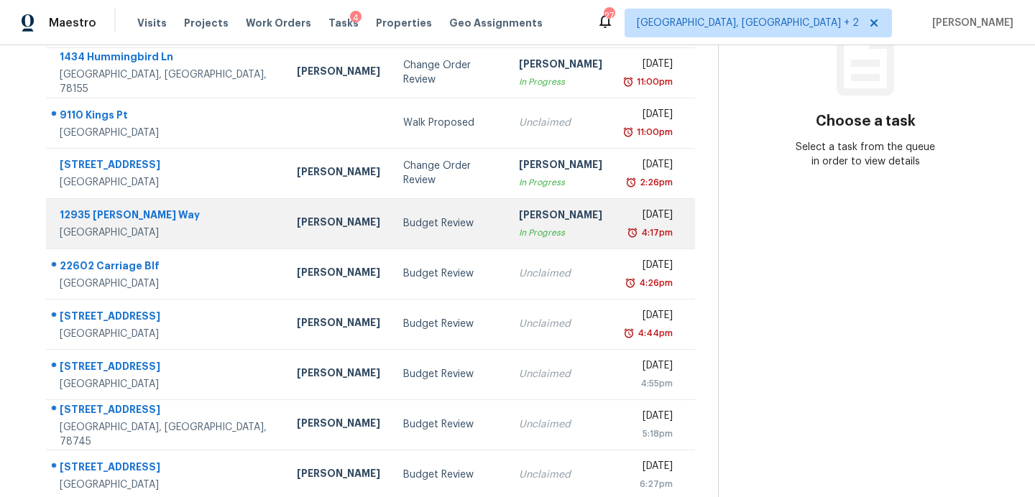
click at [392, 211] on td "Budget Review" at bounding box center [450, 223] width 116 height 50
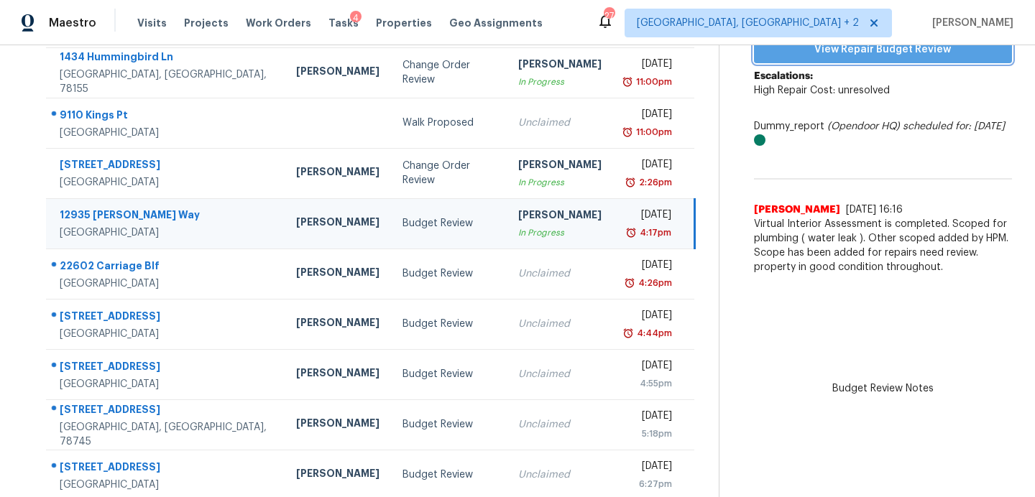
click at [806, 52] on span "View Repair Budget Review" at bounding box center [883, 50] width 235 height 18
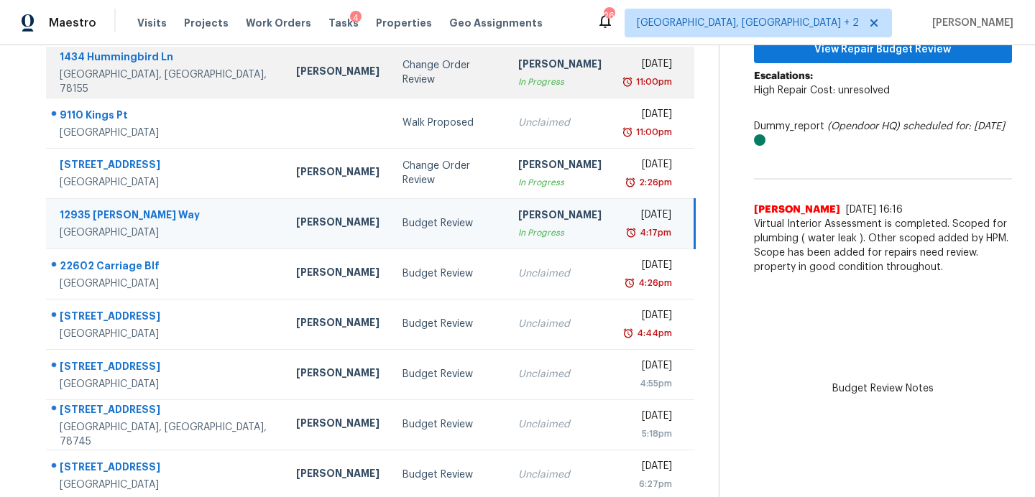
click at [151, 64] on div "1434 Hummingbird Ln" at bounding box center [167, 59] width 214 height 18
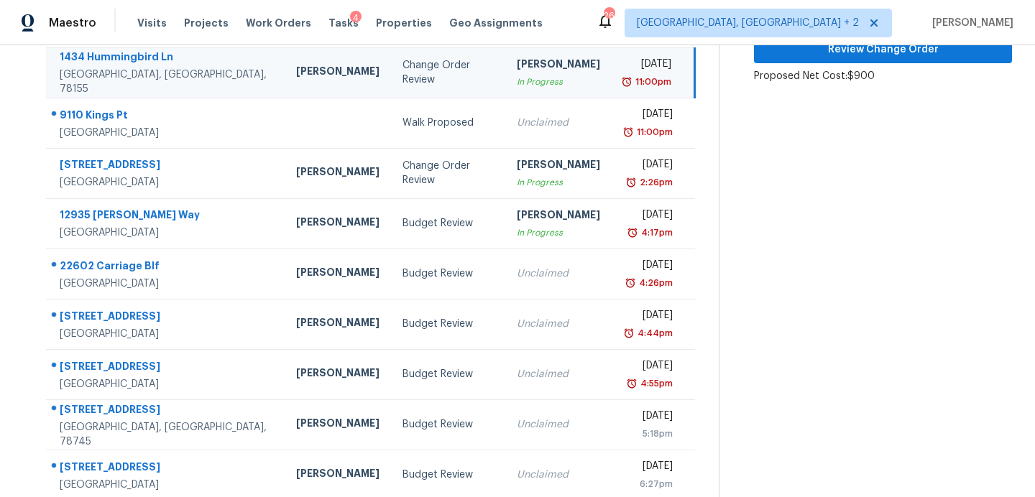
click at [403, 75] on div "Change Order Review" at bounding box center [449, 72] width 92 height 29
click at [131, 63] on div "1434 Hummingbird Ln" at bounding box center [167, 59] width 214 height 18
click at [278, 29] on span "Work Orders" at bounding box center [278, 23] width 65 height 14
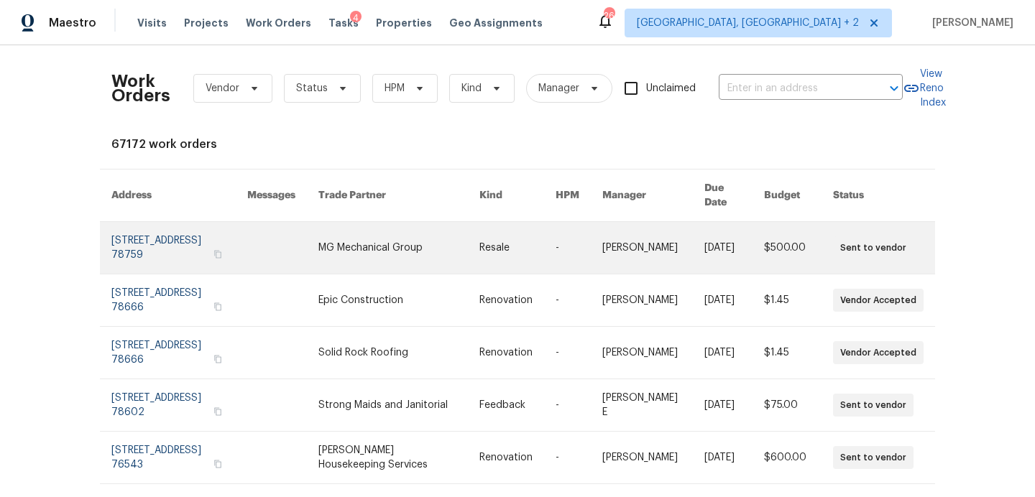
click at [194, 230] on link at bounding box center [179, 248] width 136 height 52
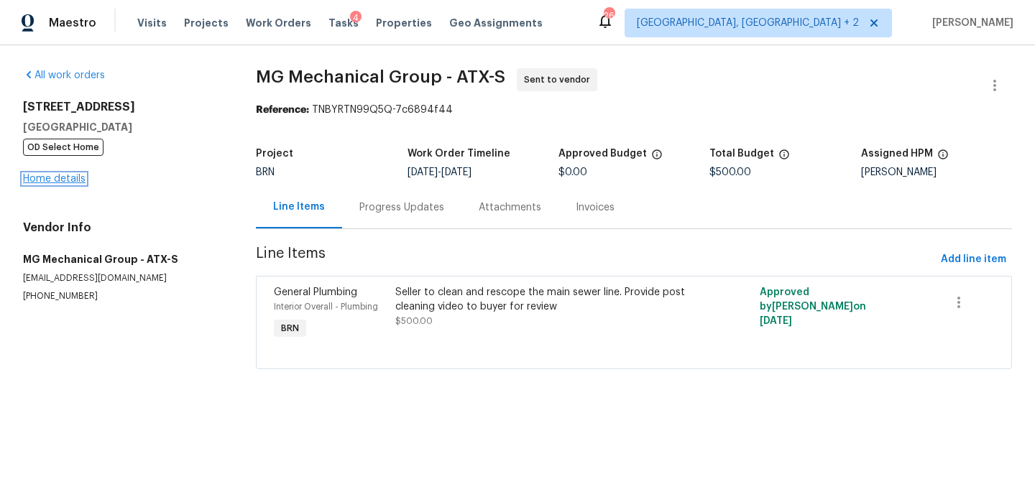
click at [60, 179] on link "Home details" at bounding box center [54, 179] width 63 height 10
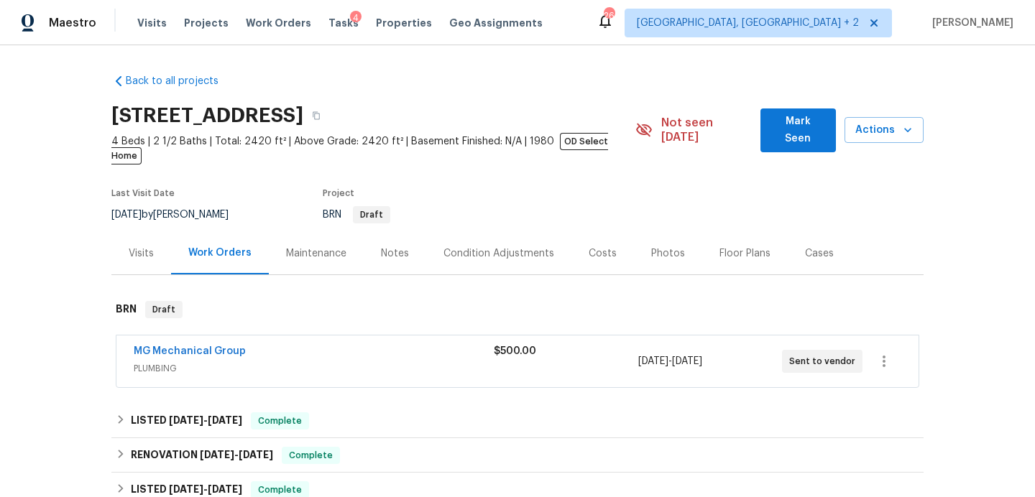
click at [786, 124] on span "Mark Seen" at bounding box center [798, 130] width 52 height 35
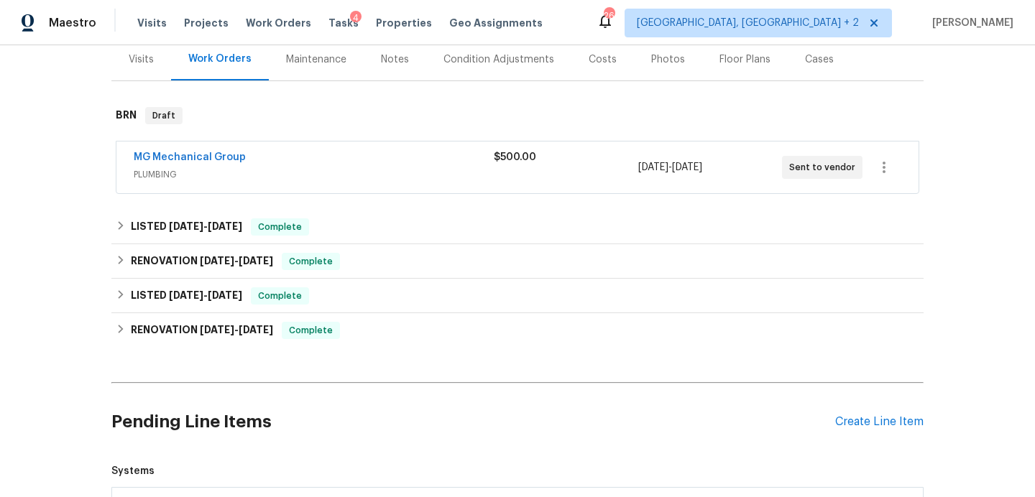
scroll to position [252, 0]
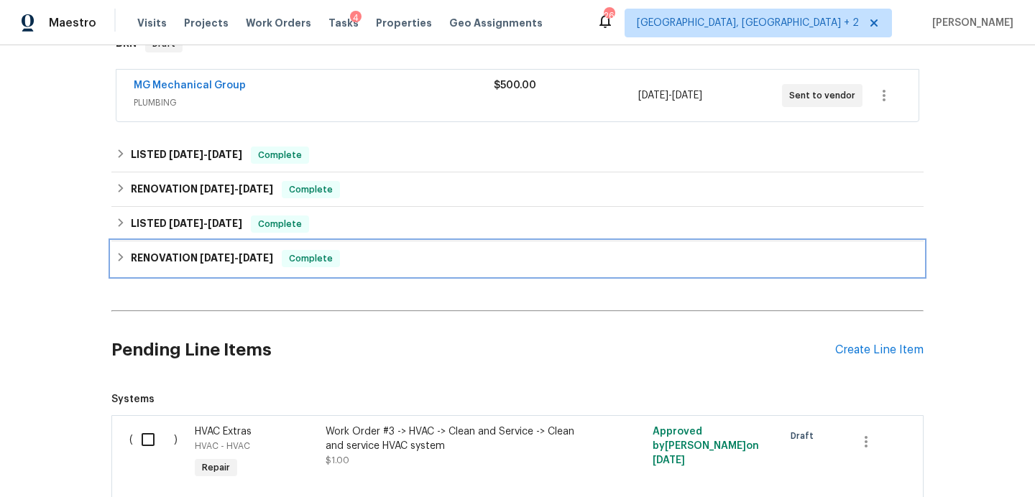
click at [399, 244] on div "RENOVATION 5/29/25 - 8/20/25 Complete" at bounding box center [517, 259] width 812 height 35
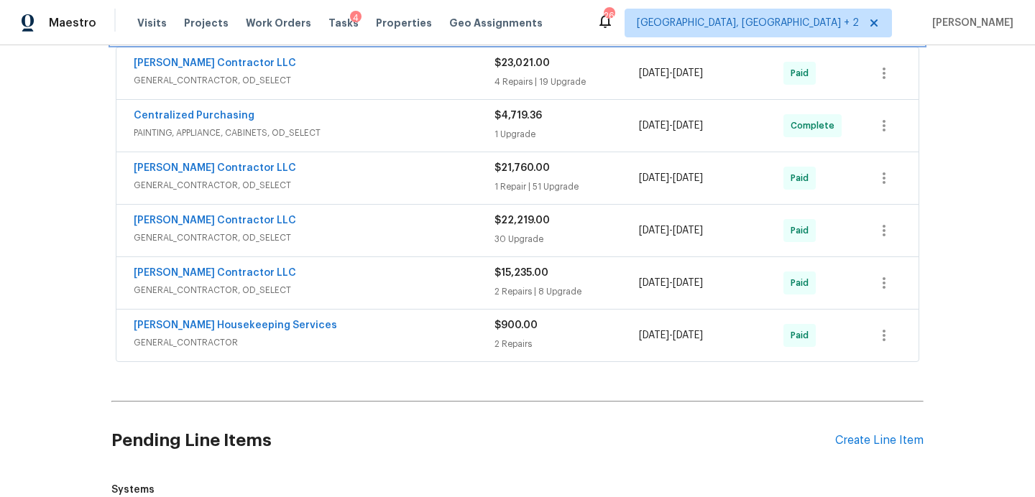
scroll to position [201, 0]
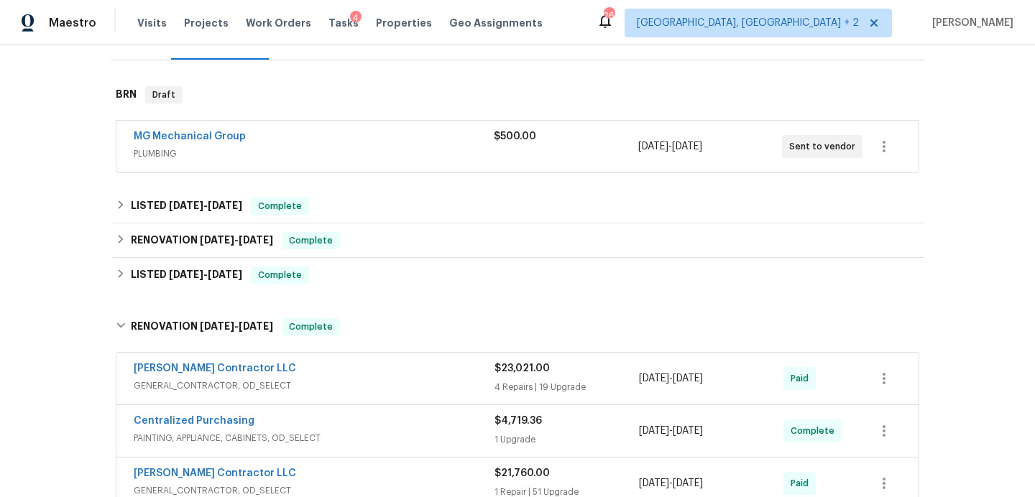
click at [353, 135] on div "MG Mechanical Group" at bounding box center [314, 137] width 360 height 17
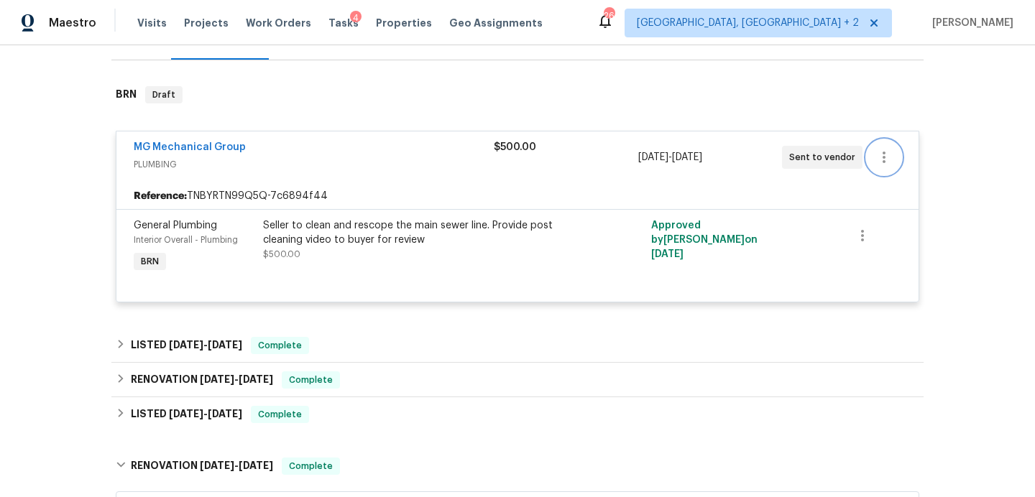
click at [882, 154] on icon "button" at bounding box center [884, 157] width 17 height 17
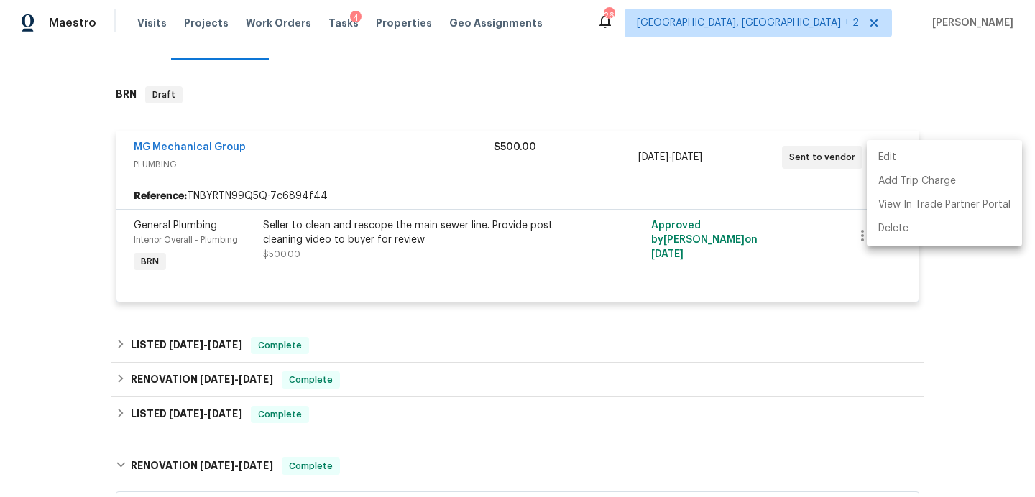
click at [886, 154] on li "Edit" at bounding box center [944, 158] width 155 height 24
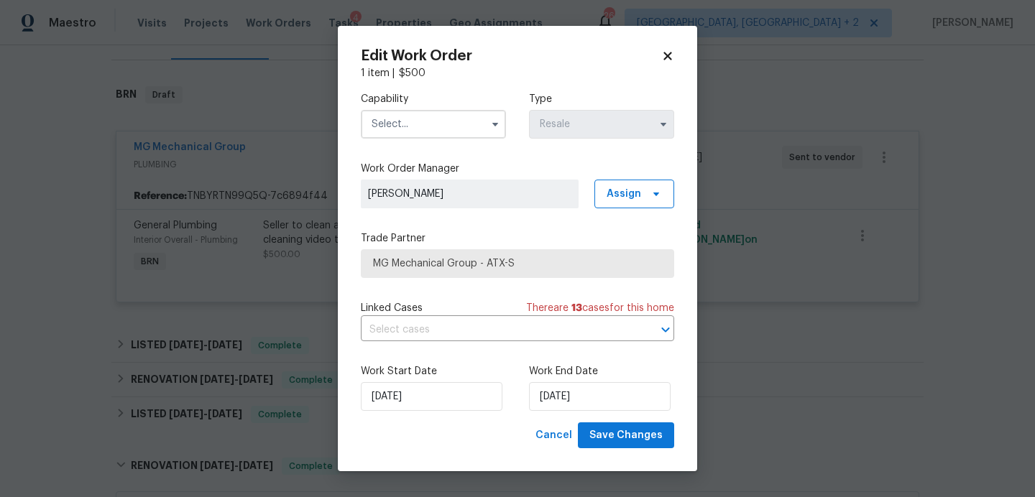
click at [482, 257] on span "MG Mechanical Group - ATX-S" at bounding box center [517, 264] width 289 height 14
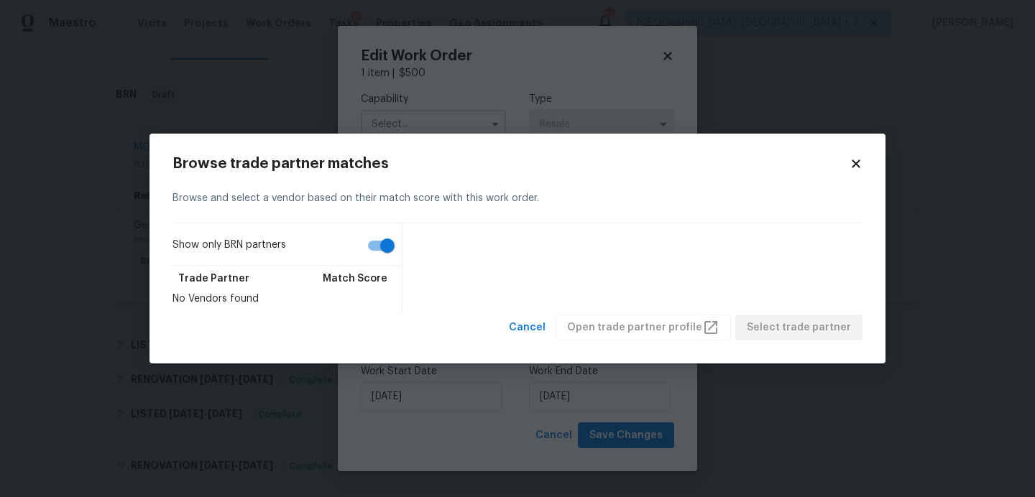
click at [376, 247] on input "Show only BRN partners" at bounding box center [388, 245] width 82 height 27
click at [391, 249] on input "Show only BRN partners" at bounding box center [373, 245] width 82 height 27
checkbox input "true"
click at [859, 162] on icon at bounding box center [856, 163] width 13 height 13
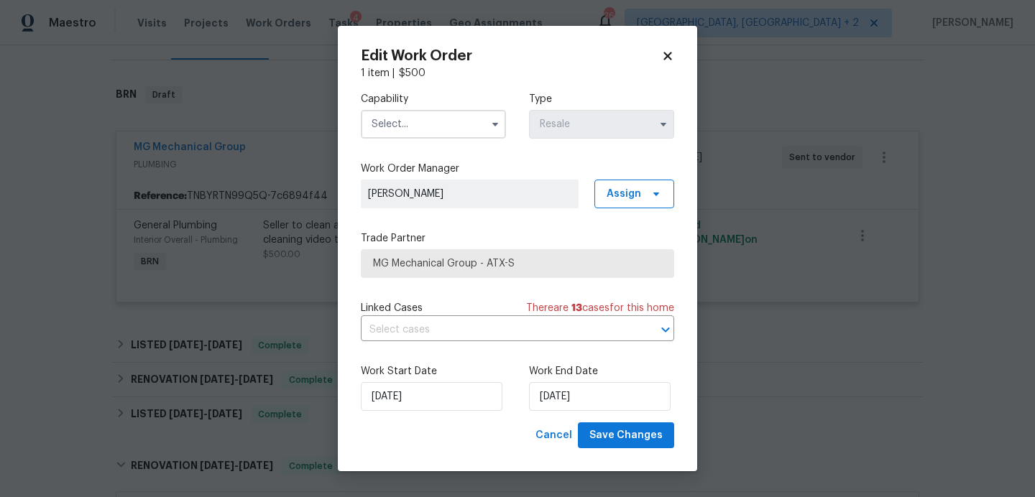
click at [670, 60] on icon at bounding box center [667, 56] width 13 height 13
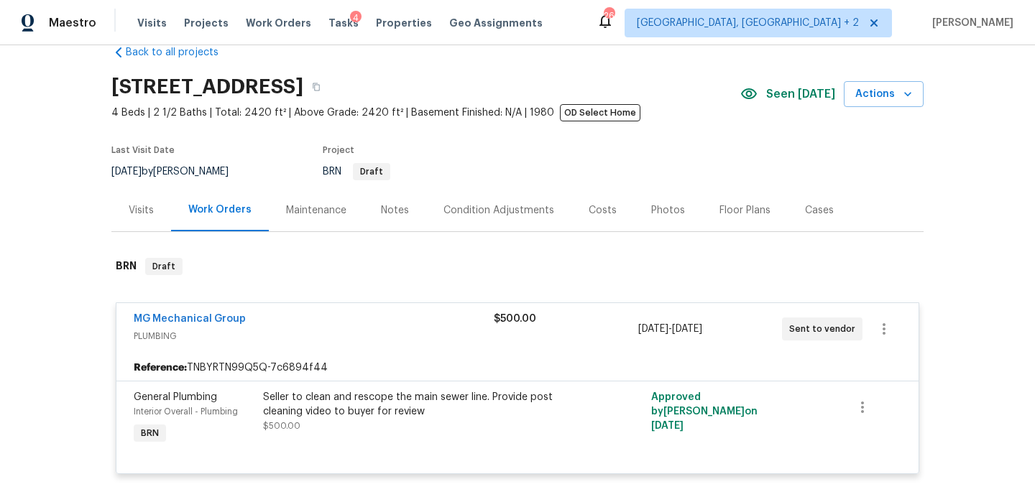
scroll to position [22, 0]
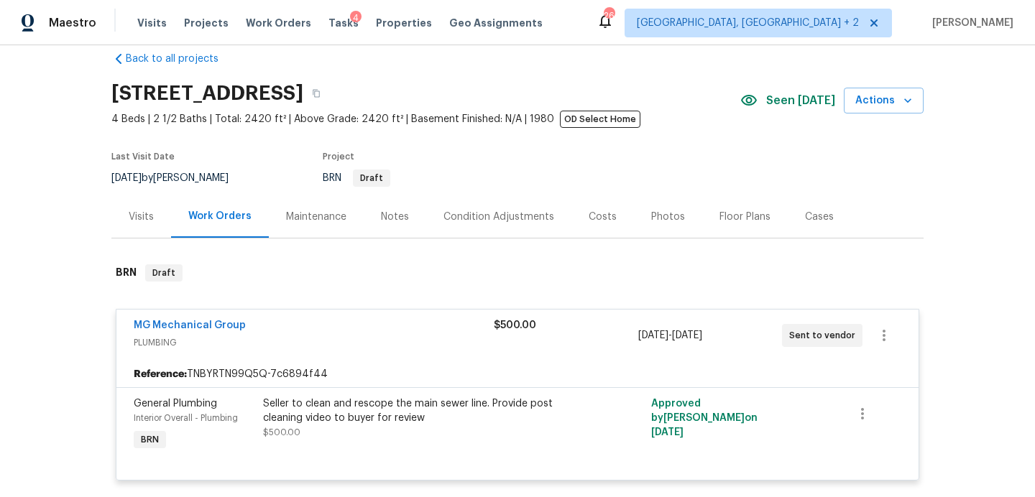
click at [393, 219] on div "Notes" at bounding box center [395, 217] width 28 height 14
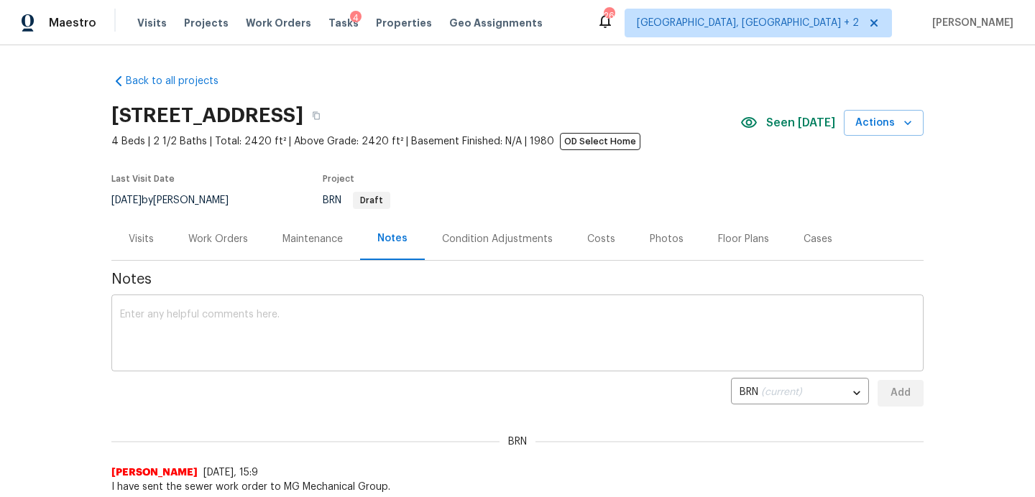
click at [306, 328] on textarea at bounding box center [517, 335] width 795 height 50
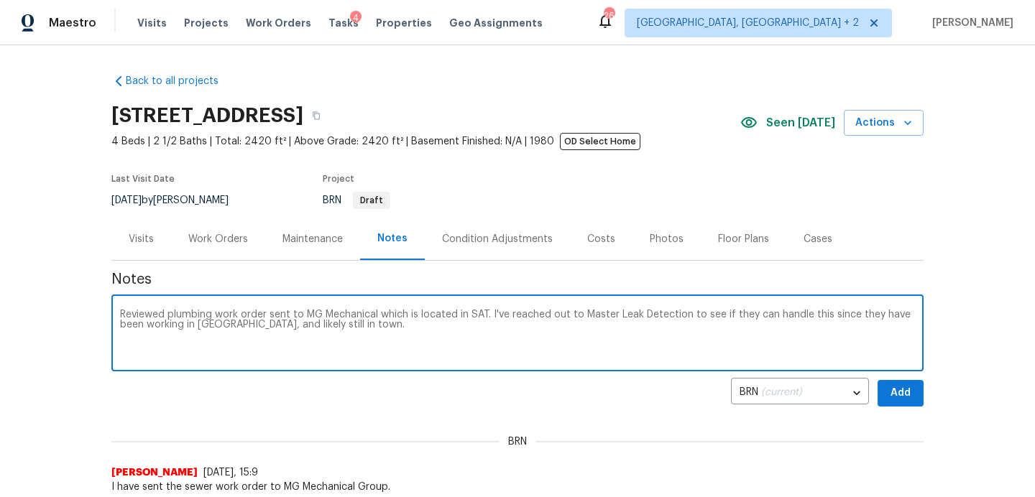
click at [168, 311] on textarea "Reviewed plumbing work order sent to MG Mechanical which is located in SAT. I'v…" at bounding box center [517, 335] width 795 height 50
type textarea "Reviewed BRN plumbing work order sent to MG Mechanical which is located in SAT.…"
click at [897, 393] on span "Add" at bounding box center [900, 394] width 23 height 18
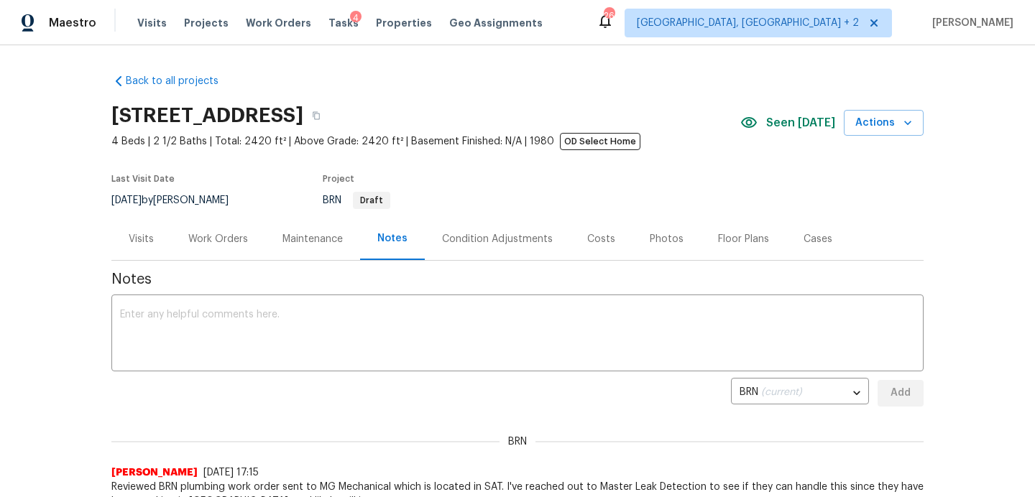
click at [226, 238] on div "Work Orders" at bounding box center [218, 239] width 60 height 14
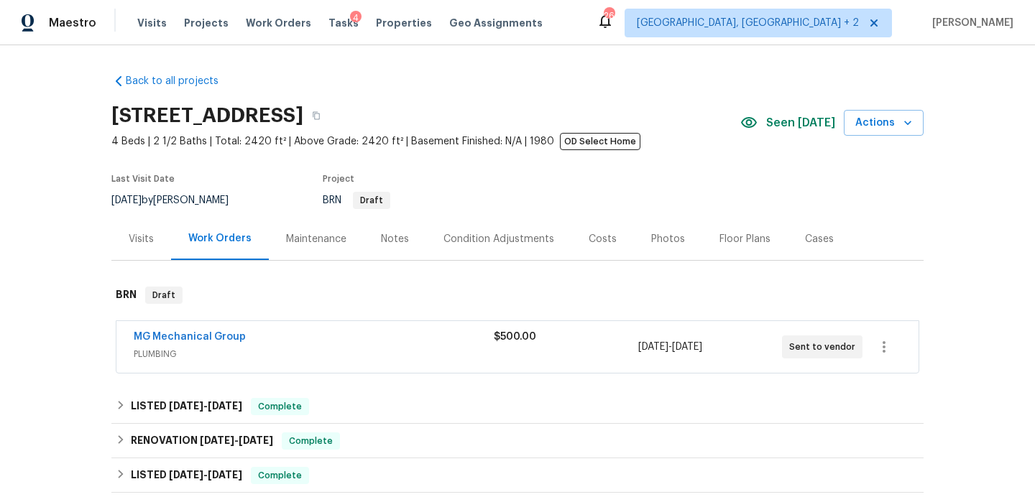
click at [311, 334] on div "MG Mechanical Group" at bounding box center [314, 338] width 360 height 17
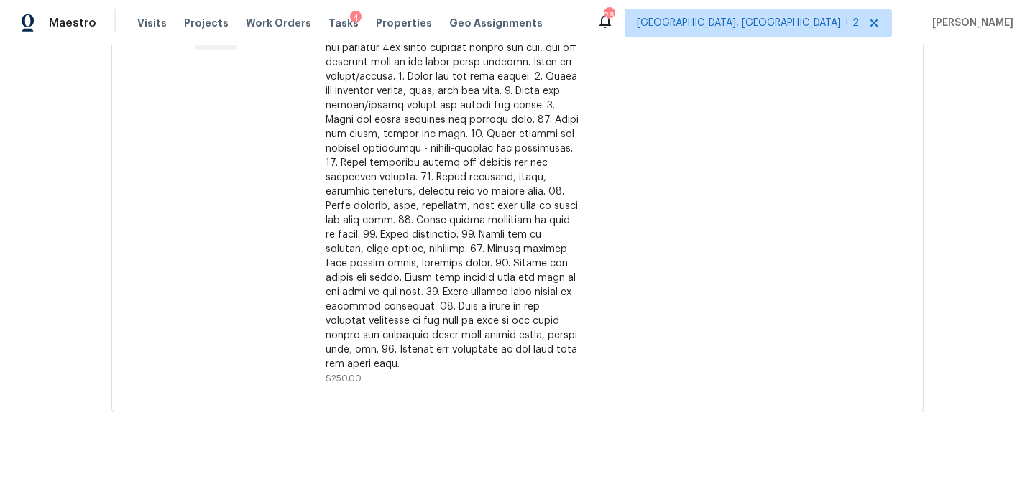
scroll to position [426, 0]
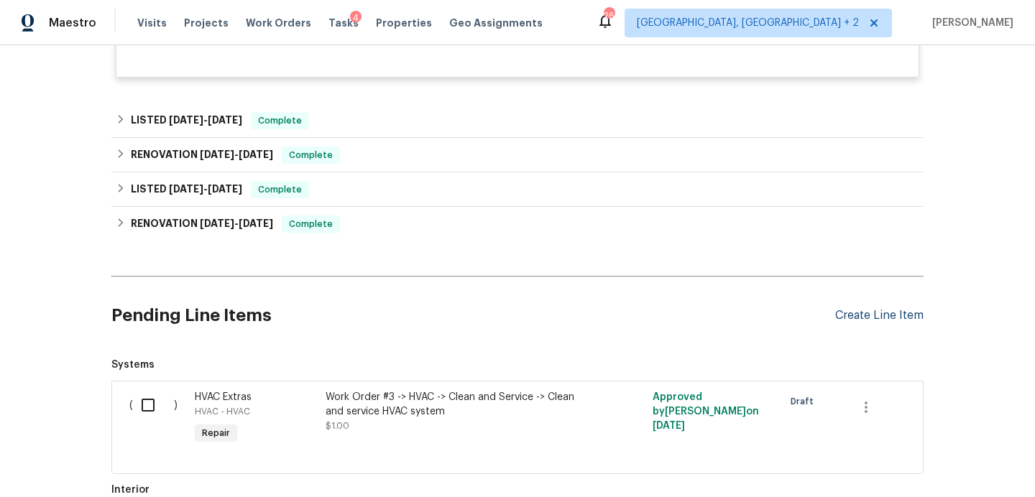
click at [869, 317] on div "Create Line Item" at bounding box center [879, 316] width 88 height 14
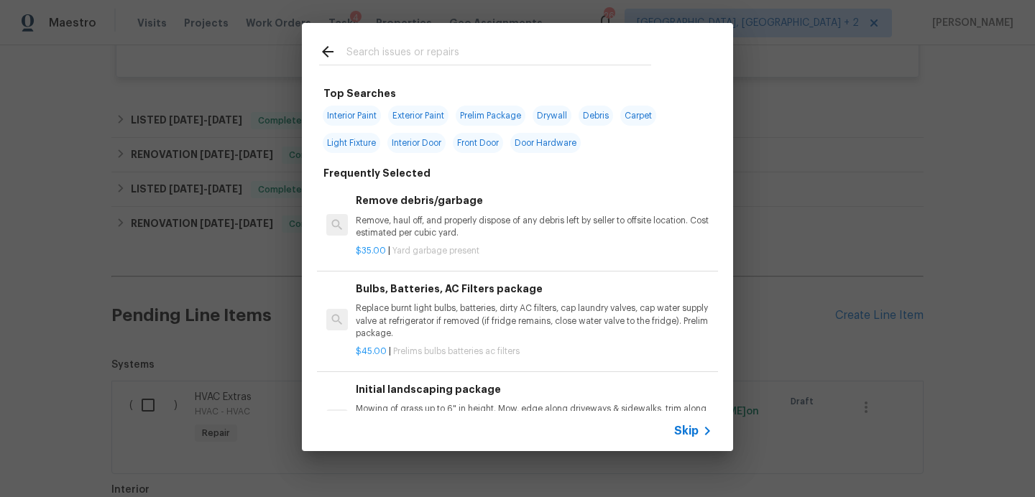
click at [384, 58] on input "text" at bounding box center [499, 54] width 305 height 22
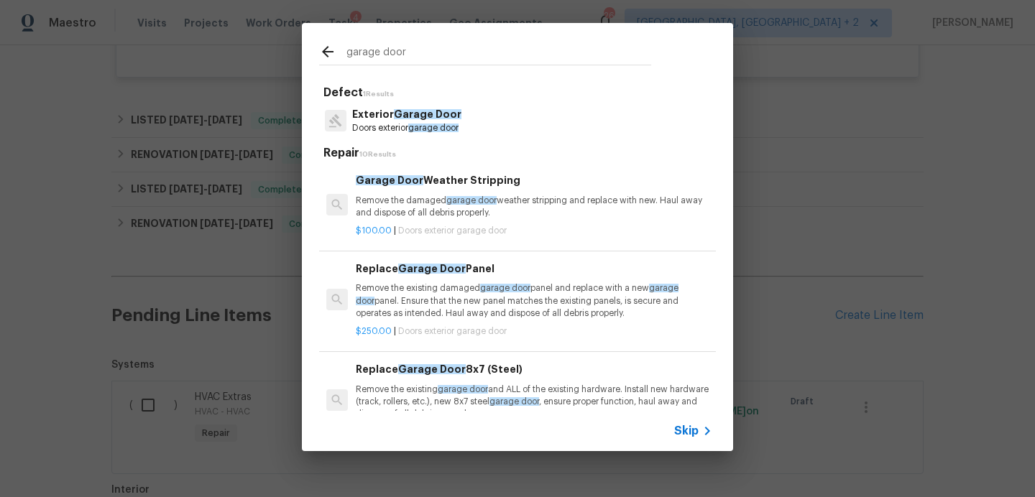
type input "garage door"
click at [418, 119] on span "Garage Door" at bounding box center [428, 114] width 68 height 10
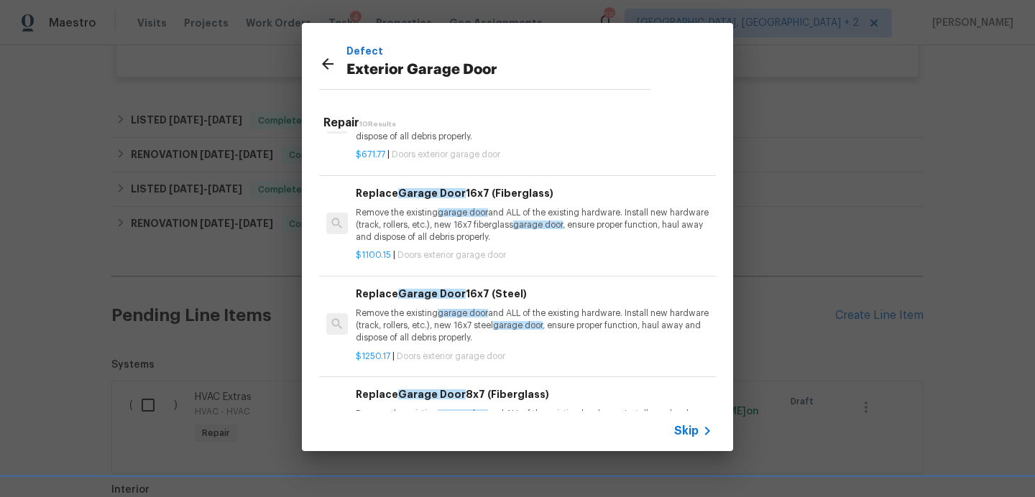
scroll to position [276, 0]
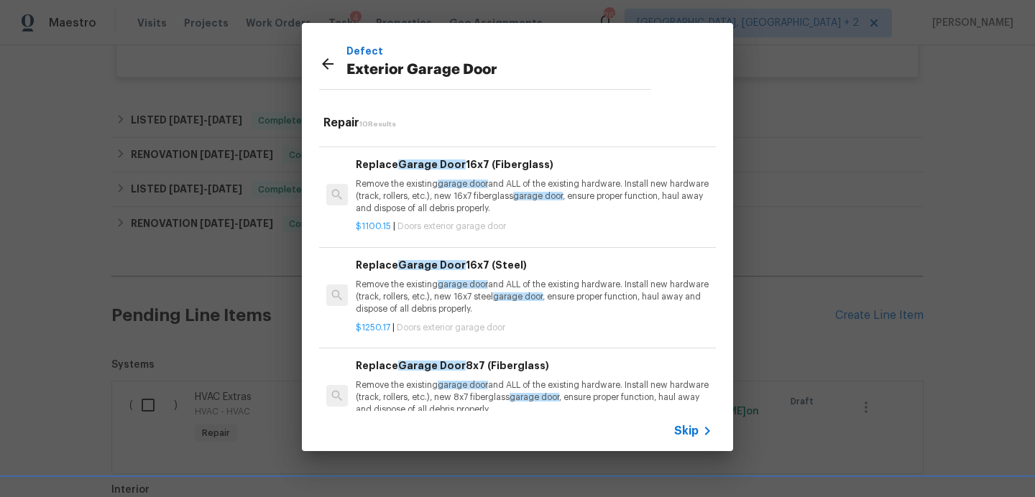
click at [403, 295] on p "Remove the existing garage door and ALL of the existing hardware. Install new h…" at bounding box center [534, 297] width 357 height 37
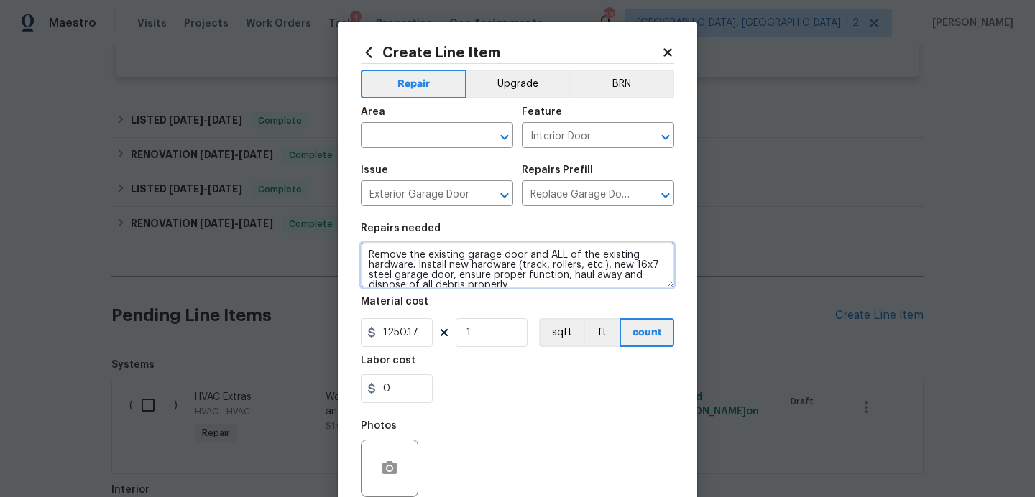
scroll to position [10, 0]
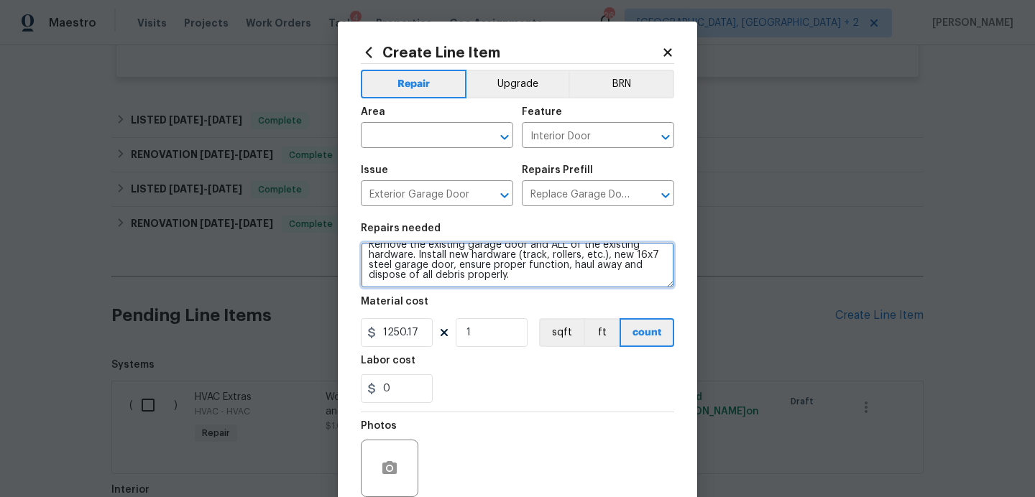
drag, startPoint x: 369, startPoint y: 251, endPoint x: 510, endPoint y: 321, distance: 157.9
click at [510, 321] on section "Repairs needed Remove the existing garage door and ALL of the existing hardware…" at bounding box center [517, 313] width 313 height 197
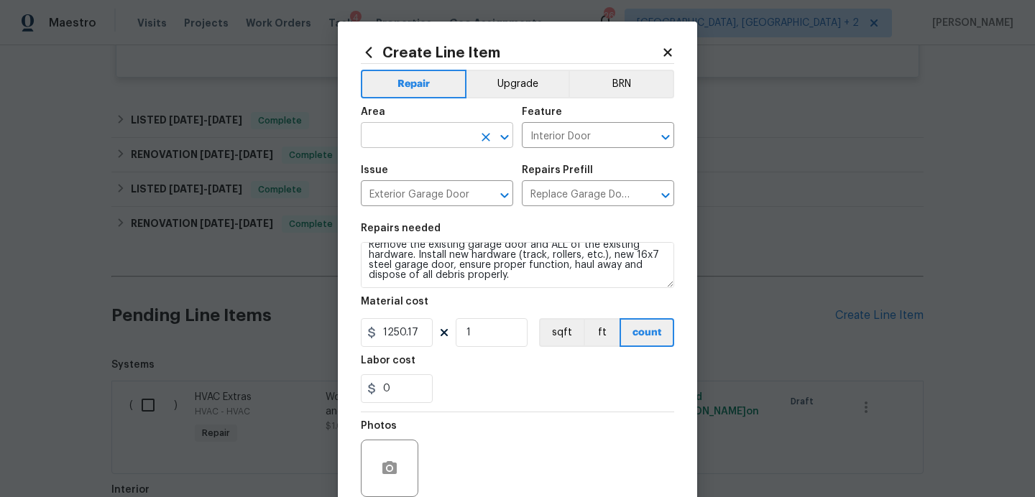
click at [452, 135] on input "text" at bounding box center [417, 137] width 112 height 22
click at [431, 171] on li "Roof" at bounding box center [437, 169] width 152 height 24
type input "Roof"
click at [577, 137] on input "Interior Door" at bounding box center [578, 137] width 112 height 22
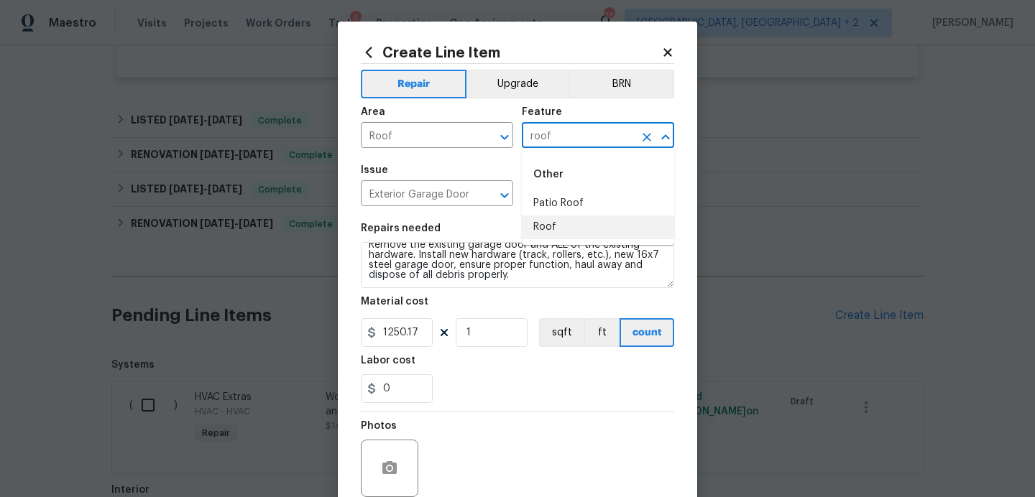
click at [579, 229] on li "Roof" at bounding box center [598, 228] width 152 height 24
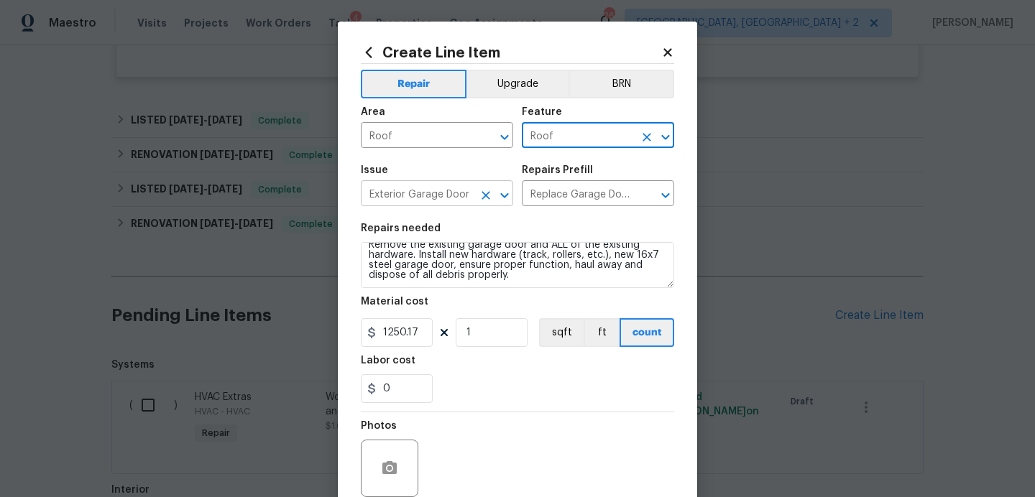
type input "Roof"
click at [447, 194] on input "Exterior Garage Door" at bounding box center [417, 195] width 112 height 22
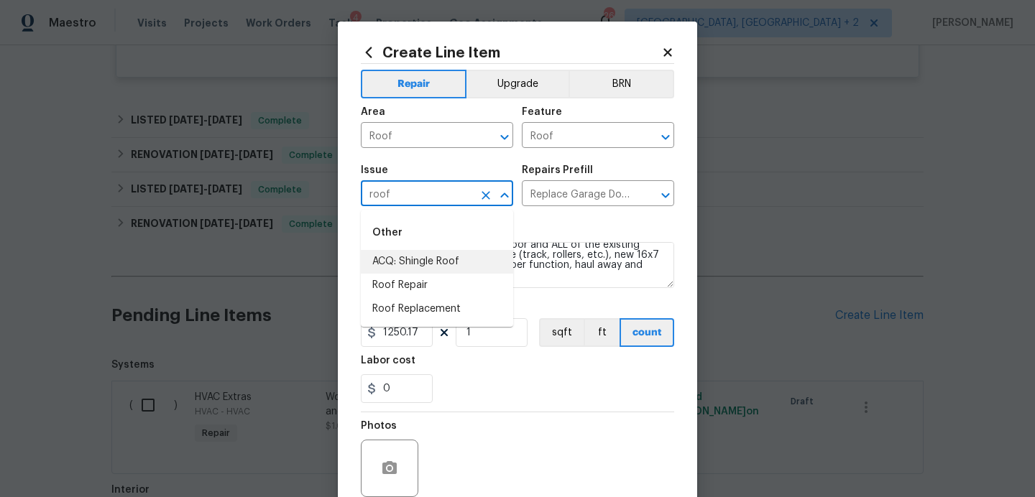
click at [423, 262] on li "ACQ: Shingle Roof" at bounding box center [437, 262] width 152 height 24
type input "ACQ: Shingle Roof"
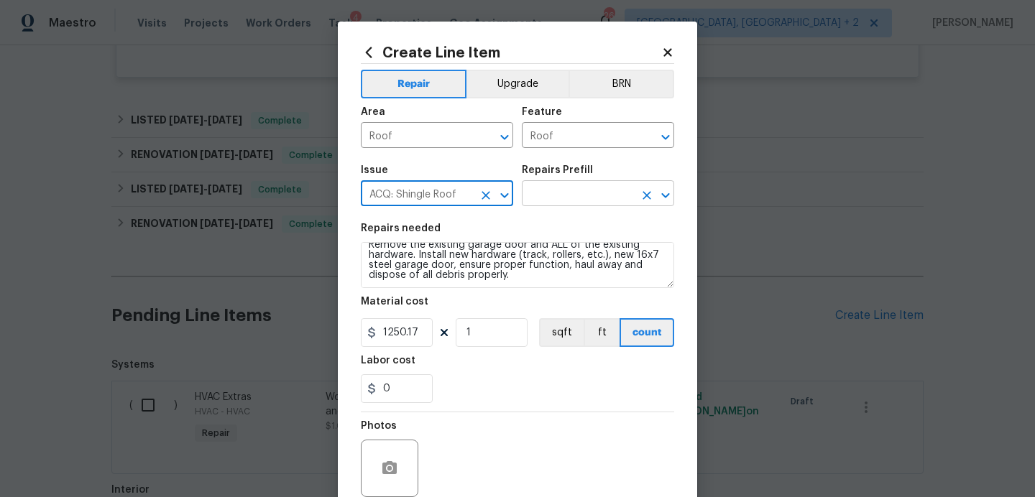
type input "ACQ: Shingle Roof"
click at [556, 192] on input "text" at bounding box center [578, 195] width 112 height 22
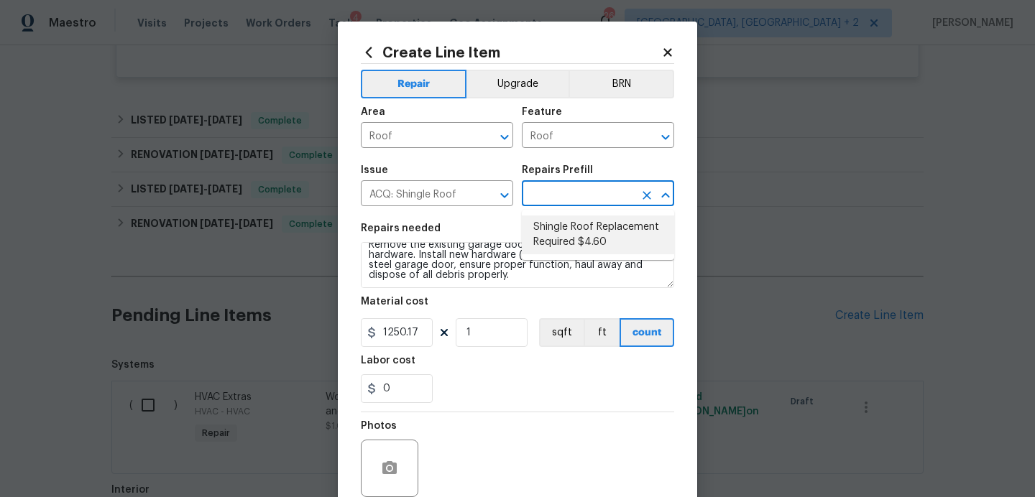
click at [556, 233] on li "Shingle Roof Replacement Required $4.60" at bounding box center [598, 235] width 152 height 39
type input "Acquisition"
type input "Shingle Roof Replacement Required $4.60"
type textarea "Acquisition Scope: Shingle Roof Replacement Required."
type input "4.6"
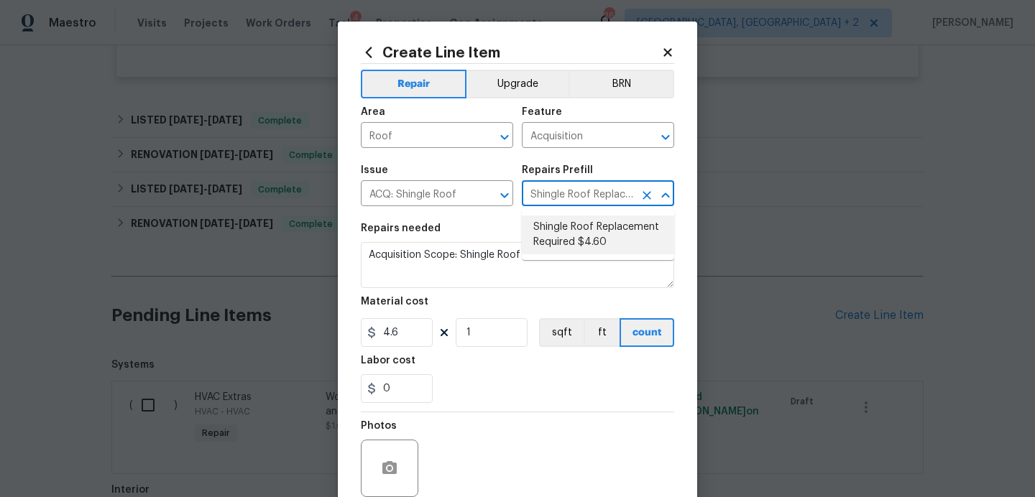
scroll to position [0, 0]
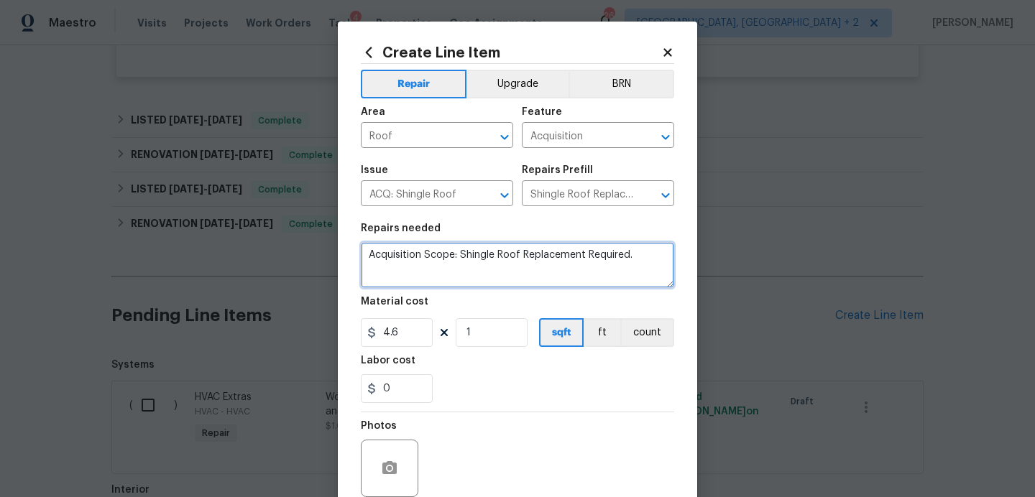
drag, startPoint x: 658, startPoint y: 256, endPoint x: 212, endPoint y: 249, distance: 445.8
click at [212, 249] on div "Create Line Item Repair Upgrade BRN Area Roof ​ Feature Acquisition ​ Issue ACQ…" at bounding box center [517, 248] width 1035 height 497
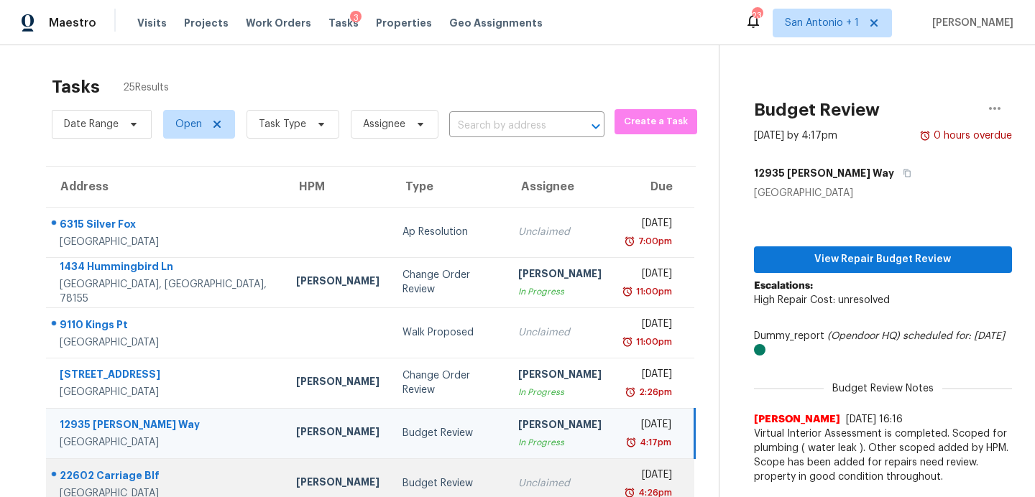
scroll to position [114, 0]
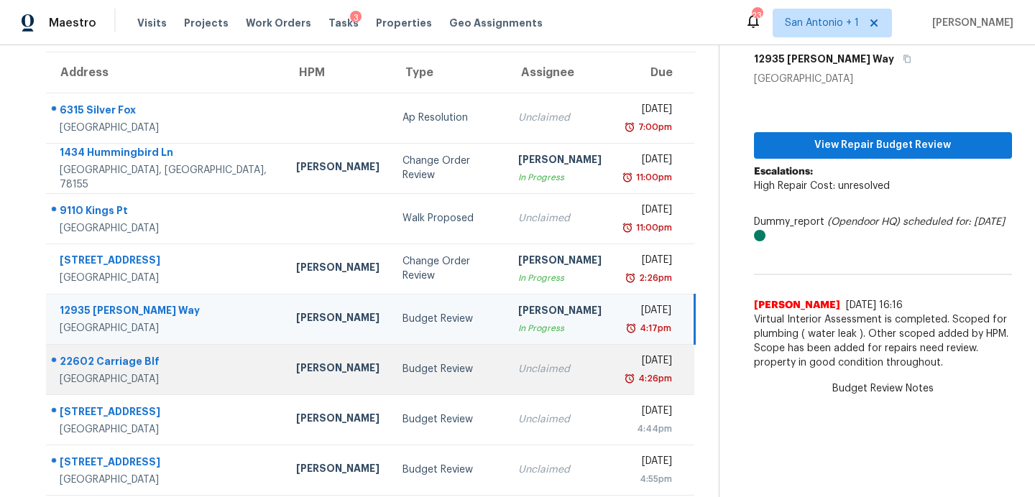
click at [403, 370] on div "Budget Review" at bounding box center [449, 369] width 92 height 14
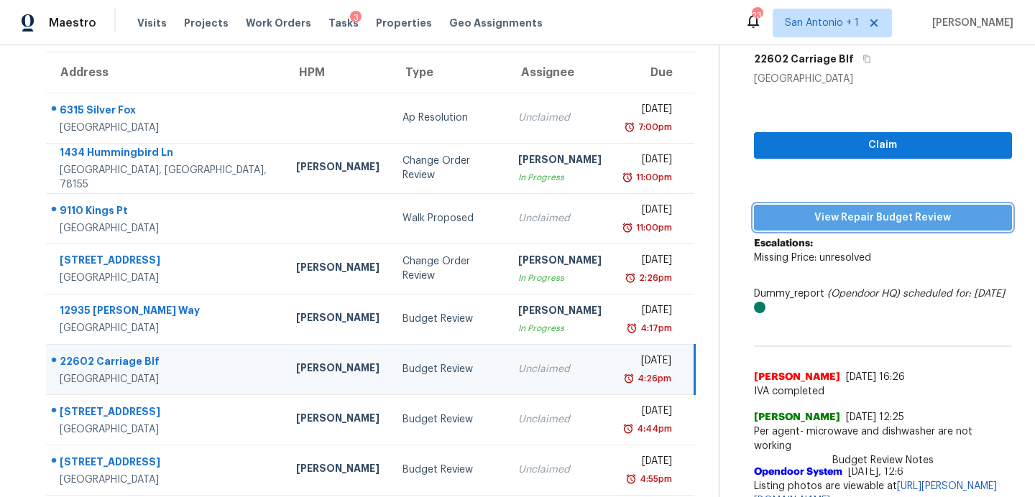
click at [800, 213] on span "View Repair Budget Review" at bounding box center [883, 218] width 235 height 18
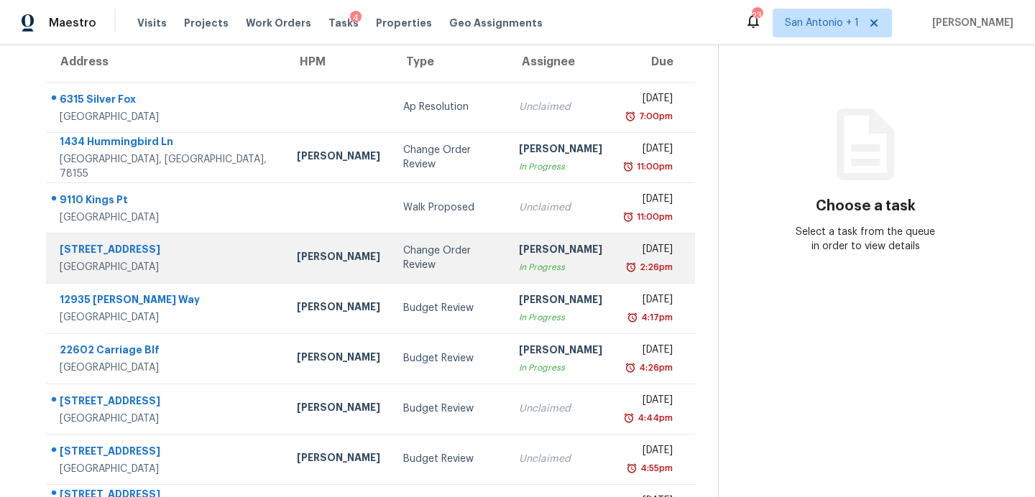
scroll to position [251, 0]
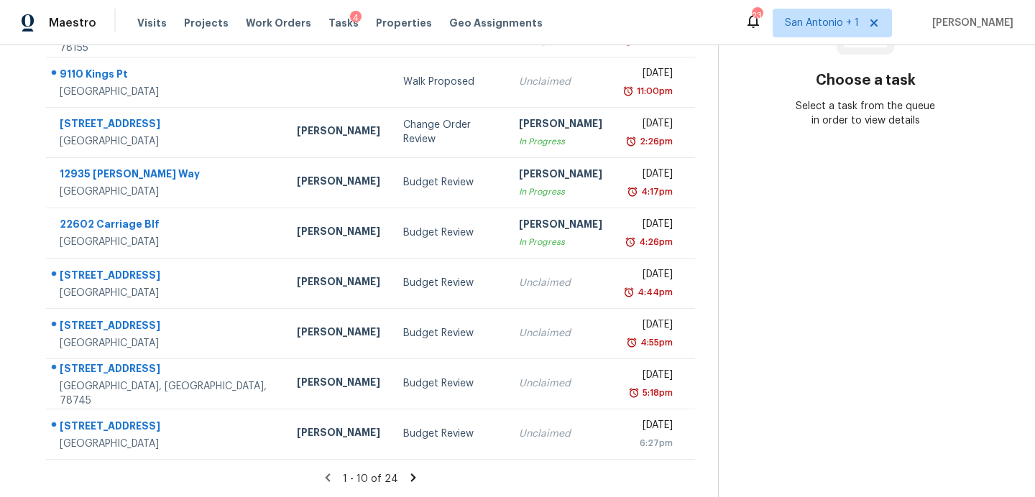
click at [407, 477] on icon at bounding box center [413, 478] width 13 height 13
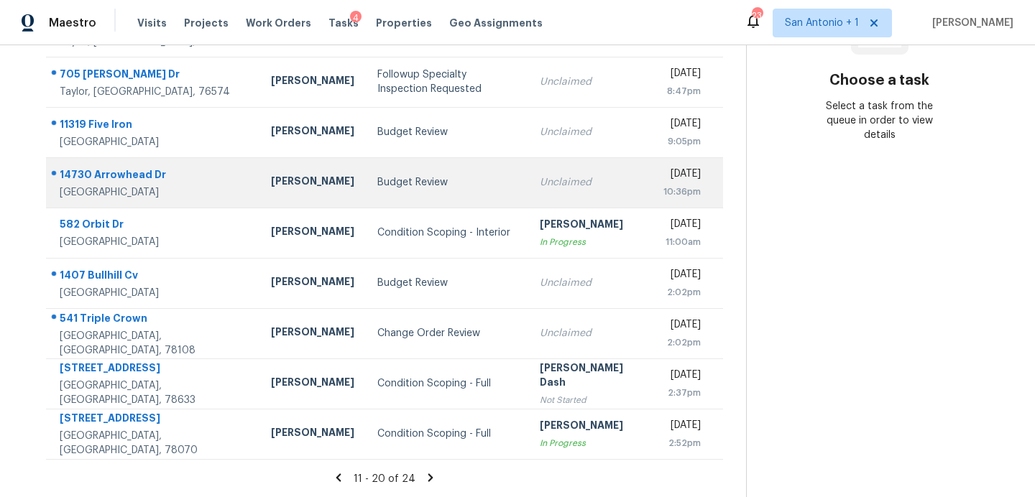
scroll to position [1, 0]
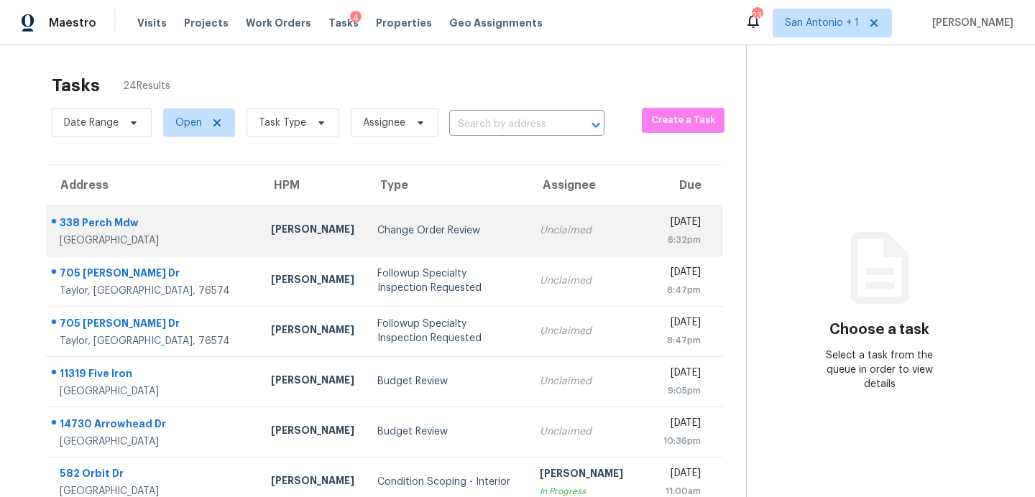
click at [366, 243] on td "Change Order Review" at bounding box center [447, 231] width 163 height 50
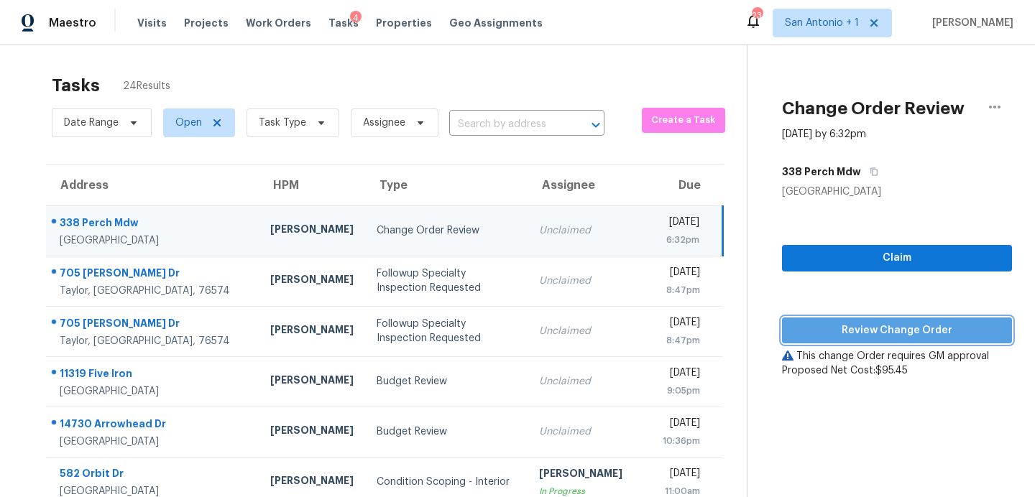
click at [869, 339] on button "Review Change Order" at bounding box center [897, 331] width 230 height 27
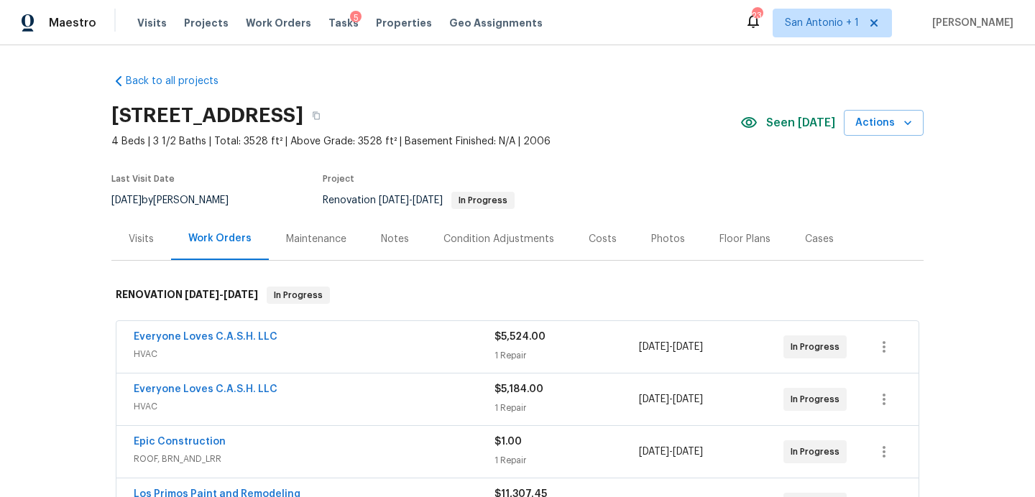
click at [802, 124] on span "Seen [DATE]" at bounding box center [800, 123] width 69 height 14
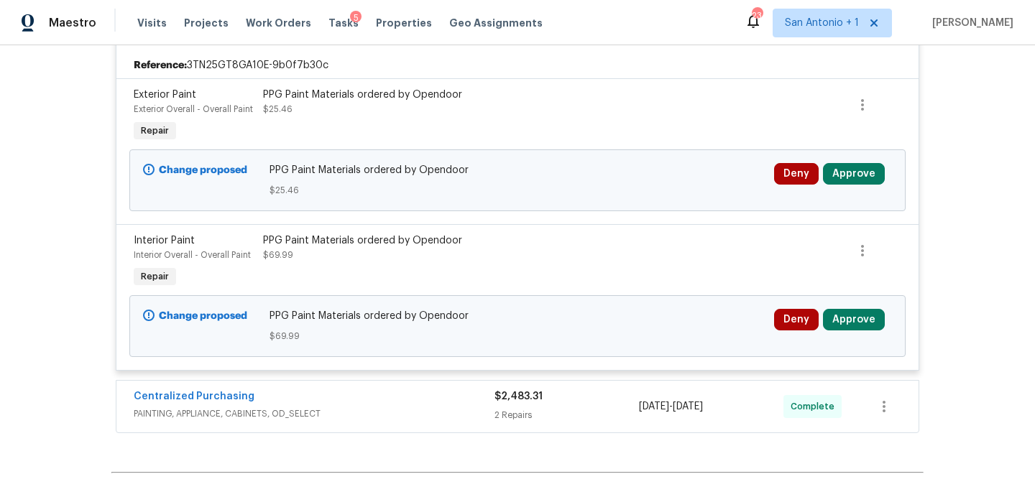
scroll to position [855, 0]
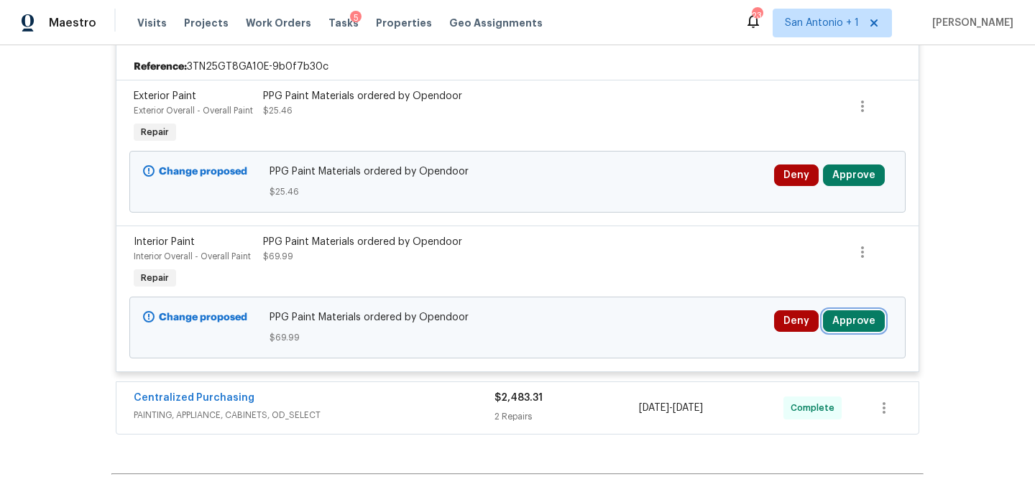
click at [849, 323] on button "Approve" at bounding box center [854, 322] width 62 height 22
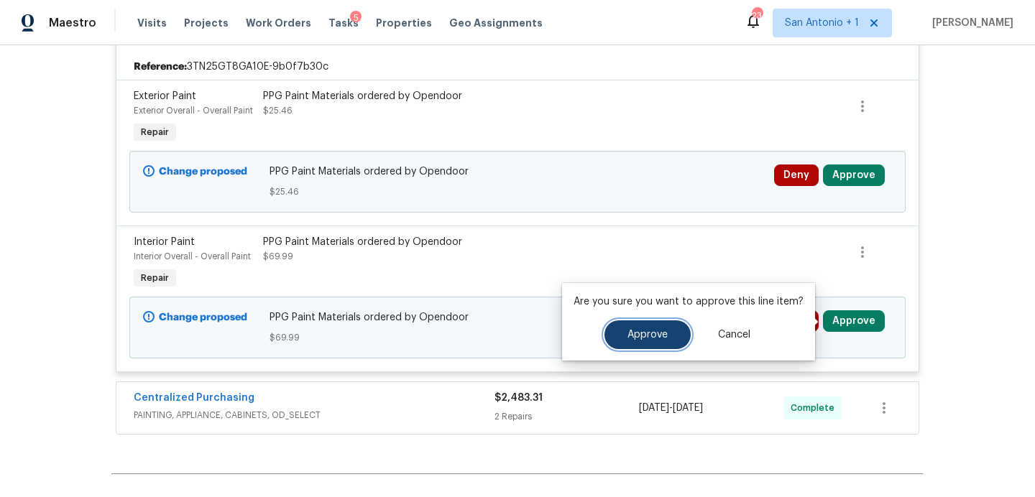
click at [638, 327] on button "Approve" at bounding box center [648, 335] width 86 height 29
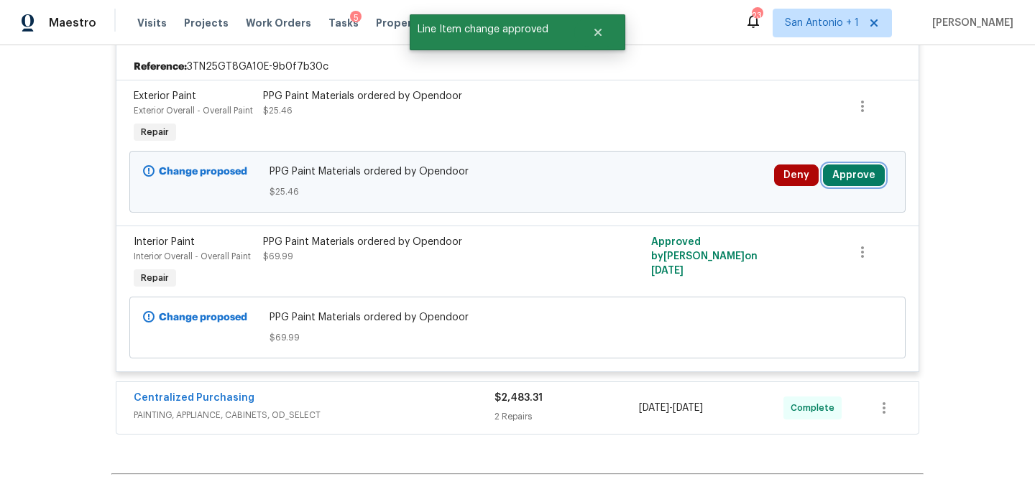
click at [866, 170] on button "Approve" at bounding box center [854, 176] width 62 height 22
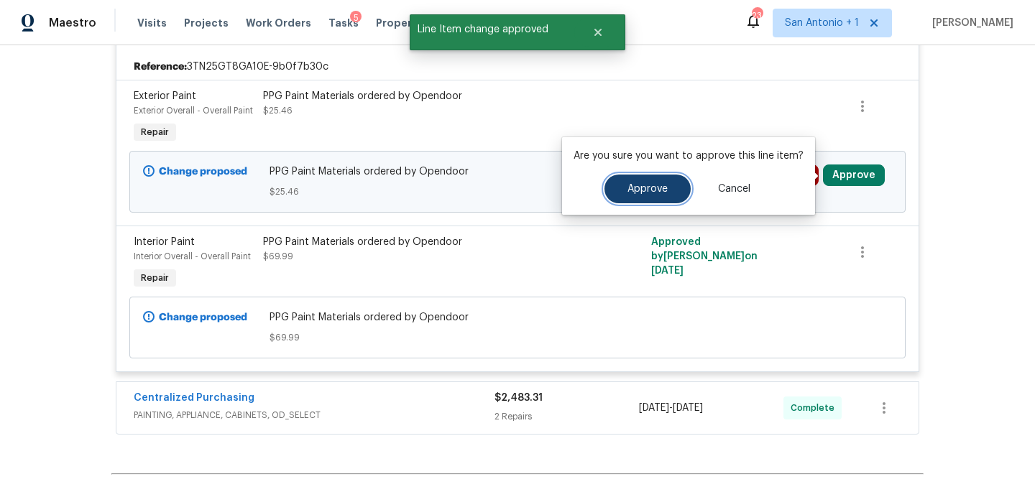
click at [628, 191] on span "Approve" at bounding box center [648, 189] width 40 height 11
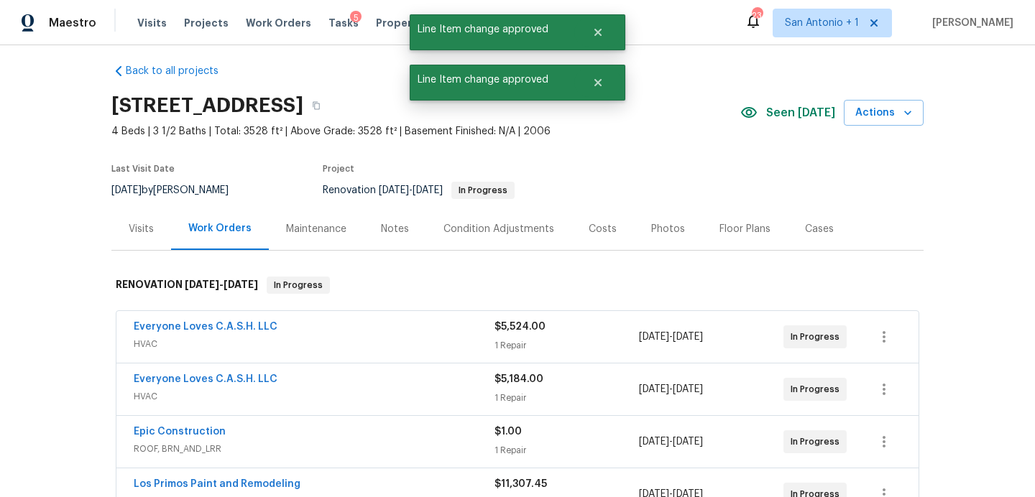
scroll to position [0, 0]
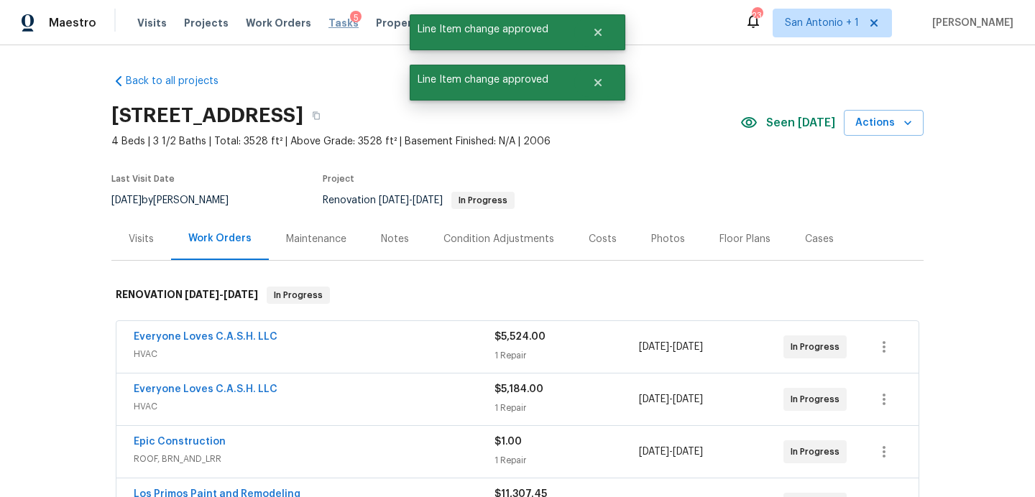
click at [329, 25] on span "Tasks" at bounding box center [344, 23] width 30 height 10
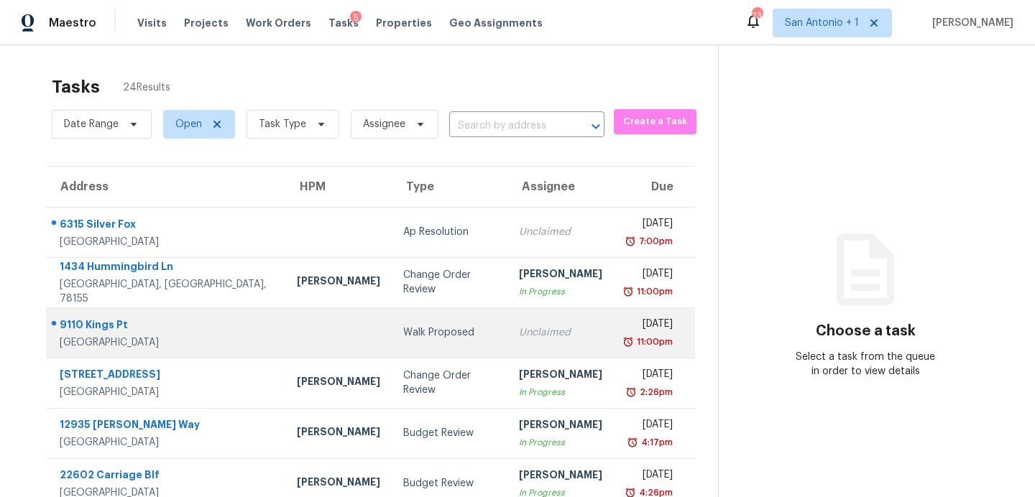
scroll to position [251, 0]
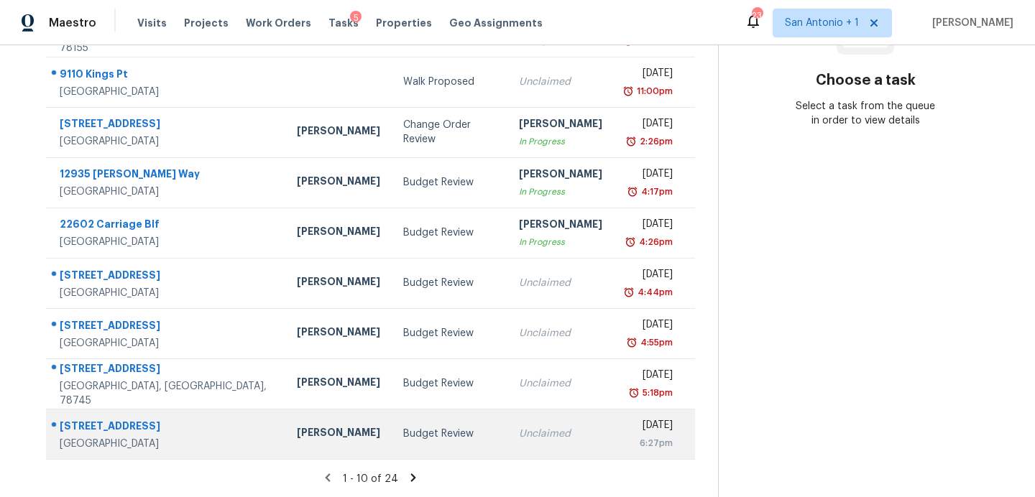
click at [403, 431] on div "Budget Review" at bounding box center [449, 434] width 93 height 14
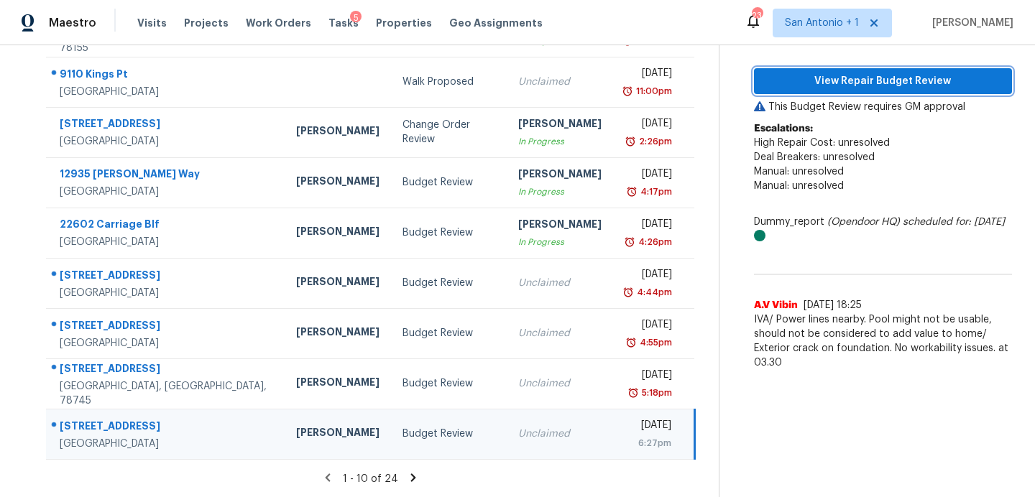
click at [802, 86] on span "View Repair Budget Review" at bounding box center [883, 82] width 235 height 18
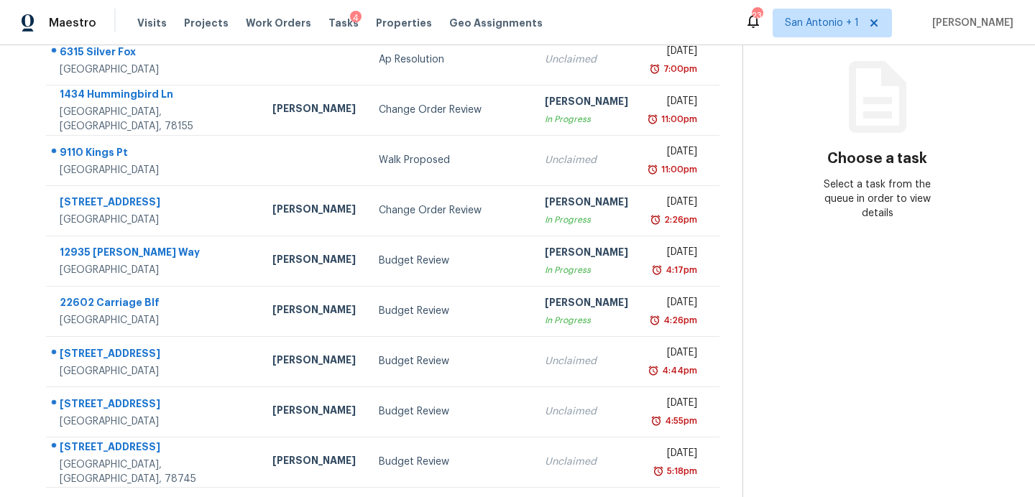
scroll to position [251, 0]
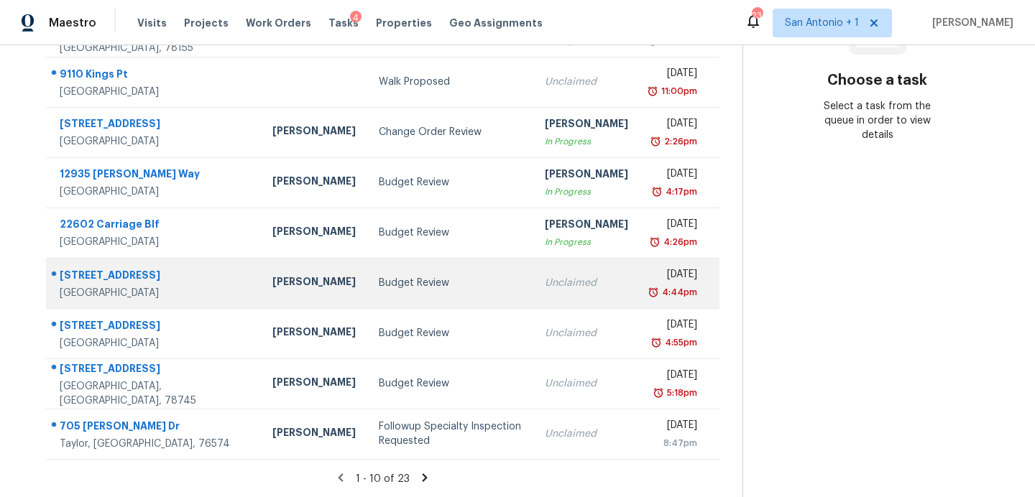
click at [367, 274] on td "Budget Review" at bounding box center [449, 283] width 165 height 50
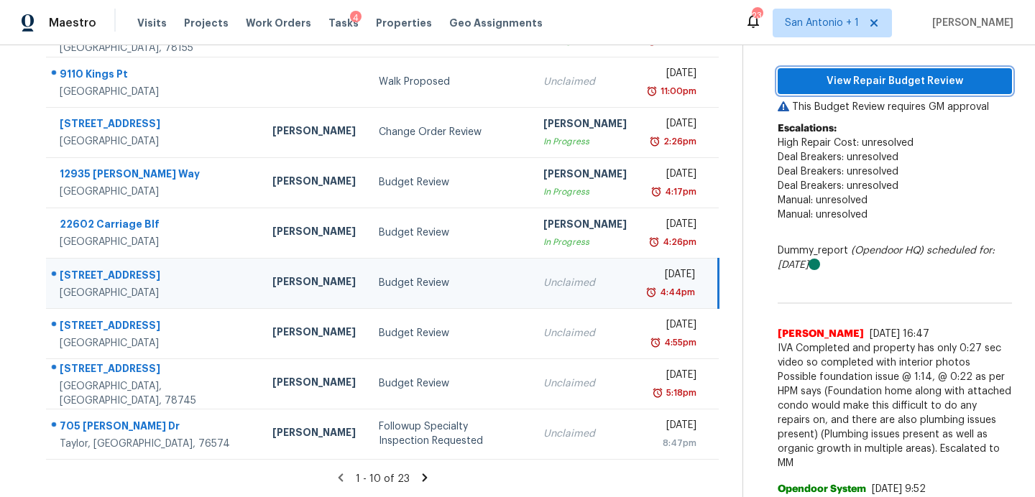
click at [862, 84] on span "View Repair Budget Review" at bounding box center [894, 82] width 211 height 18
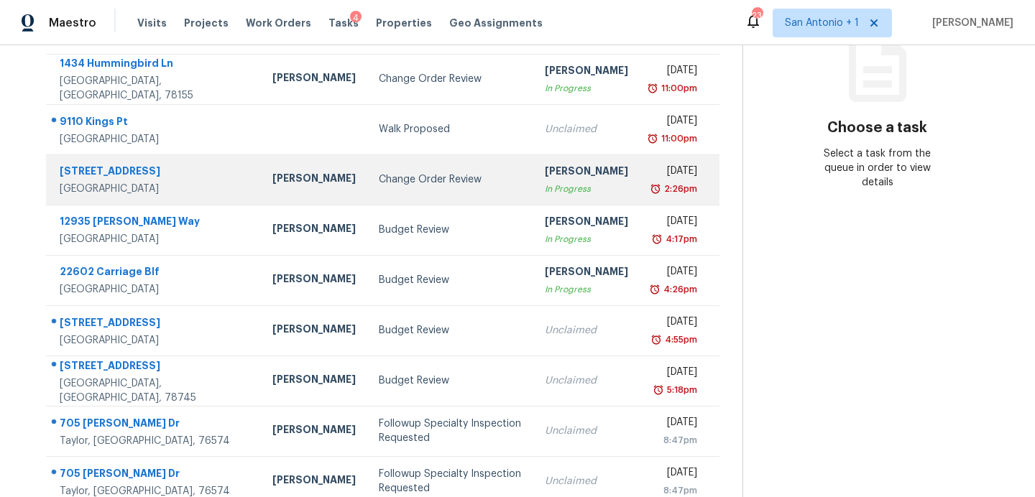
scroll to position [205, 0]
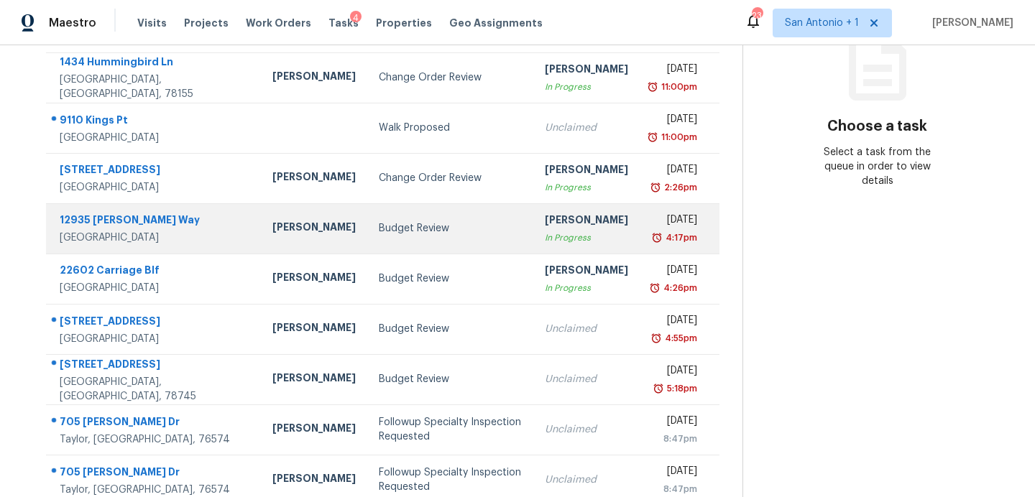
click at [383, 228] on div "Budget Review" at bounding box center [450, 228] width 142 height 14
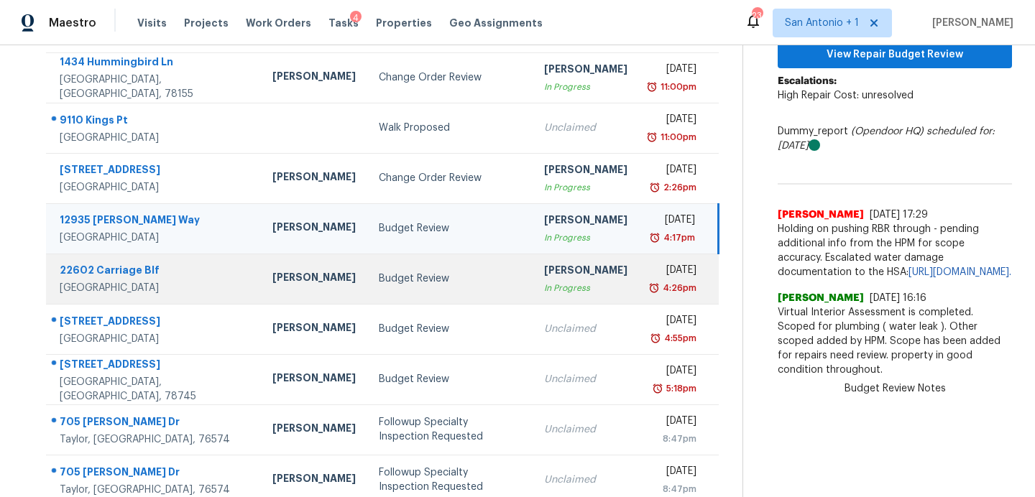
click at [379, 279] on div "Budget Review" at bounding box center [450, 279] width 142 height 14
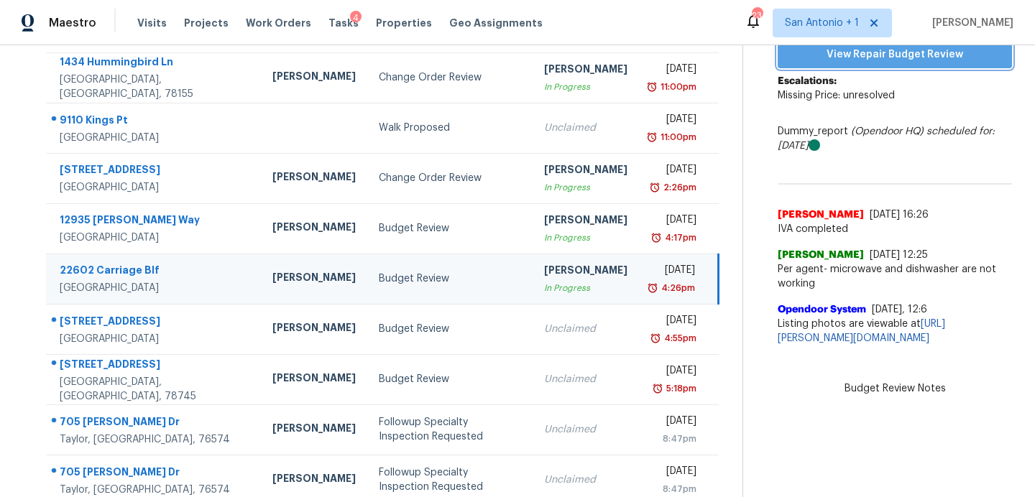
click at [830, 63] on button "View Repair Budget Review" at bounding box center [895, 55] width 234 height 27
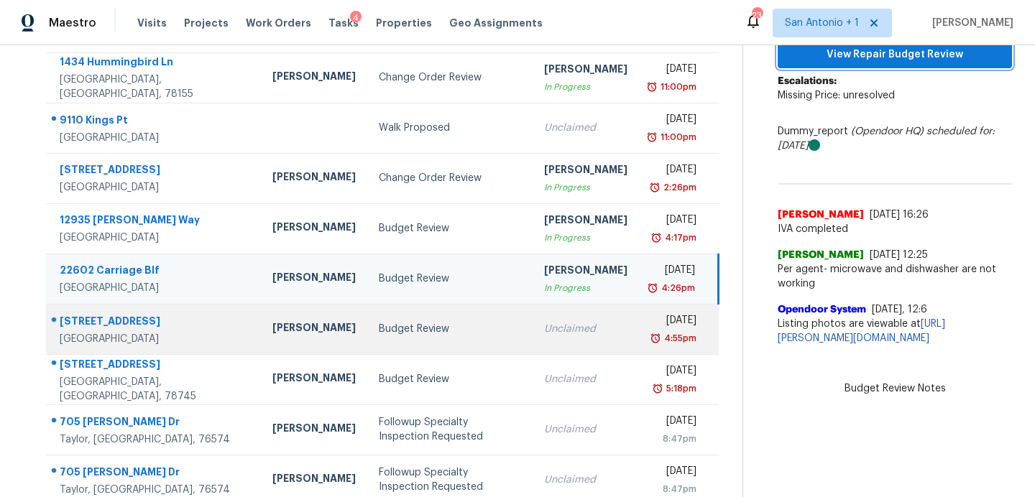
scroll to position [251, 0]
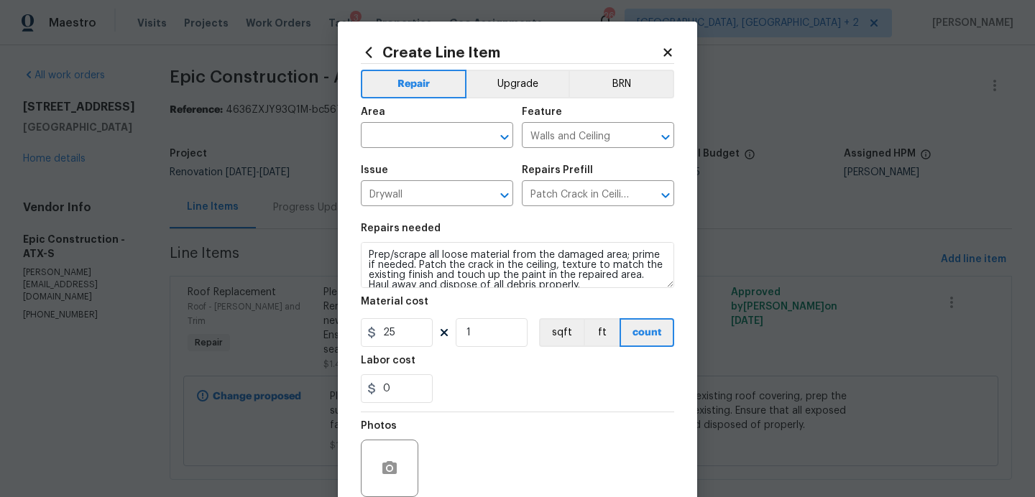
scroll to position [10, 0]
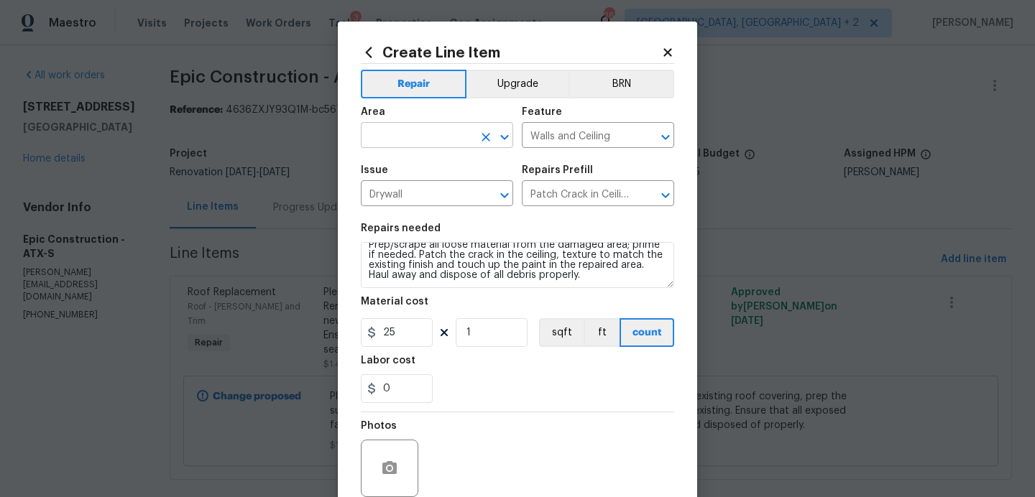
click at [410, 134] on input "text" at bounding box center [417, 137] width 112 height 22
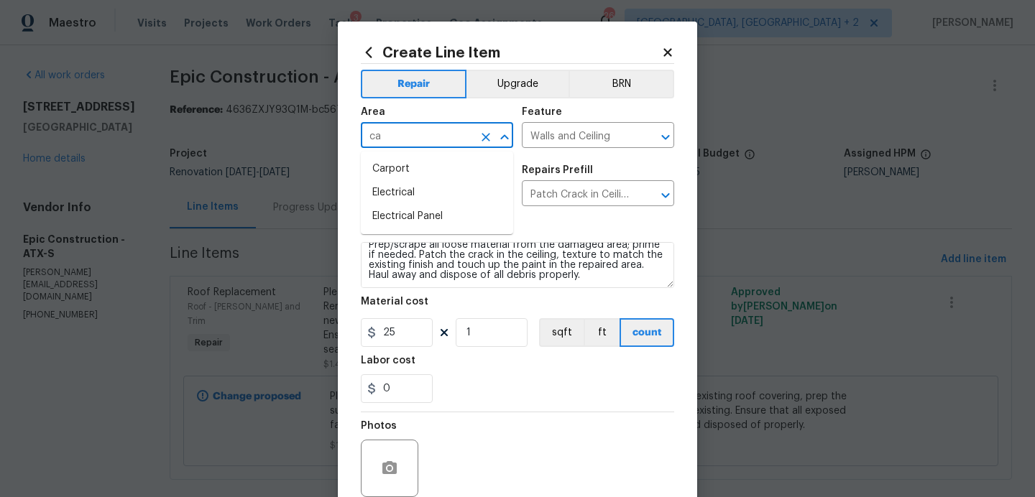
type input "c"
click at [418, 186] on li "Interior Overall" at bounding box center [437, 193] width 152 height 24
type input "Interior Overall"
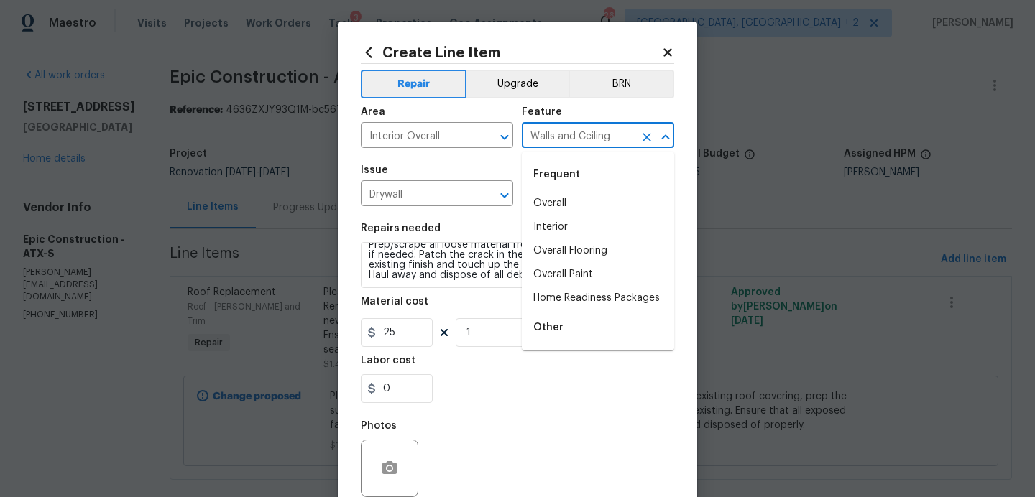
click at [570, 139] on input "Walls and Ceiling" at bounding box center [578, 137] width 112 height 22
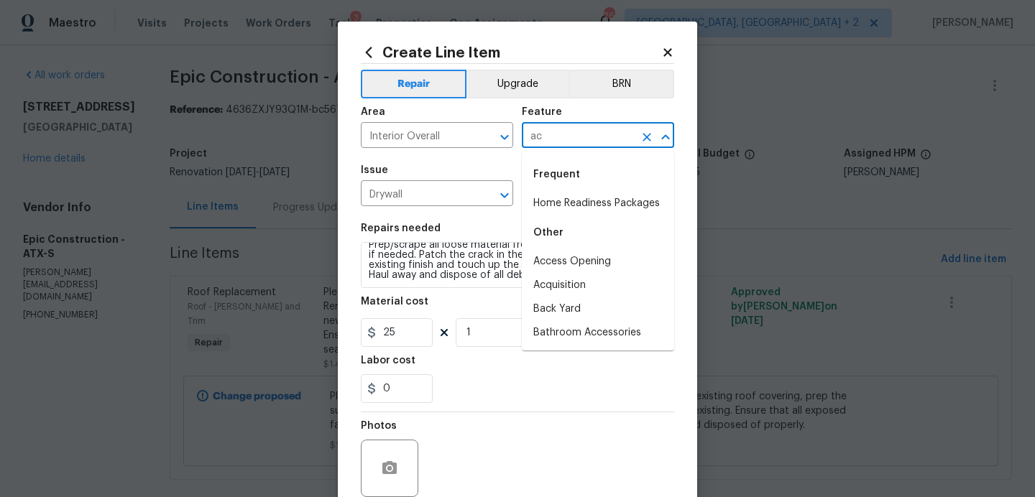
type input "a"
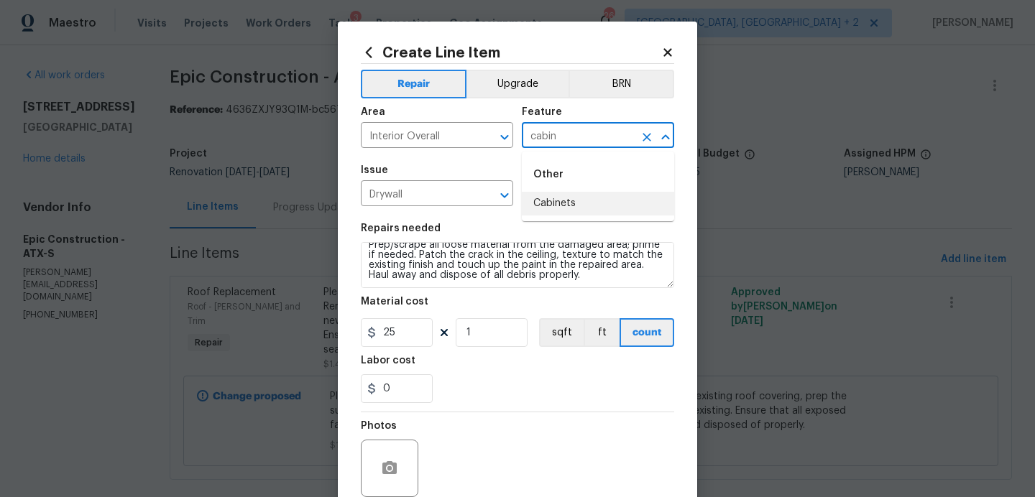
click at [582, 203] on li "Cabinets" at bounding box center [598, 204] width 152 height 24
type input "Cabinets"
click at [413, 198] on input "Drywall" at bounding box center [417, 195] width 112 height 22
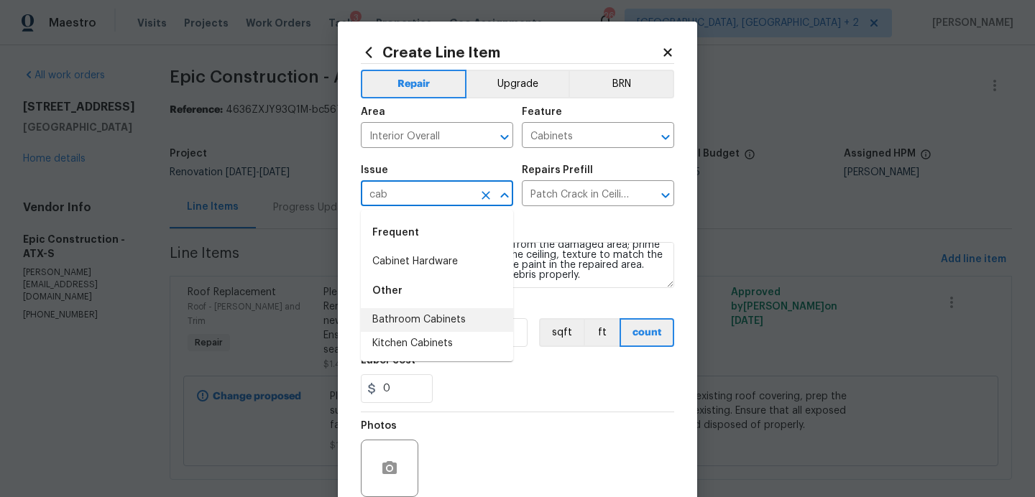
click at [423, 321] on li "Bathroom Cabinets" at bounding box center [437, 320] width 152 height 24
type input "Bathroom Cabinets"
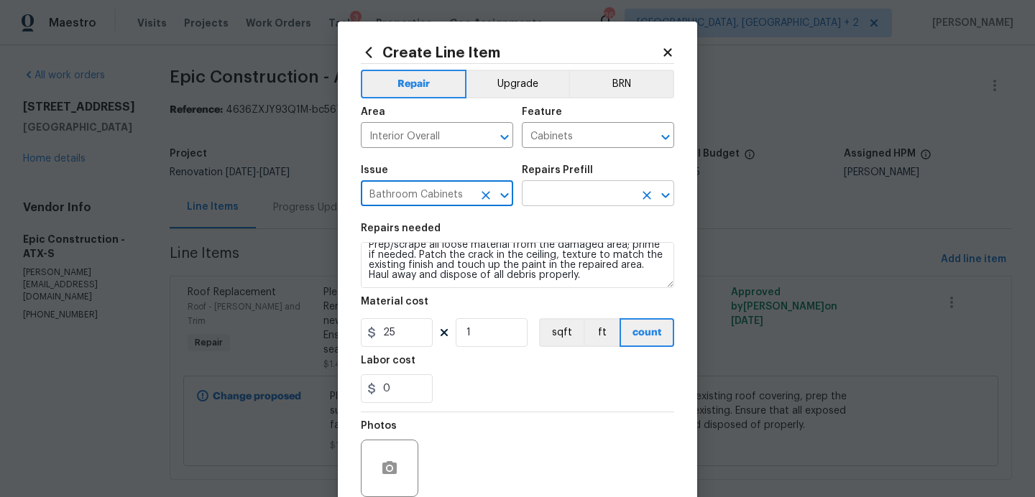
type input "Bathroom Cabinets"
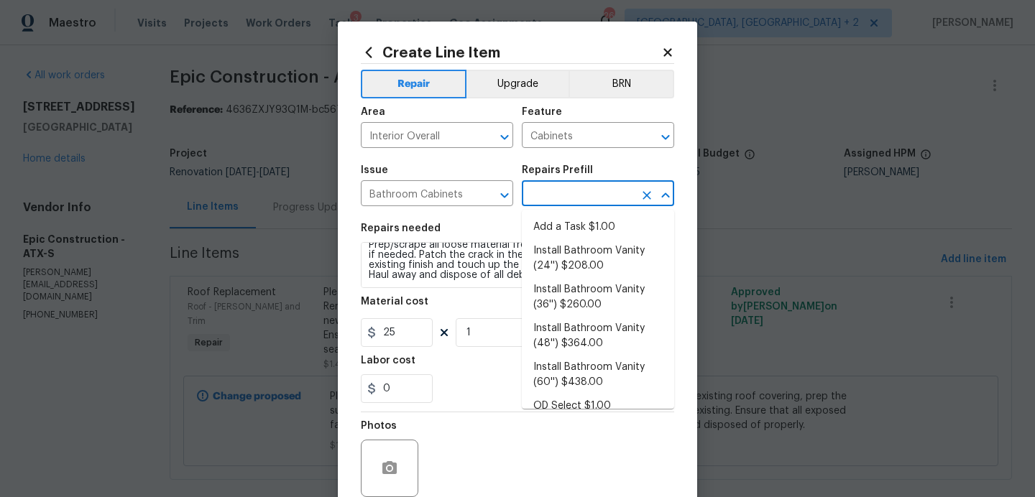
click at [557, 190] on input "text" at bounding box center [578, 195] width 112 height 22
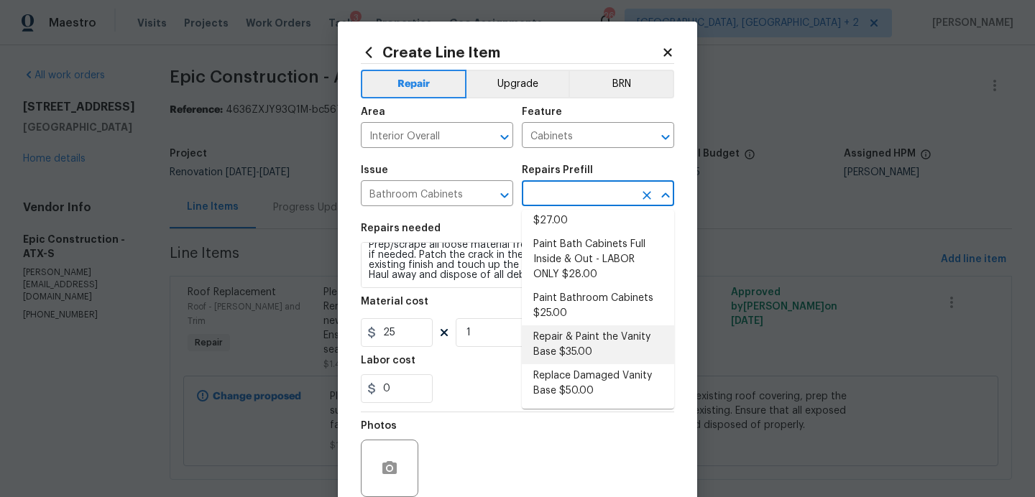
scroll to position [239, 0]
click at [586, 341] on li "Repair & Paint the Vanity Base $35.00" at bounding box center [598, 345] width 152 height 39
type input "Repair & Paint the Vanity Base $35.00"
type input "35"
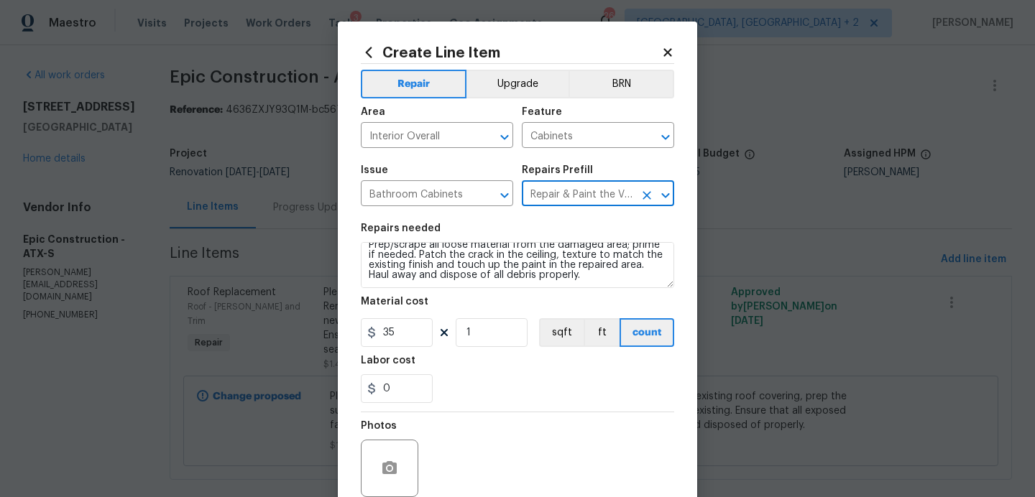
scroll to position [0, 0]
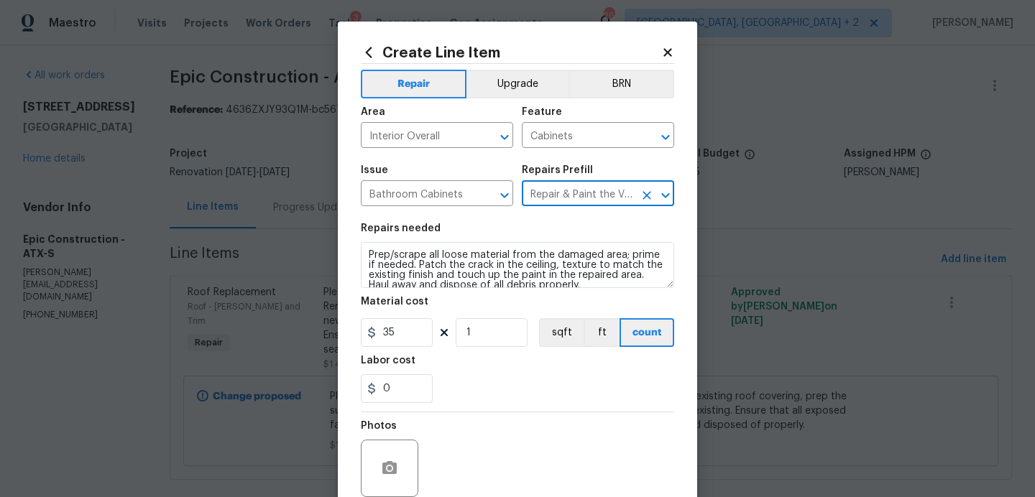
click at [590, 194] on input "Repair & Paint the Vanity Base $35.00" at bounding box center [578, 195] width 112 height 22
click at [646, 200] on icon "Clear" at bounding box center [647, 195] width 14 height 14
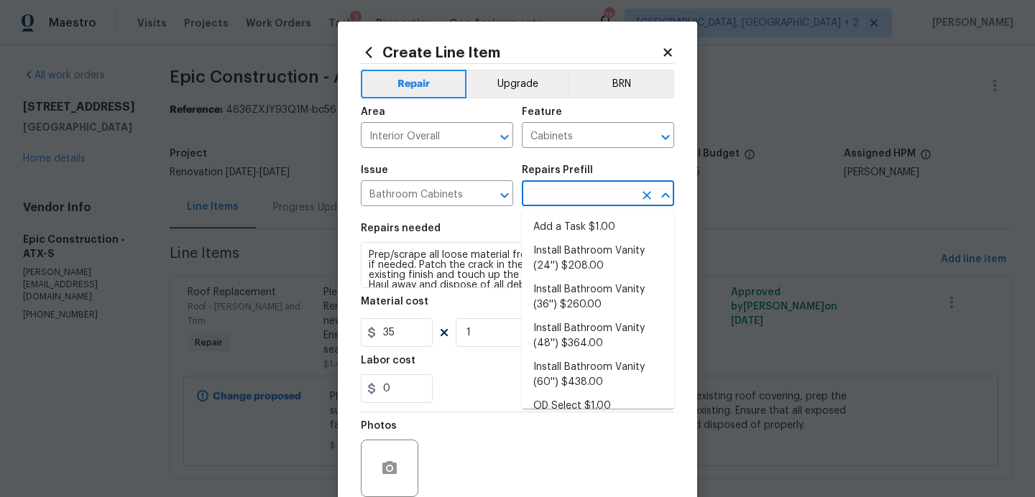
click at [588, 200] on input "text" at bounding box center [578, 195] width 112 height 22
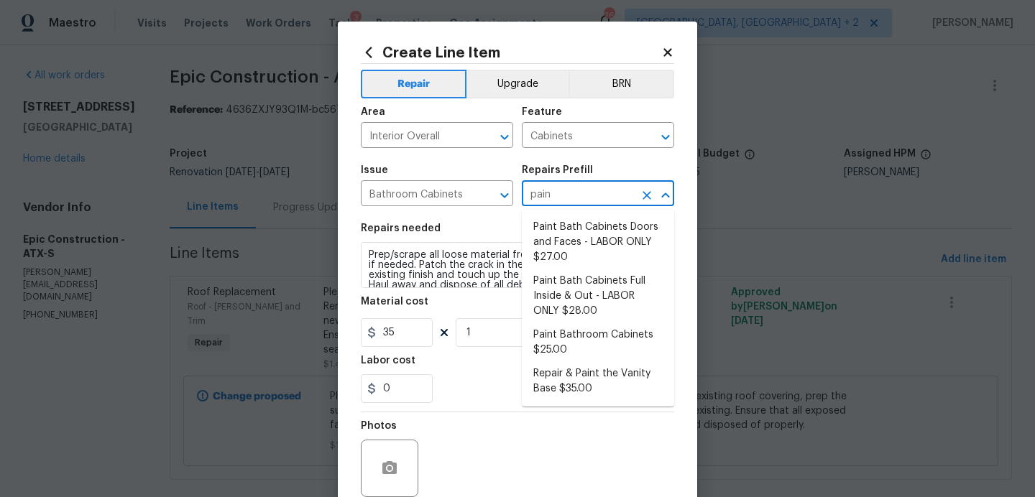
type input "paint"
click at [602, 303] on li "Paint Bath Cabinets Full Inside & Out - LABOR ONLY $28.00" at bounding box center [598, 297] width 152 height 54
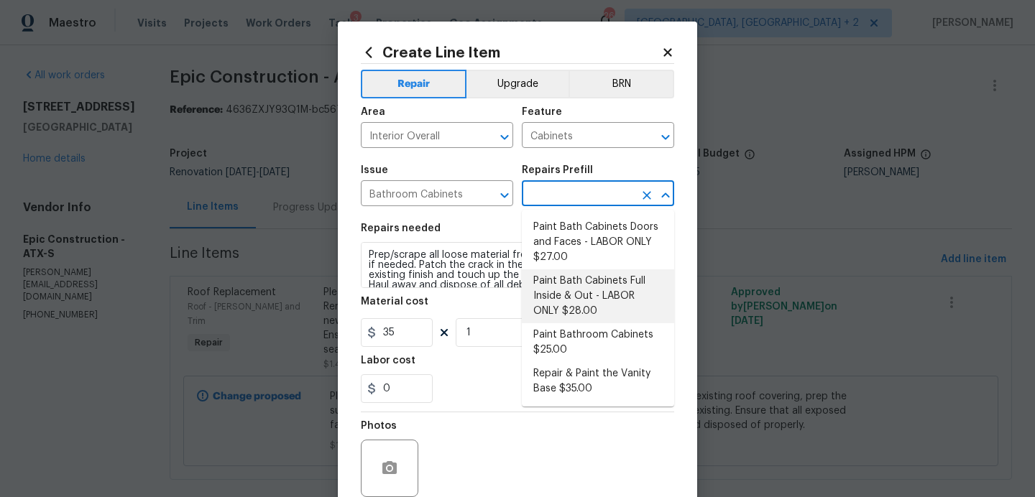
type input "Paint Bath Cabinets Full Inside & Out - LABOR ONLY $28.00"
type input "28"
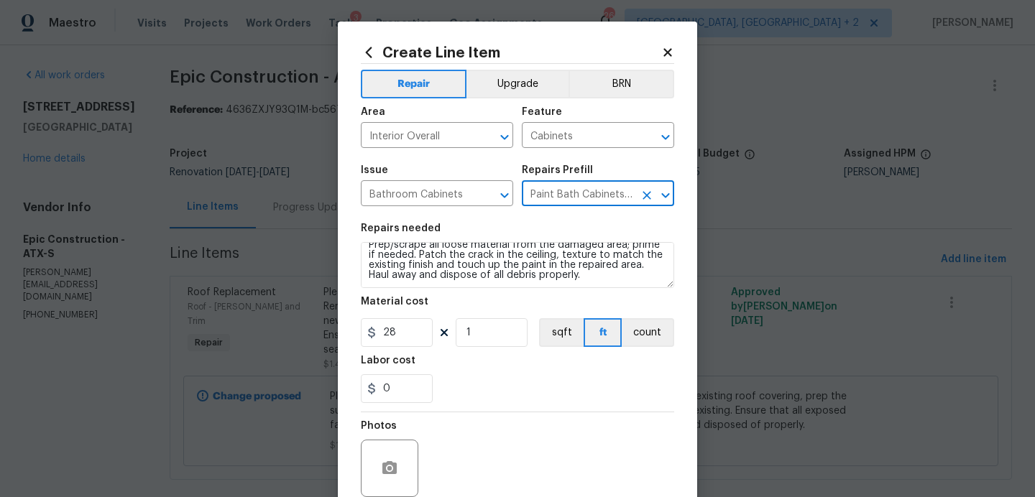
scroll to position [20, 0]
type input "Paint Bath Cabinets Full Inside & Out - LABOR ONLY $28.00"
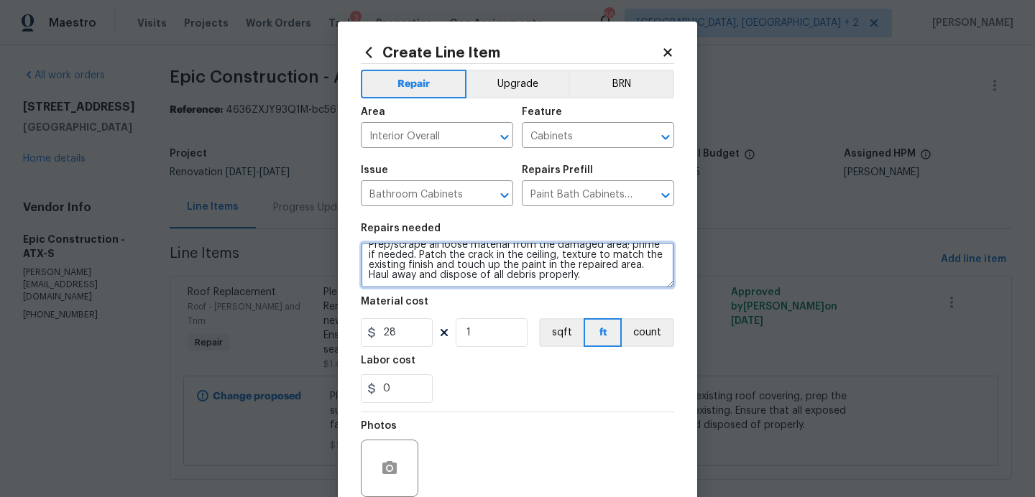
scroll to position [0, 0]
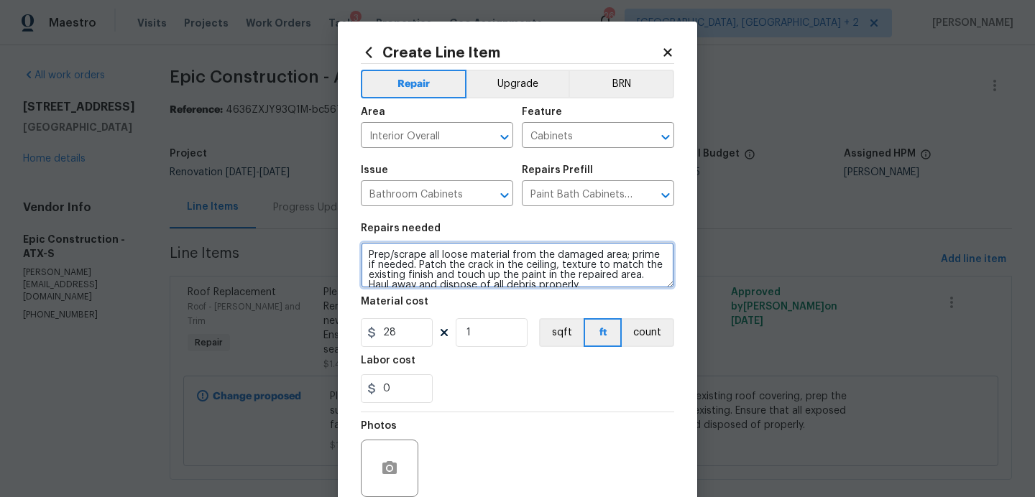
drag, startPoint x: 651, startPoint y: 280, endPoint x: 298, endPoint y: 202, distance: 360.9
click at [299, 205] on div "Create Line Item Repair Upgrade BRN Area Interior Overall ​ Feature Cabinets ​ …" at bounding box center [517, 248] width 1035 height 497
type textarea "Prep, sand, mask and apply 2 coats of paint to the bathroom cabinet doors, inte…"
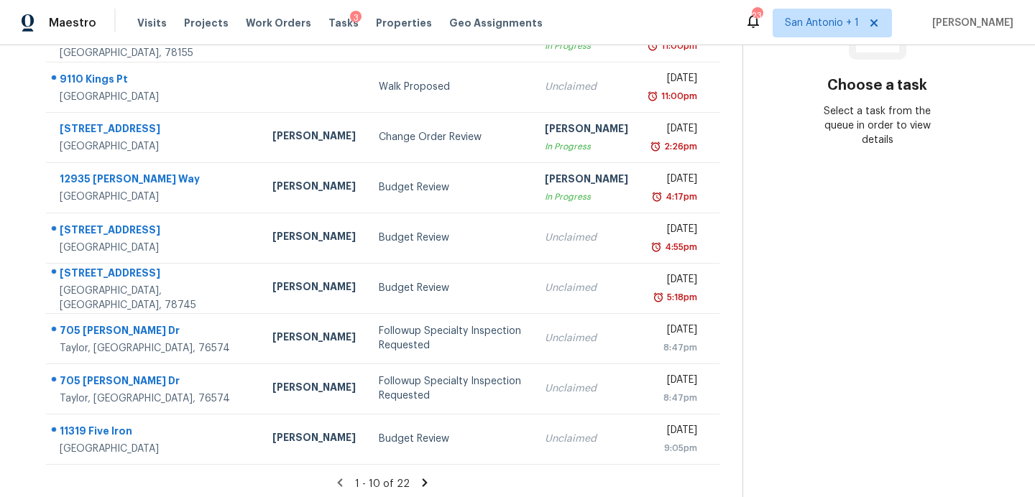
scroll to position [251, 0]
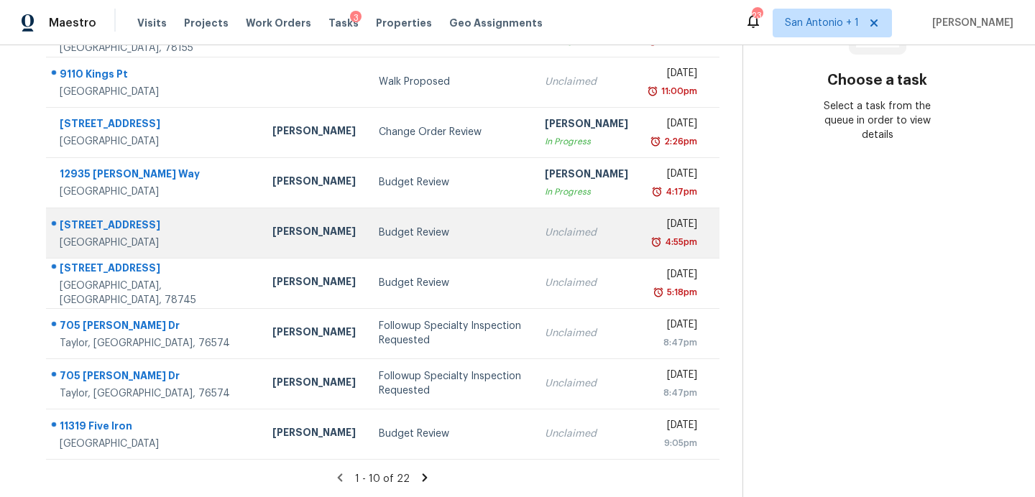
click at [379, 233] on div "Budget Review" at bounding box center [450, 233] width 142 height 14
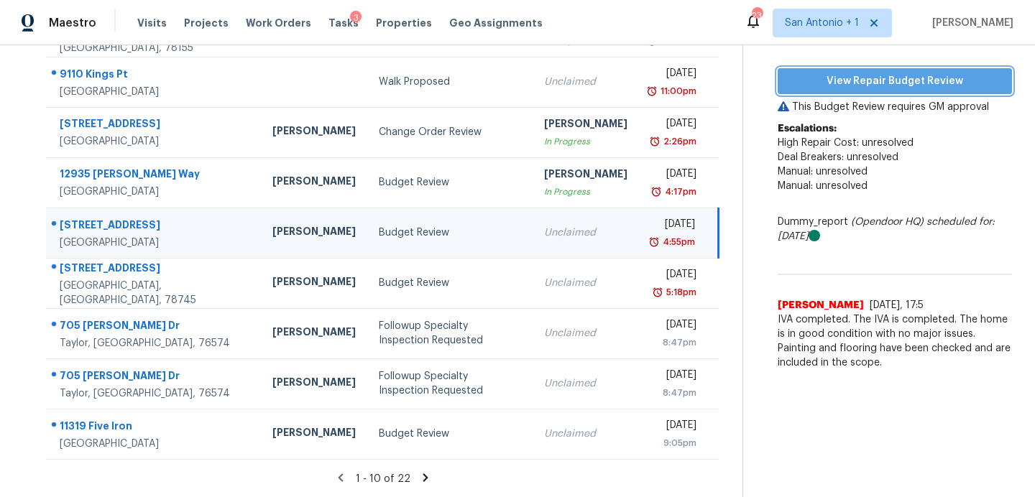
click at [840, 84] on span "View Repair Budget Review" at bounding box center [894, 82] width 211 height 18
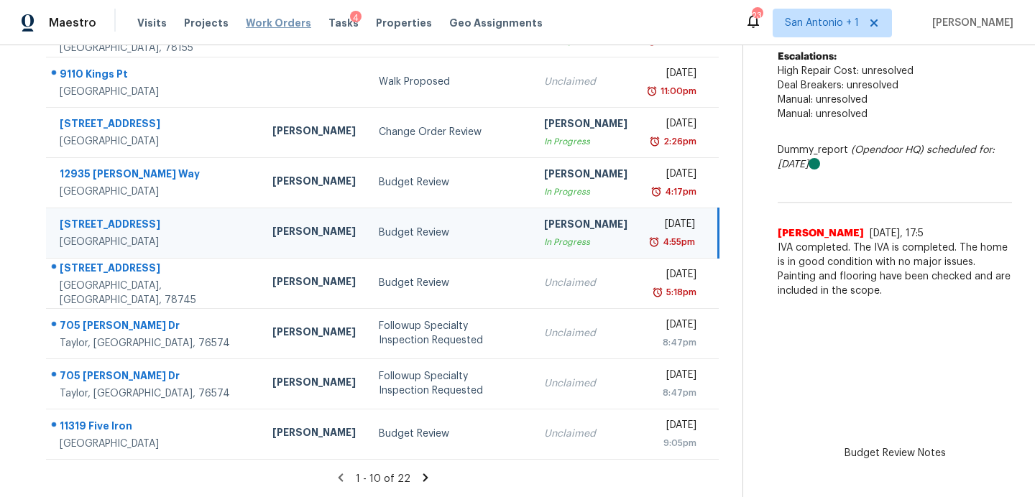
click at [279, 18] on span "Work Orders" at bounding box center [278, 23] width 65 height 14
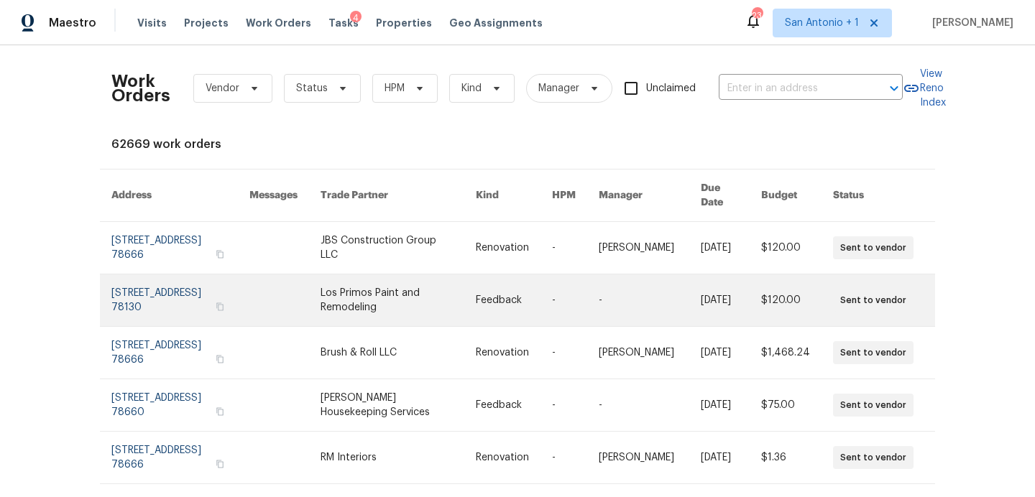
click at [187, 280] on link at bounding box center [180, 301] width 138 height 52
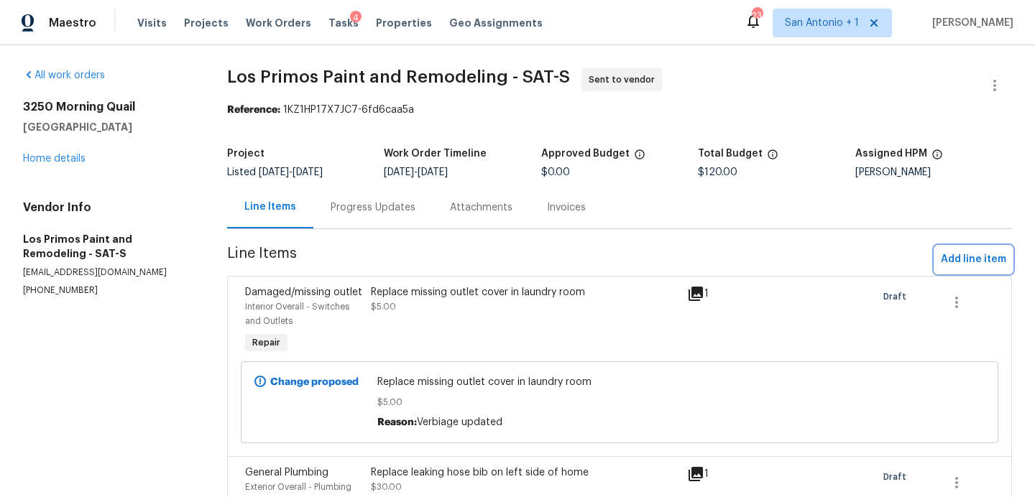
click at [973, 260] on span "Add line item" at bounding box center [973, 260] width 65 height 18
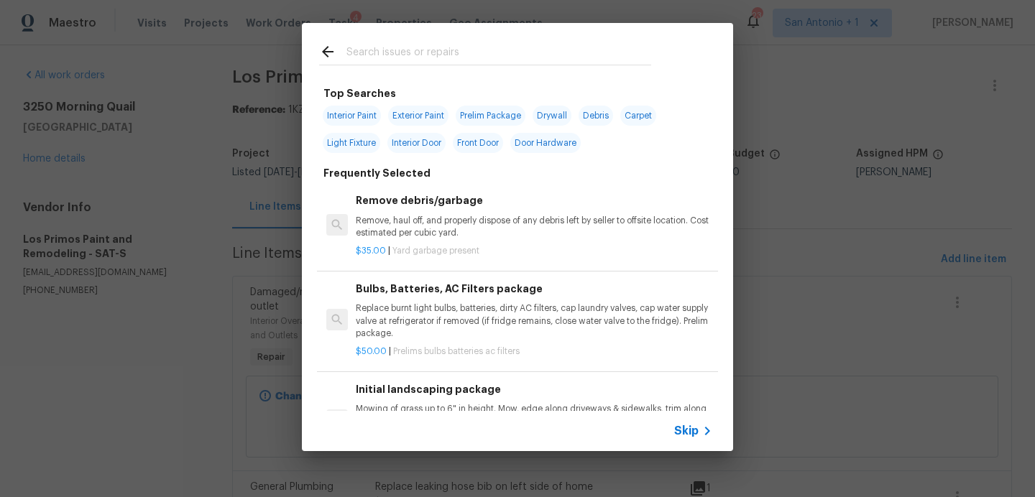
click at [453, 60] on input "text" at bounding box center [499, 54] width 305 height 22
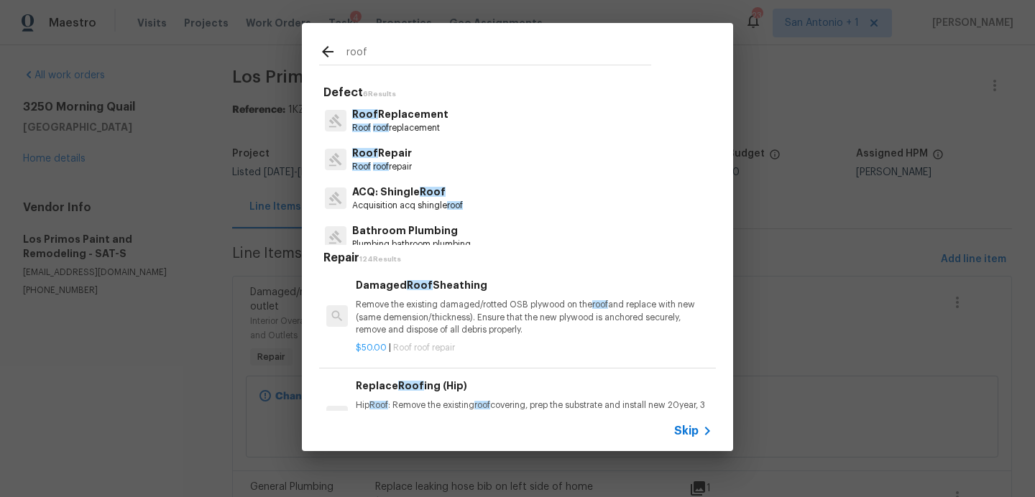
type input "roof"
click at [373, 121] on p "Roof Replacement" at bounding box center [400, 114] width 96 height 15
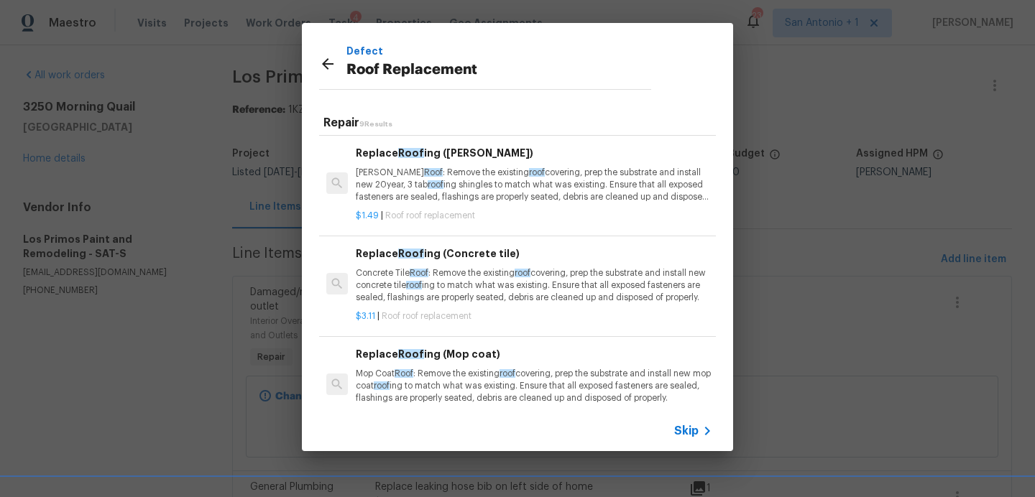
scroll to position [103, 0]
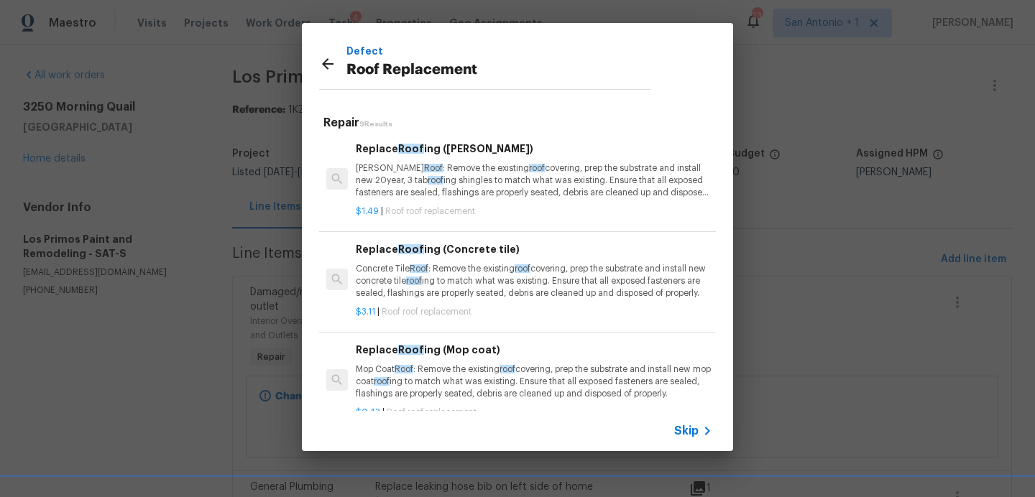
click at [325, 64] on icon at bounding box center [328, 64] width 12 height 12
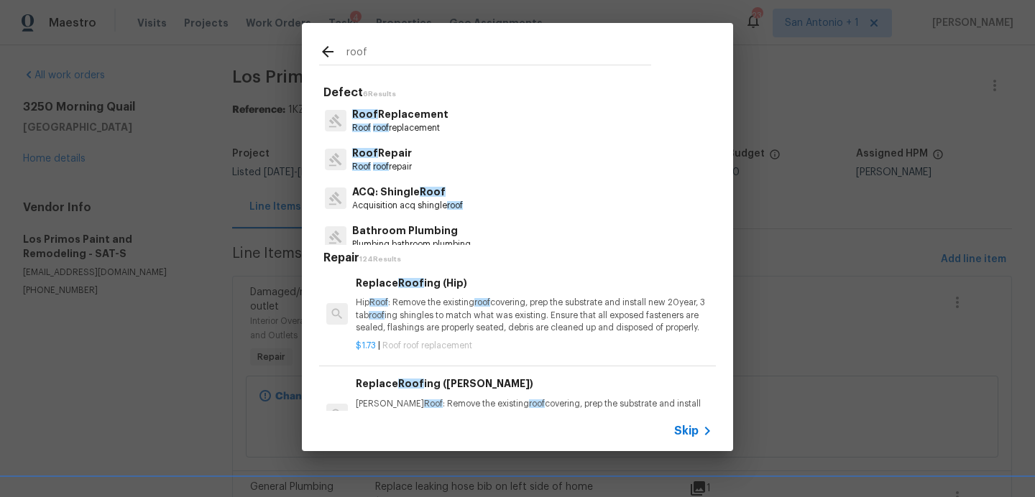
click at [395, 198] on p "ACQ: Shingle Roof" at bounding box center [407, 192] width 111 height 15
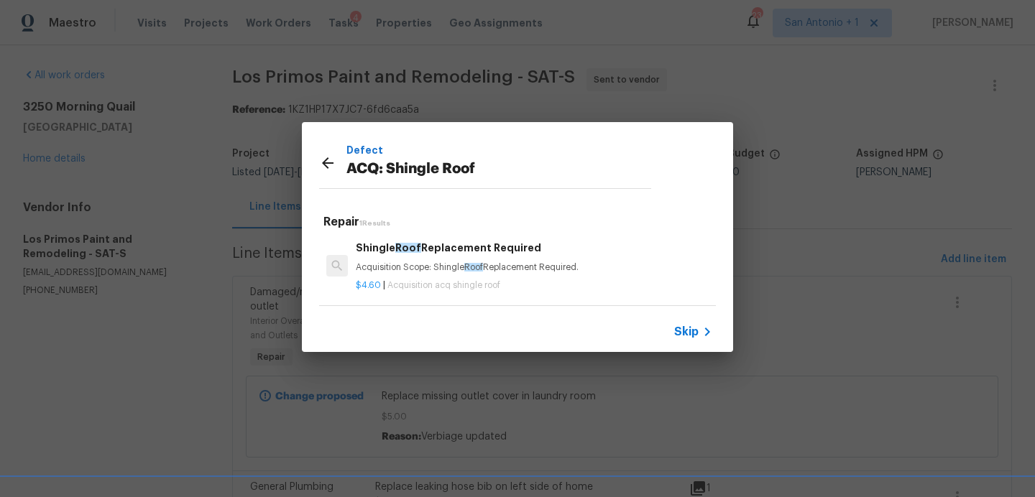
click at [510, 272] on p "Acquisition Scope: Shingle Roof Replacement Required." at bounding box center [534, 268] width 357 height 12
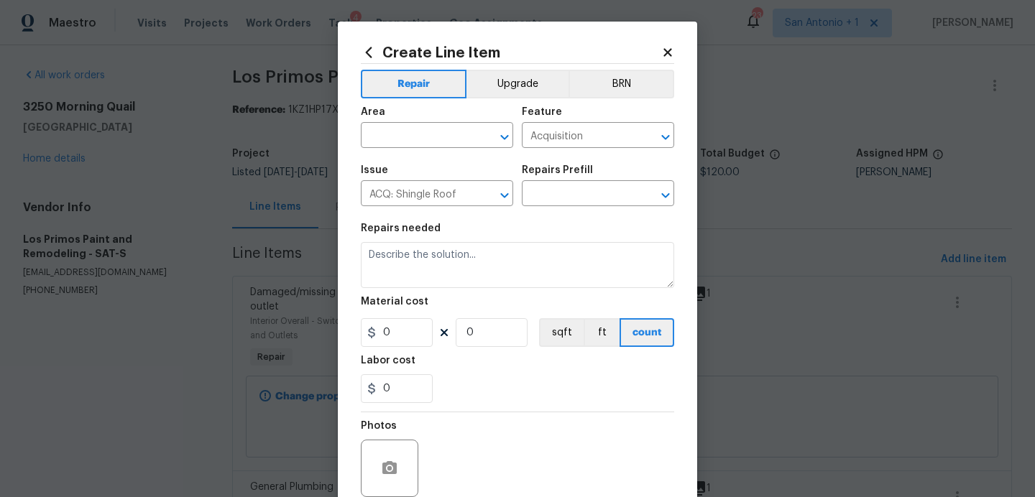
type input "Shingle Roof Replacement Required $4.60"
type textarea "Acquisition Scope: Shingle Roof Replacement Required."
type input "4.6"
type input "1"
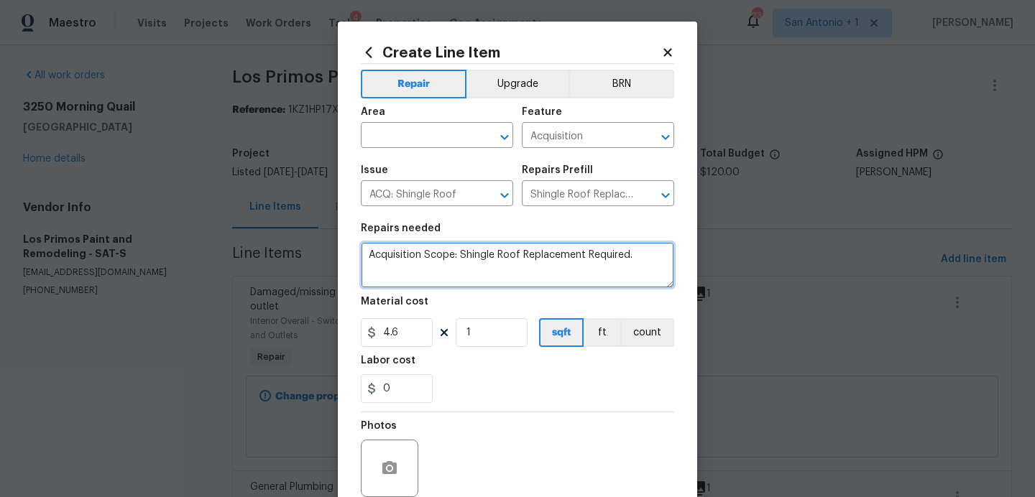
drag, startPoint x: 368, startPoint y: 255, endPoint x: 692, endPoint y: 267, distance: 323.7
click at [692, 267] on div "Create Line Item Repair Upgrade BRN Area ​ Feature Acquisition ​ Issue ACQ: Shi…" at bounding box center [517, 310] width 359 height 576
click at [670, 55] on icon at bounding box center [668, 52] width 8 height 8
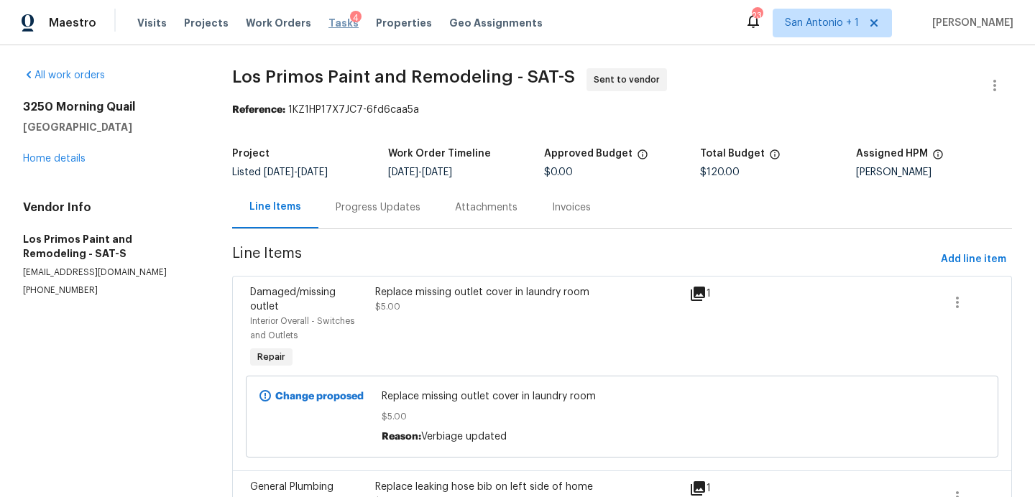
click at [333, 23] on span "Tasks" at bounding box center [344, 23] width 30 height 10
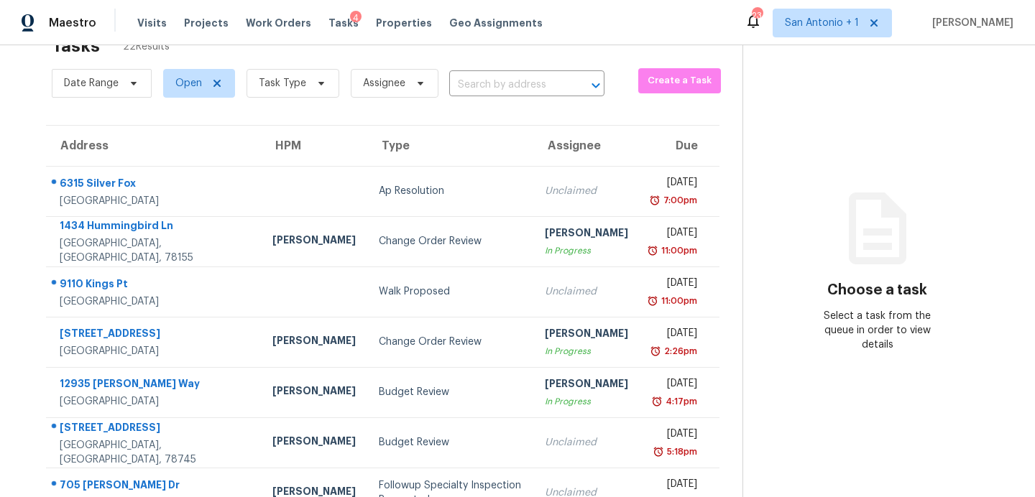
scroll to position [251, 0]
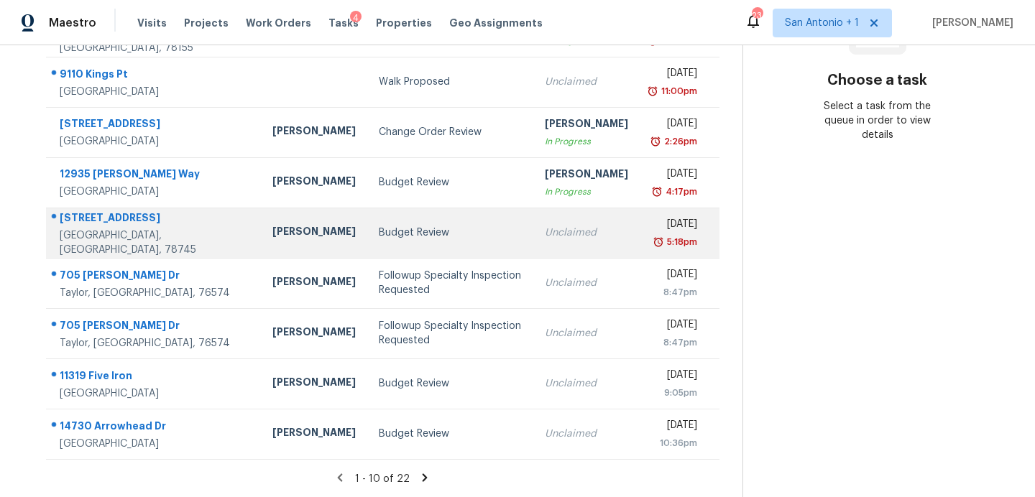
click at [379, 239] on div "Budget Review" at bounding box center [450, 233] width 142 height 14
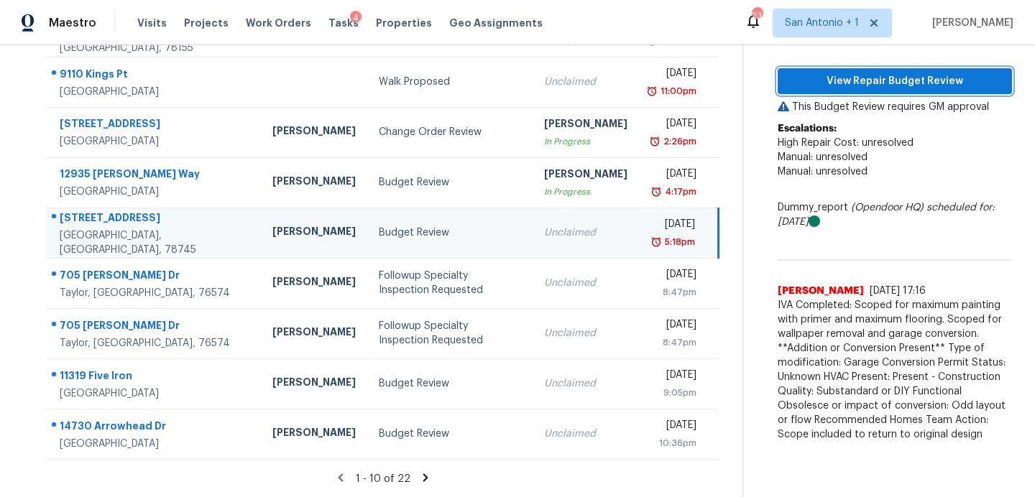
click at [853, 82] on span "View Repair Budget Review" at bounding box center [894, 82] width 211 height 18
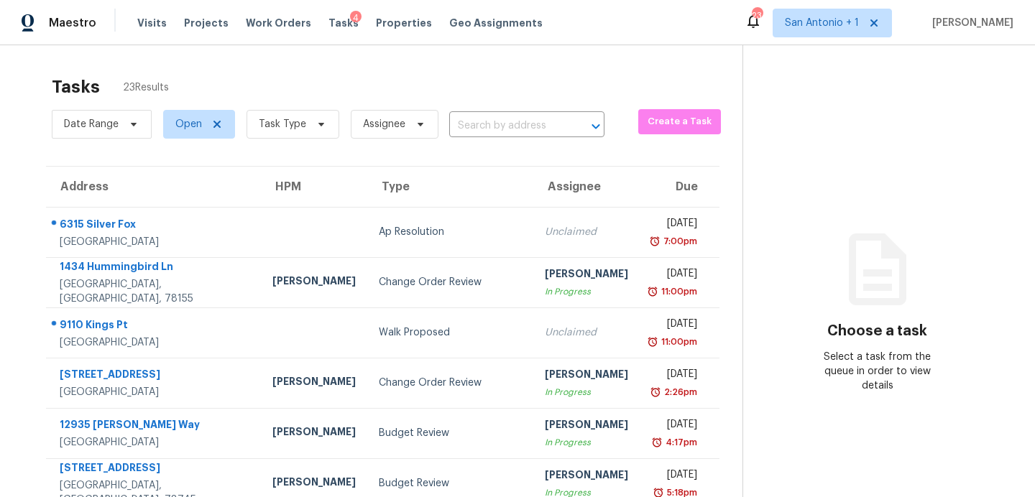
scroll to position [251, 0]
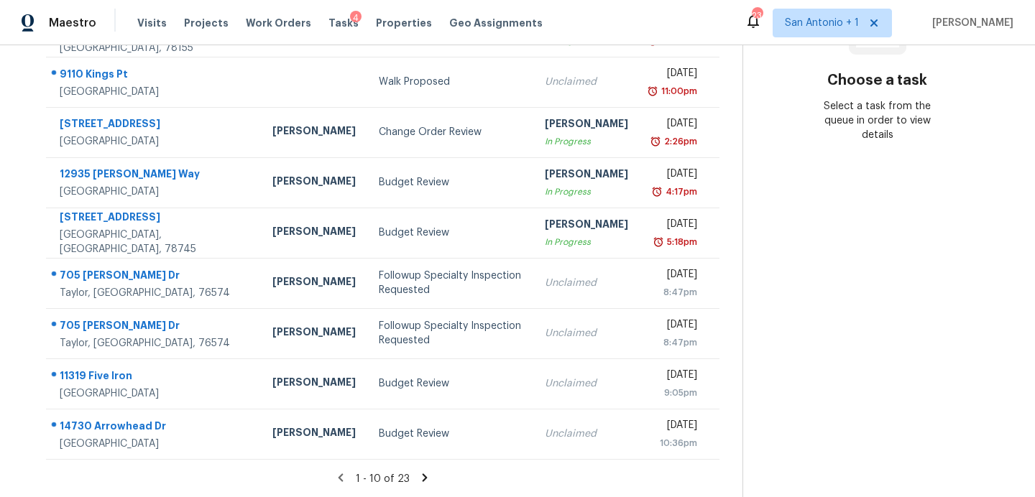
click at [418, 475] on icon at bounding box center [424, 478] width 13 height 13
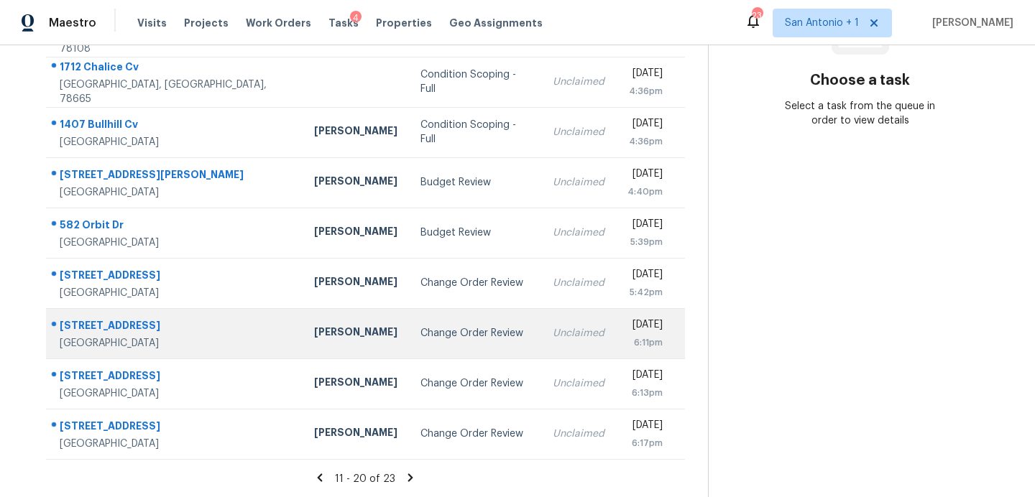
click at [429, 325] on td "Change Order Review" at bounding box center [475, 333] width 132 height 50
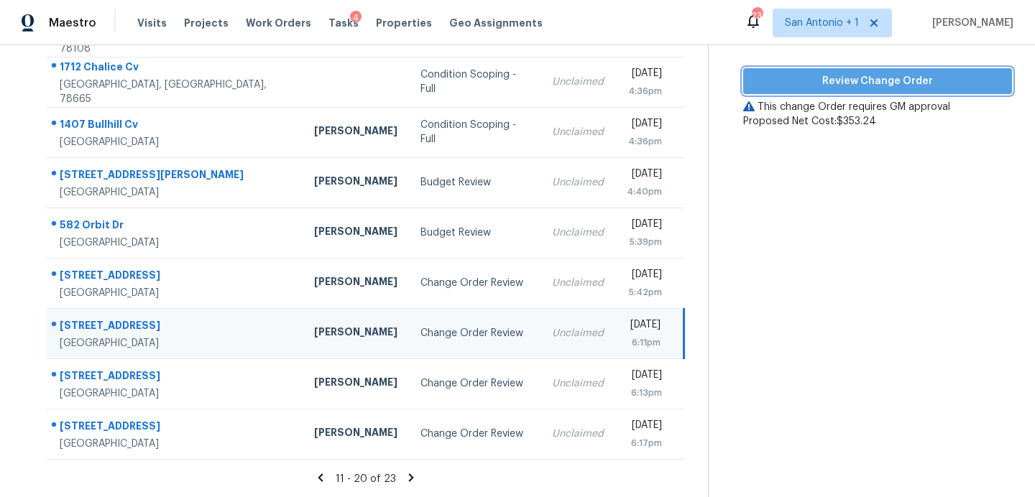
click at [870, 81] on span "Review Change Order" at bounding box center [878, 82] width 246 height 18
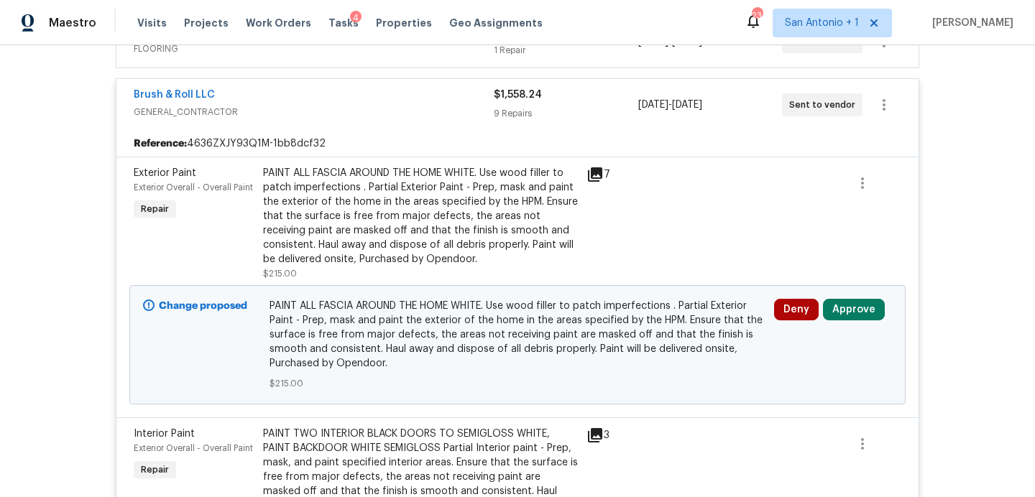
scroll to position [587, 0]
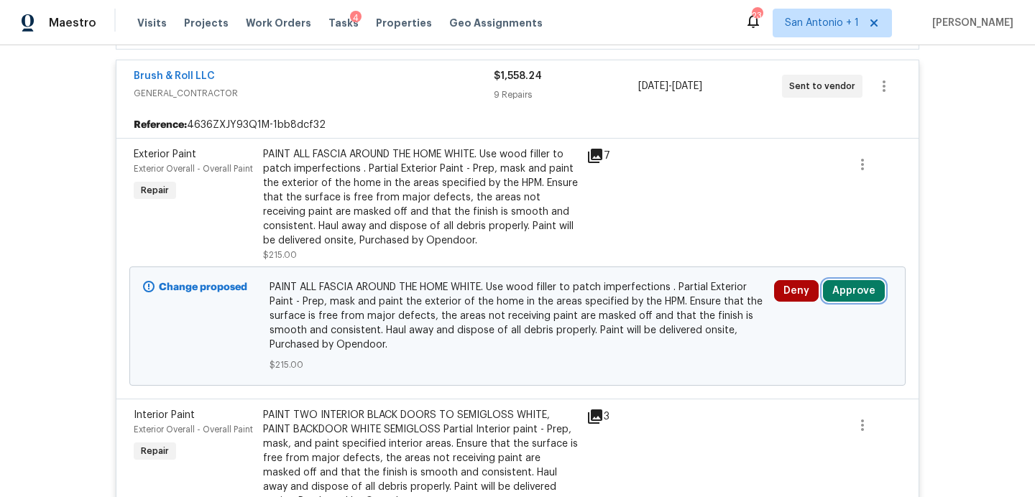
click at [866, 293] on button "Approve" at bounding box center [854, 291] width 62 height 22
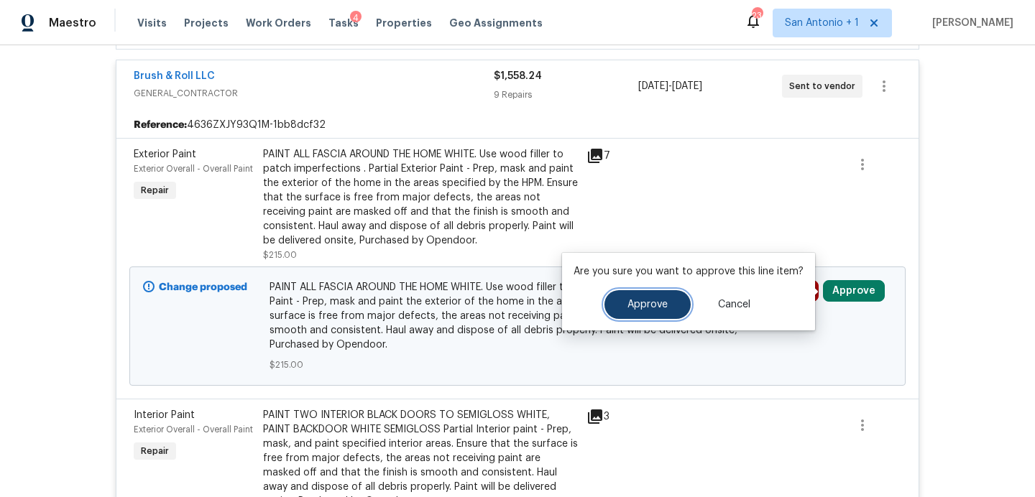
click at [650, 308] on span "Approve" at bounding box center [648, 305] width 40 height 11
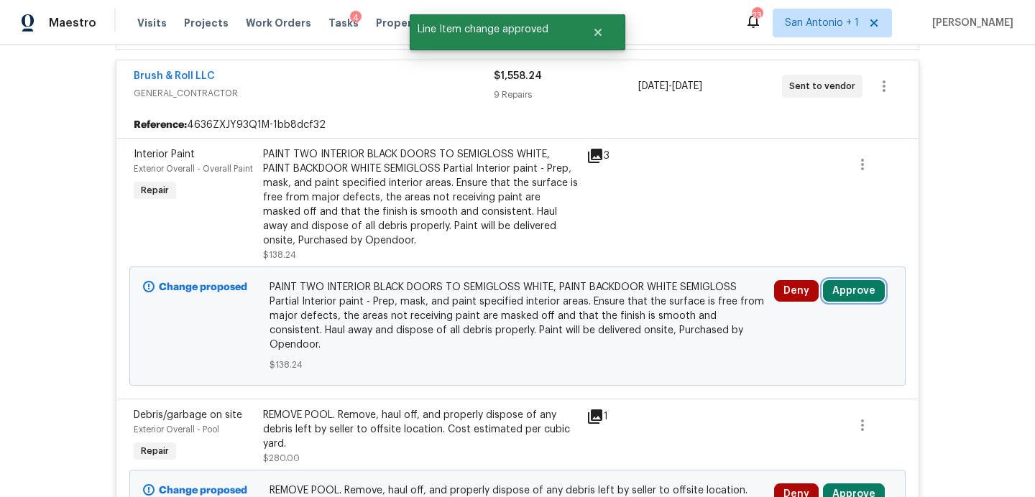
click at [868, 283] on button "Approve" at bounding box center [854, 291] width 62 height 22
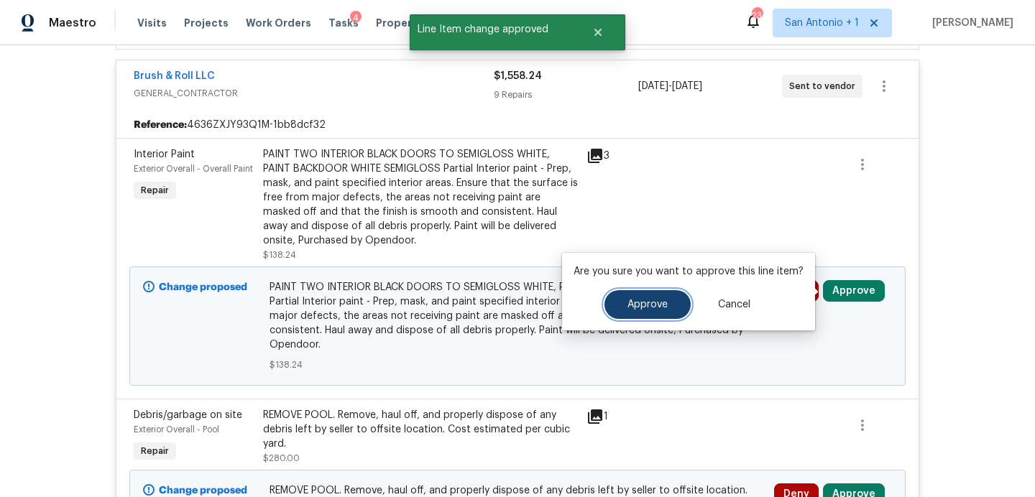
click at [641, 300] on span "Approve" at bounding box center [648, 305] width 40 height 11
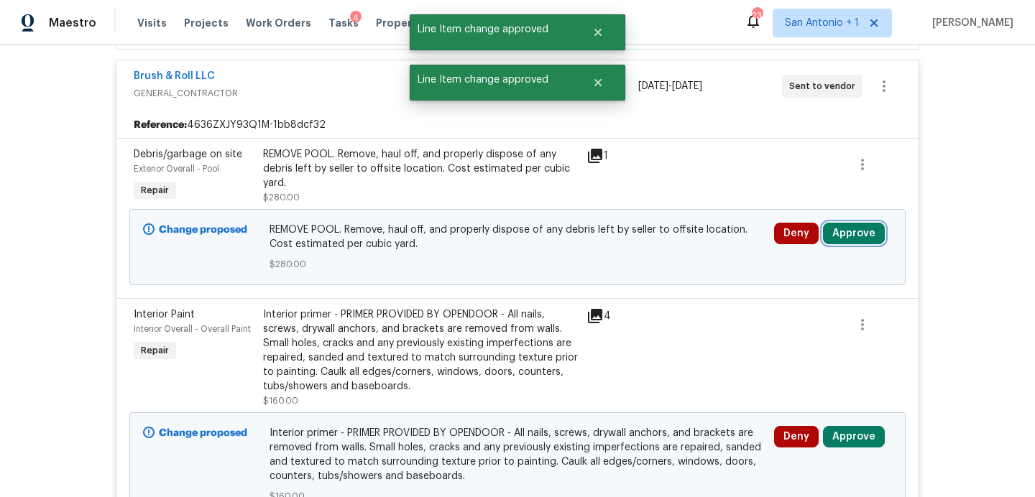
click at [876, 237] on button "Approve" at bounding box center [854, 234] width 62 height 22
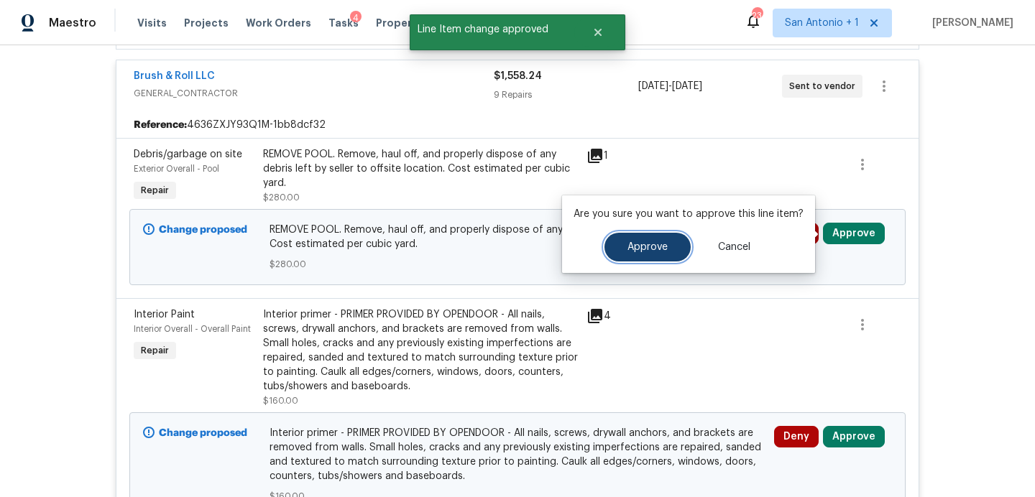
click at [663, 249] on span "Approve" at bounding box center [648, 247] width 40 height 11
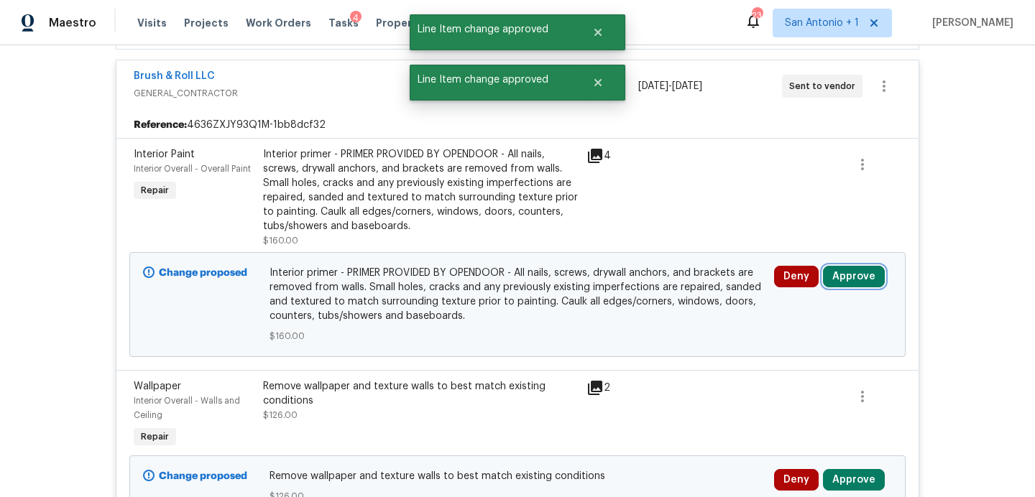
click at [843, 276] on button "Approve" at bounding box center [854, 277] width 62 height 22
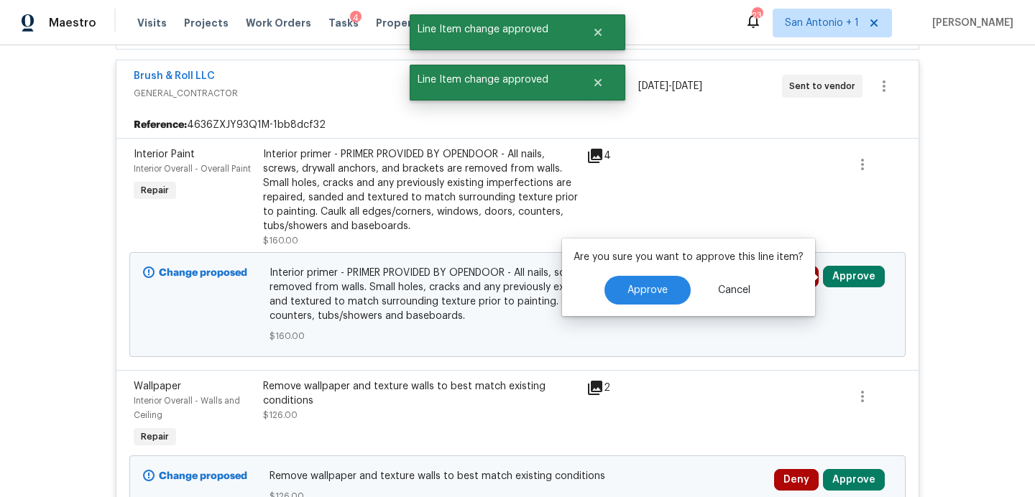
click at [654, 269] on div "Are you sure you want to approve this line item? Approve Cancel" at bounding box center [688, 278] width 253 height 78
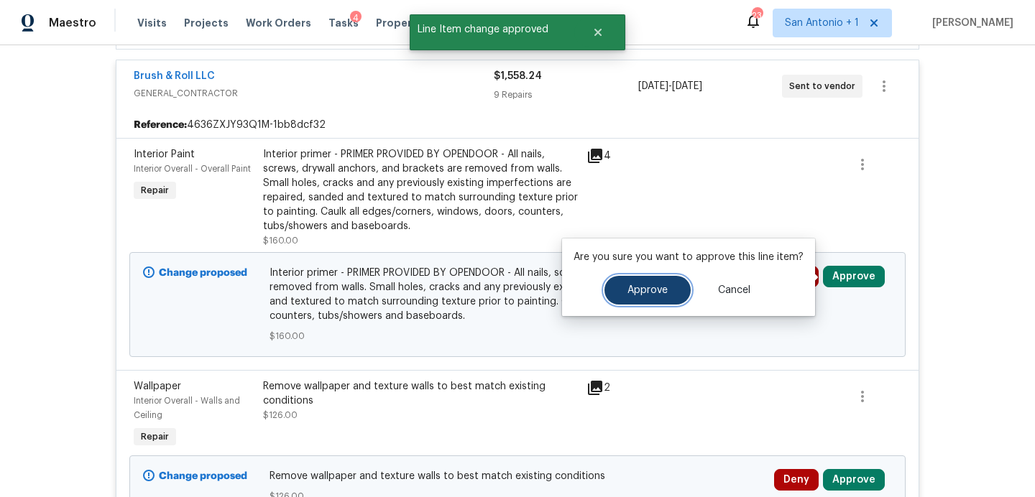
click at [648, 279] on button "Approve" at bounding box center [648, 290] width 86 height 29
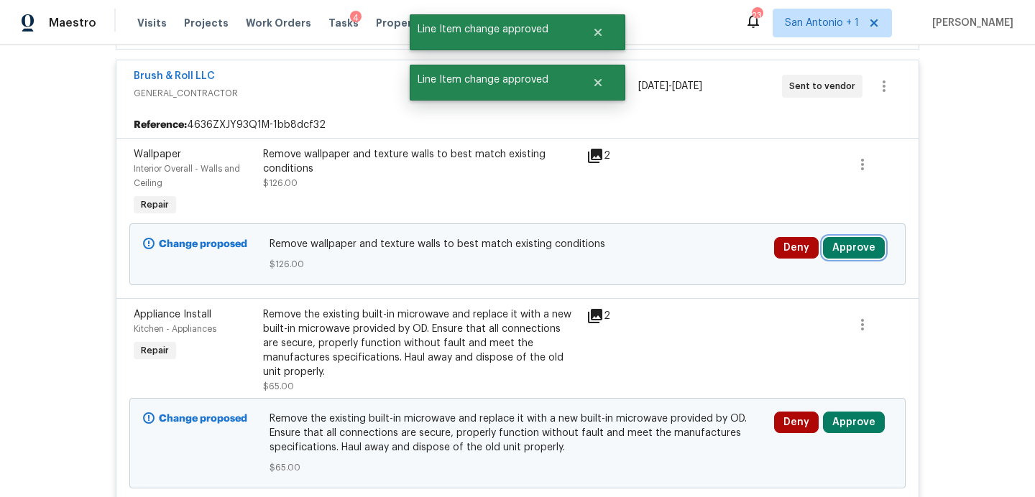
click at [866, 252] on button "Approve" at bounding box center [854, 248] width 62 height 22
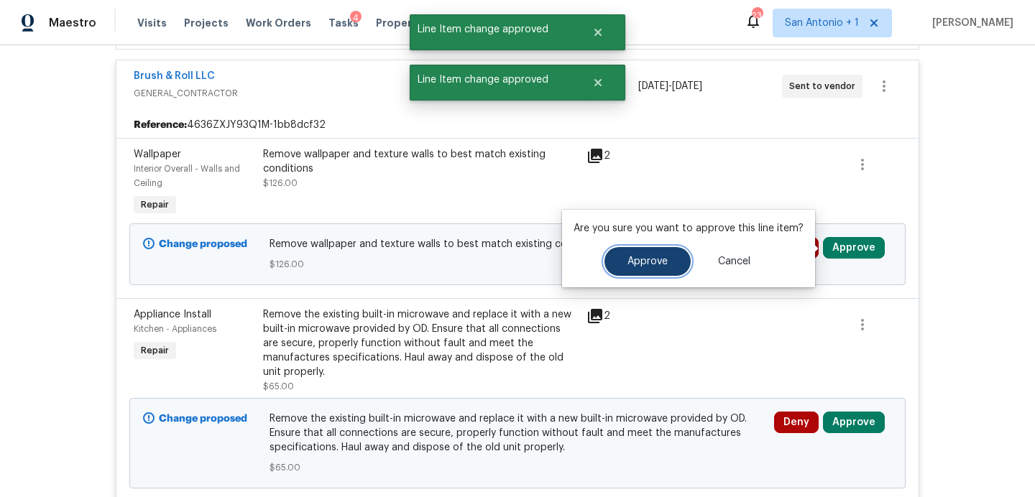
click at [639, 260] on span "Approve" at bounding box center [648, 262] width 40 height 11
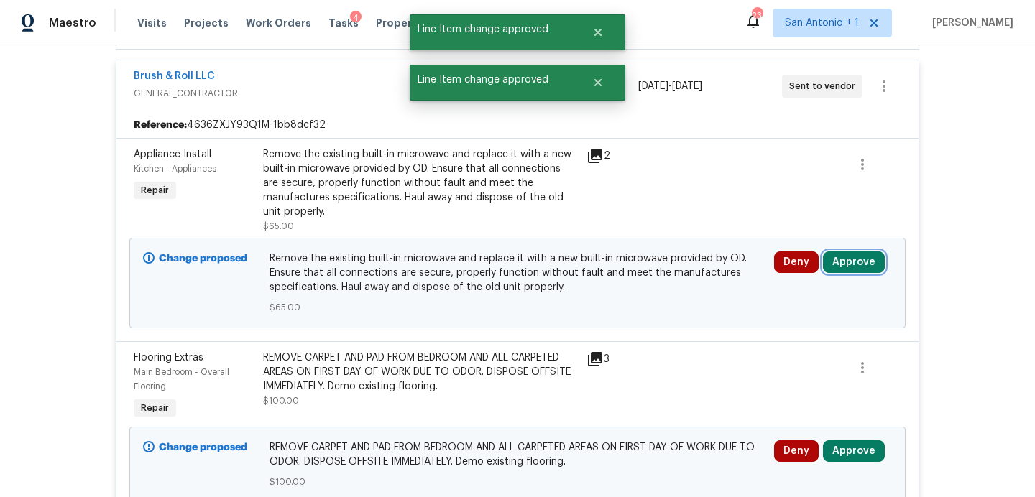
click at [844, 257] on button "Approve" at bounding box center [854, 263] width 62 height 22
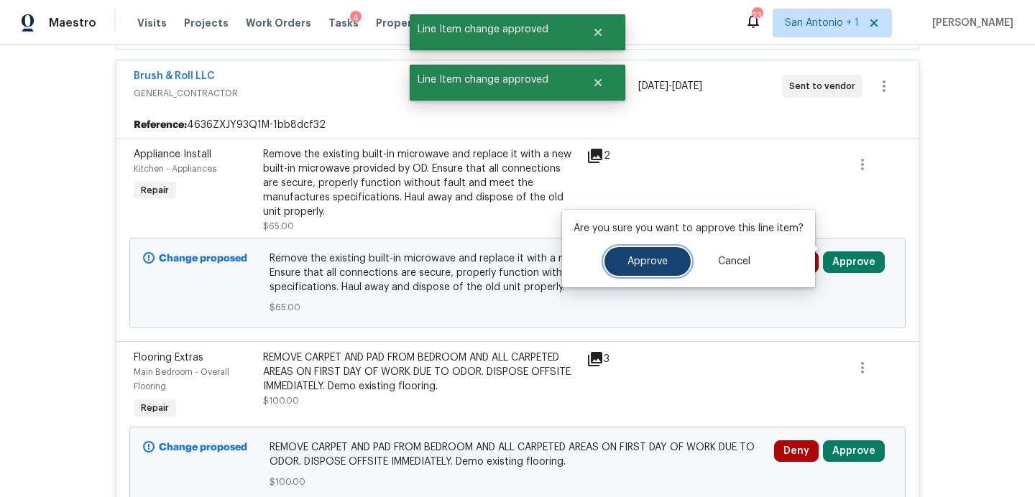
click at [630, 255] on button "Approve" at bounding box center [648, 261] width 86 height 29
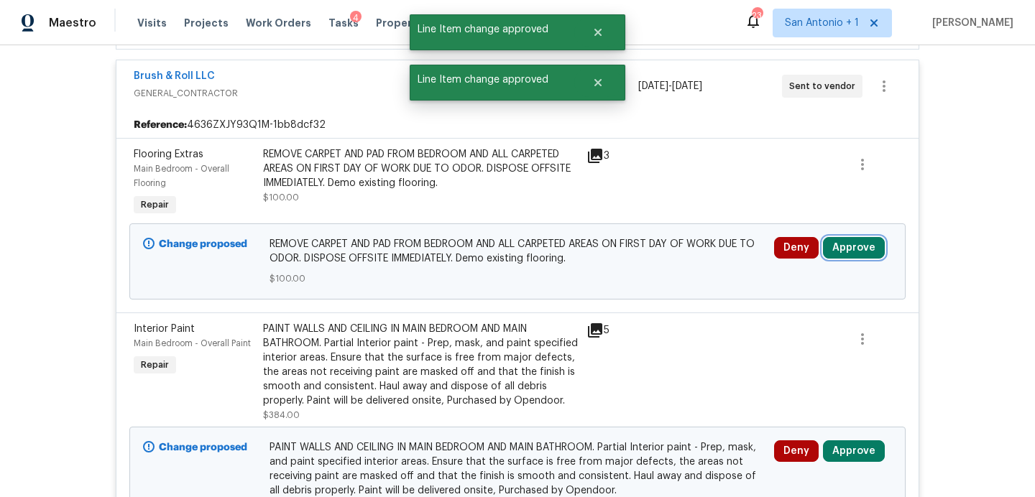
click at [845, 256] on button "Approve" at bounding box center [854, 248] width 62 height 22
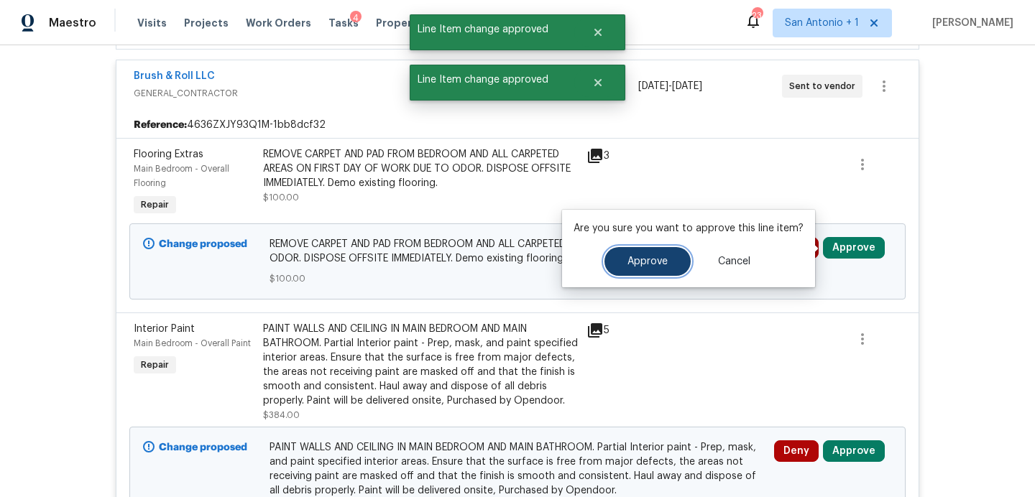
click at [612, 265] on button "Approve" at bounding box center [648, 261] width 86 height 29
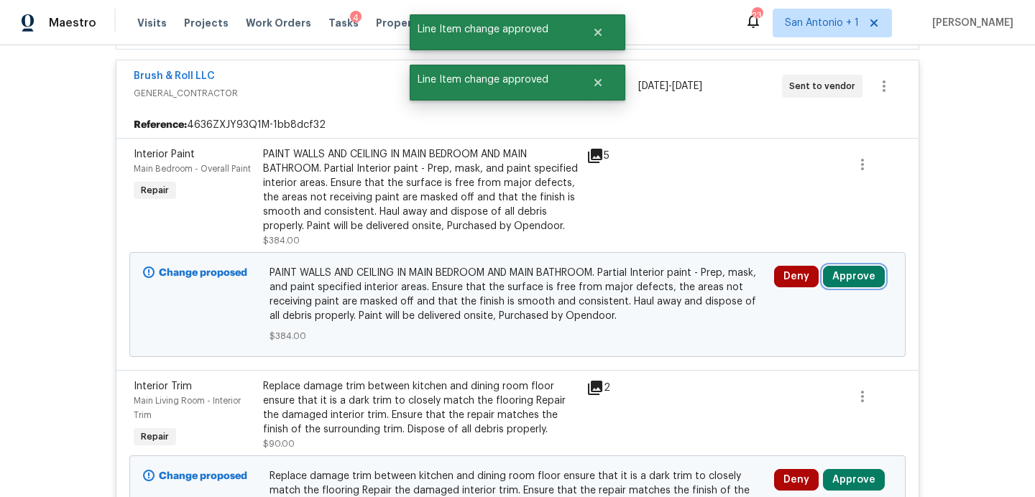
click at [842, 281] on button "Approve" at bounding box center [854, 277] width 62 height 22
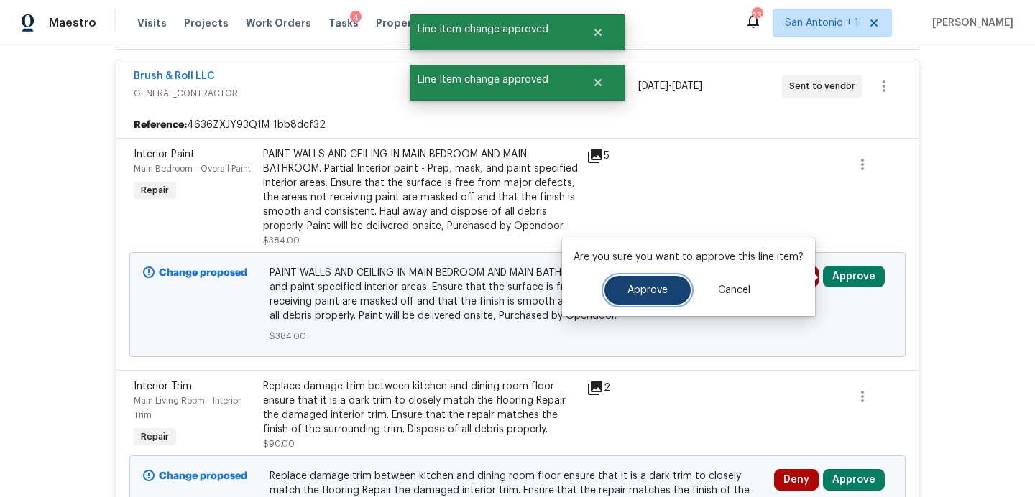
click at [620, 293] on button "Approve" at bounding box center [648, 290] width 86 height 29
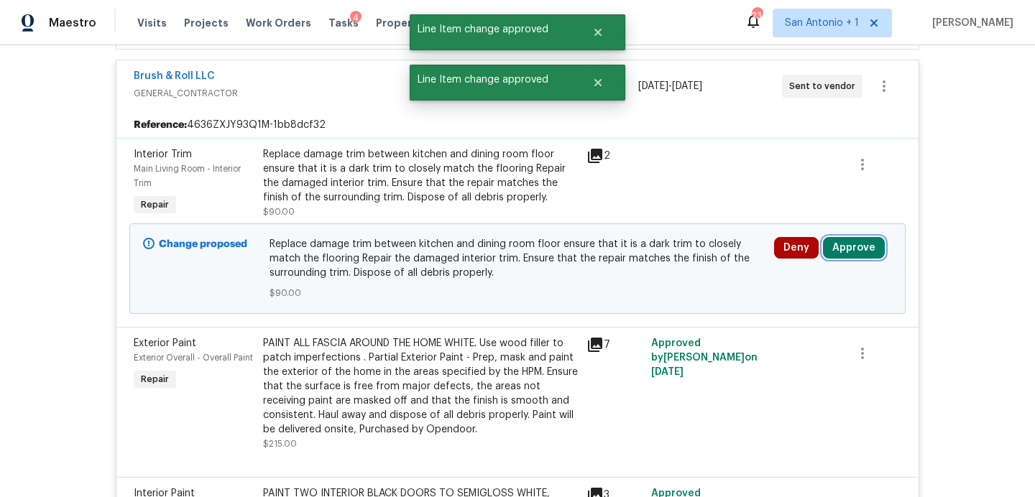
click at [864, 249] on button "Approve" at bounding box center [854, 248] width 62 height 22
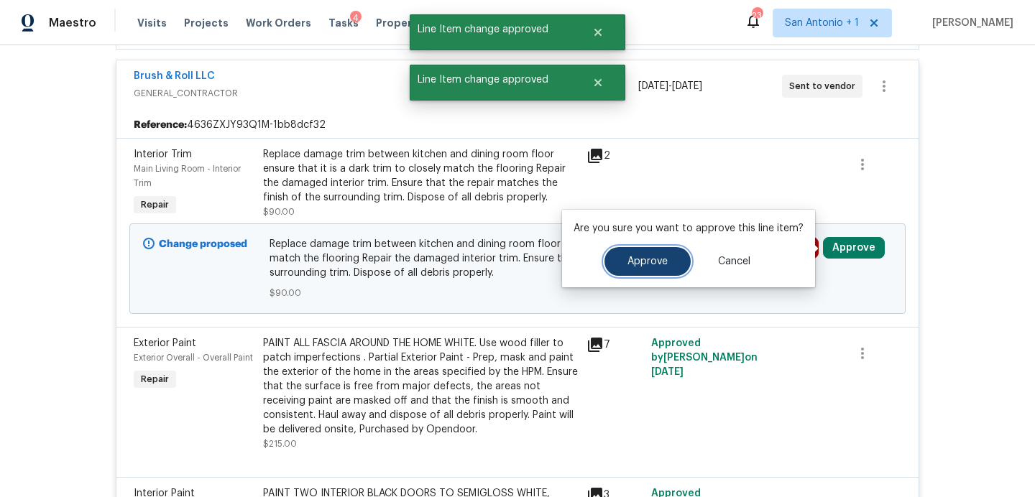
click at [651, 265] on span "Approve" at bounding box center [648, 262] width 40 height 11
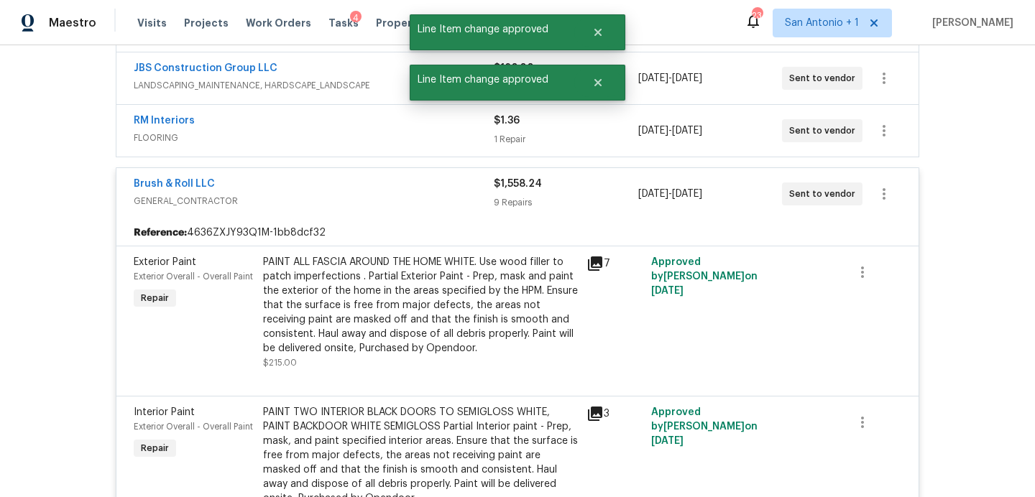
scroll to position [0, 0]
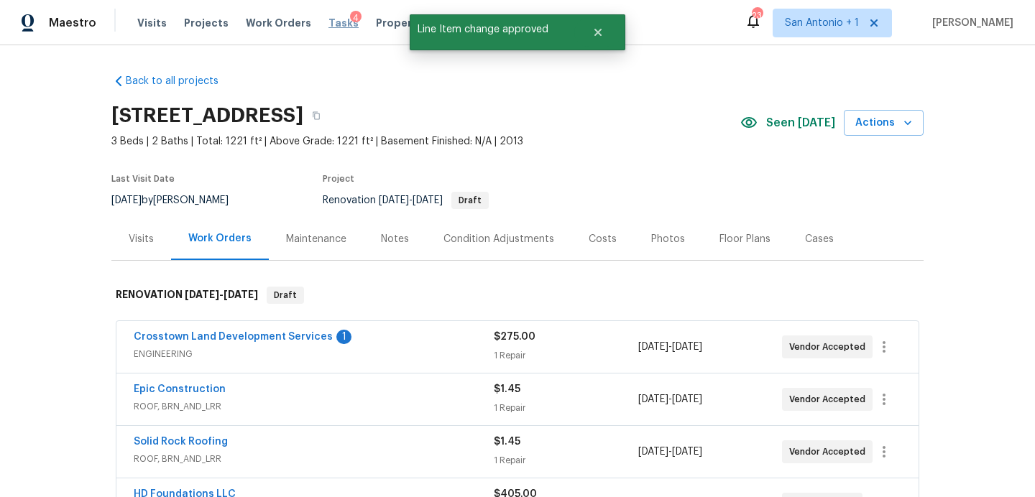
click at [331, 24] on span "Tasks" at bounding box center [344, 23] width 30 height 10
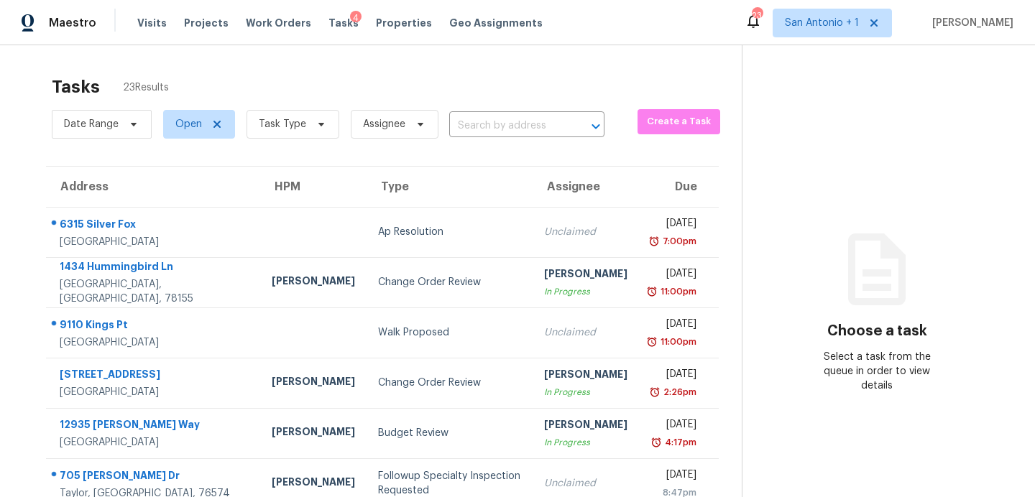
scroll to position [251, 0]
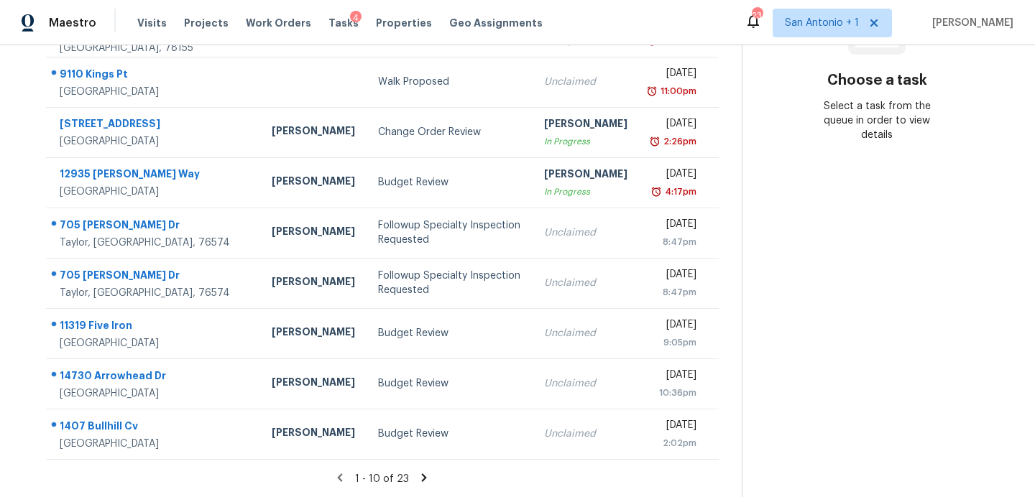
click at [418, 475] on icon at bounding box center [424, 478] width 13 height 13
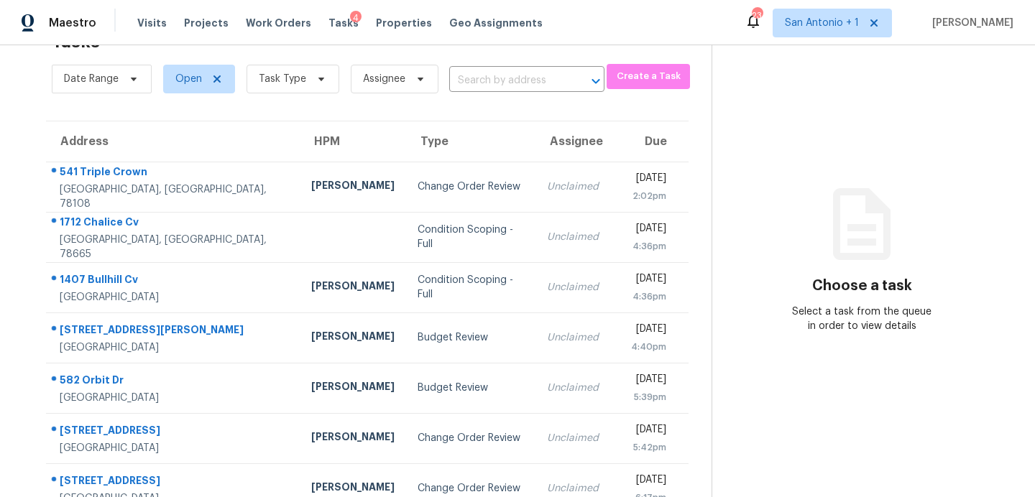
scroll to position [201, 0]
